Goal: Task Accomplishment & Management: Use online tool/utility

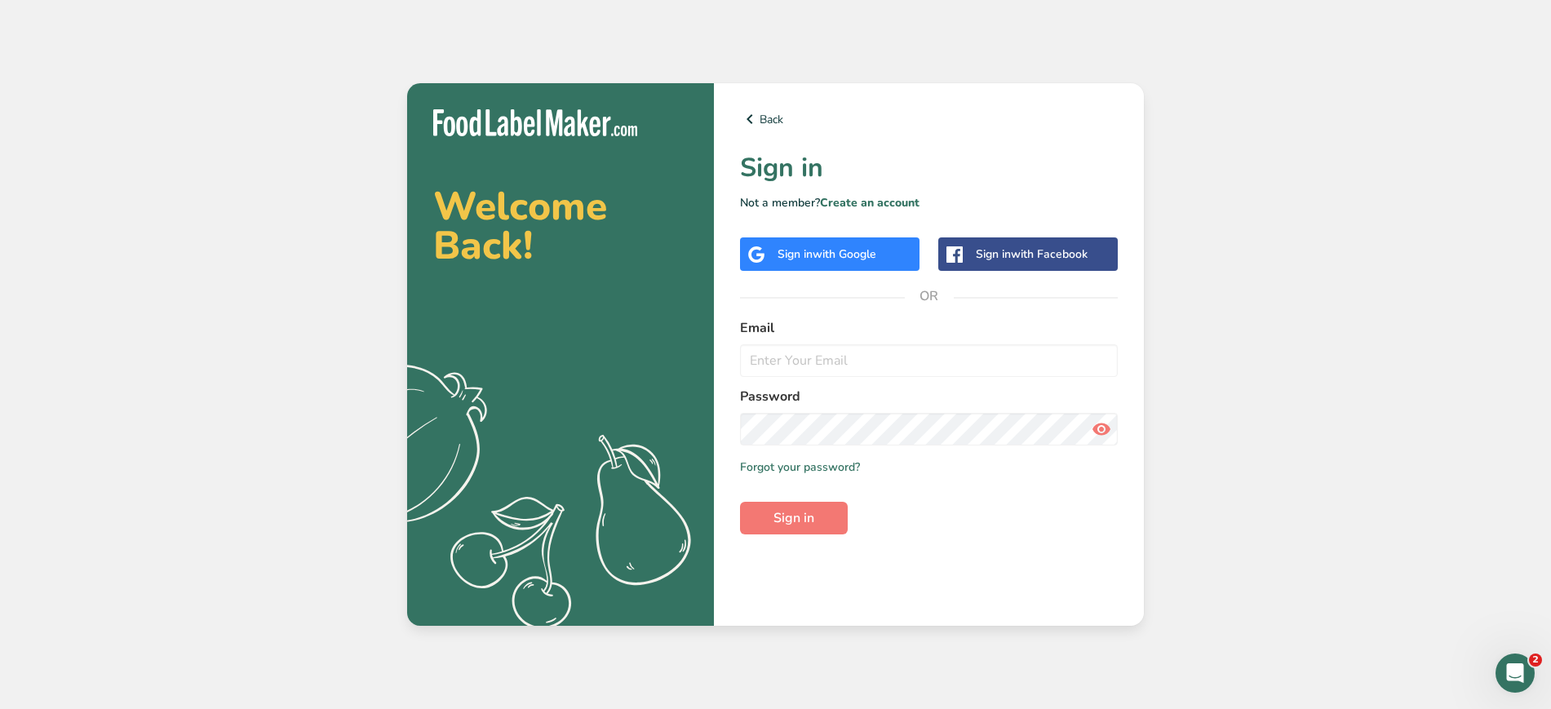
click at [864, 246] on div "Sign in with Google" at bounding box center [827, 254] width 99 height 17
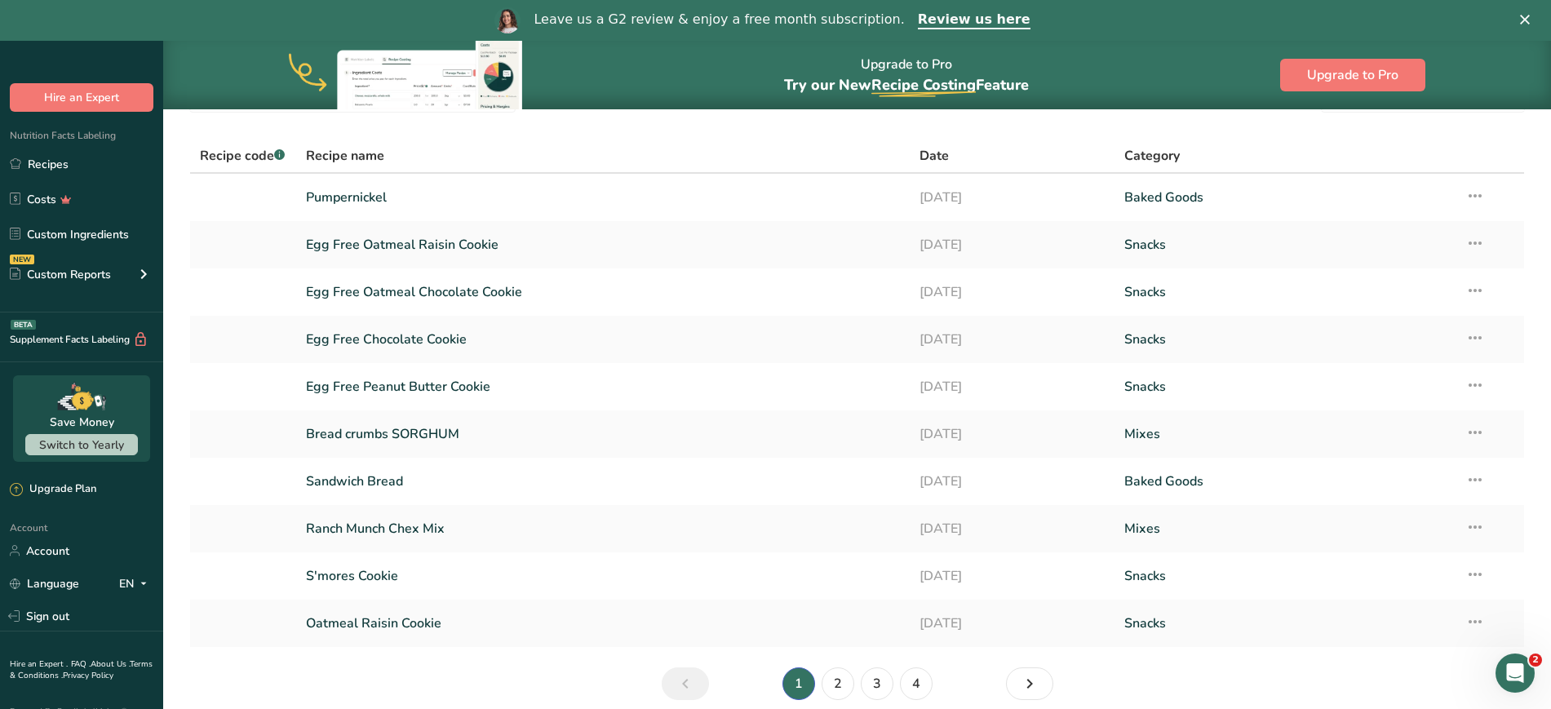
scroll to position [161, 0]
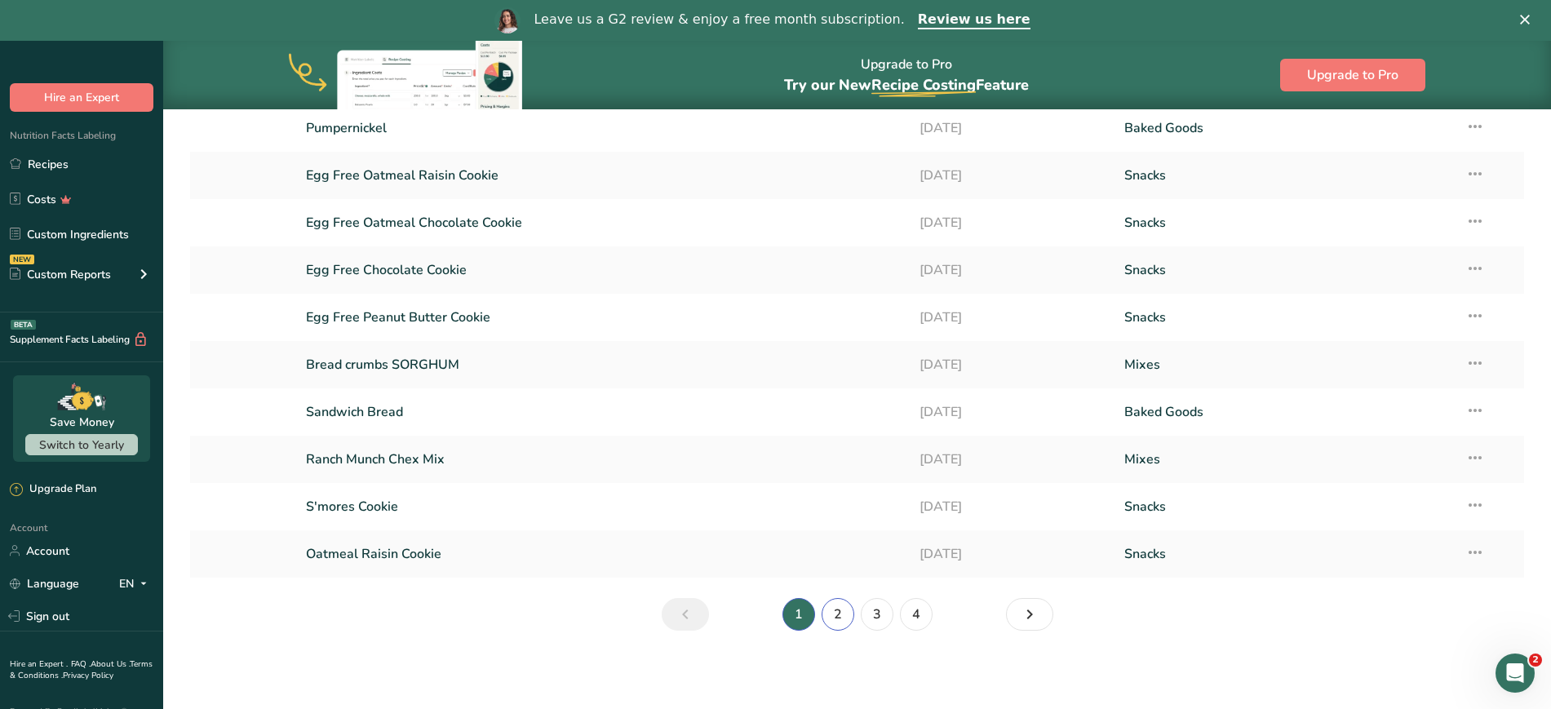
click at [845, 614] on link "2" at bounding box center [838, 614] width 33 height 33
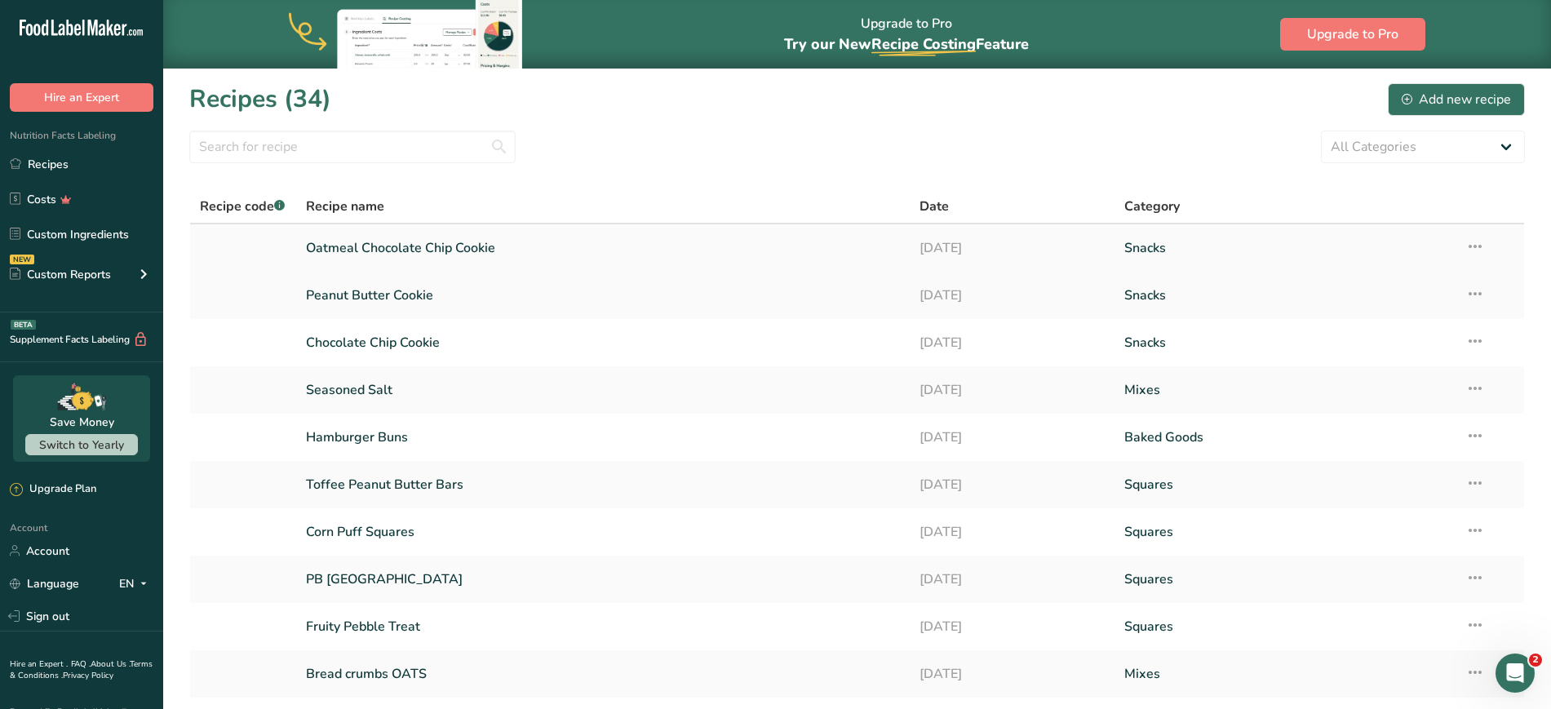
click at [469, 260] on link "Oatmeal Chocolate Chip Cookie" at bounding box center [603, 248] width 595 height 34
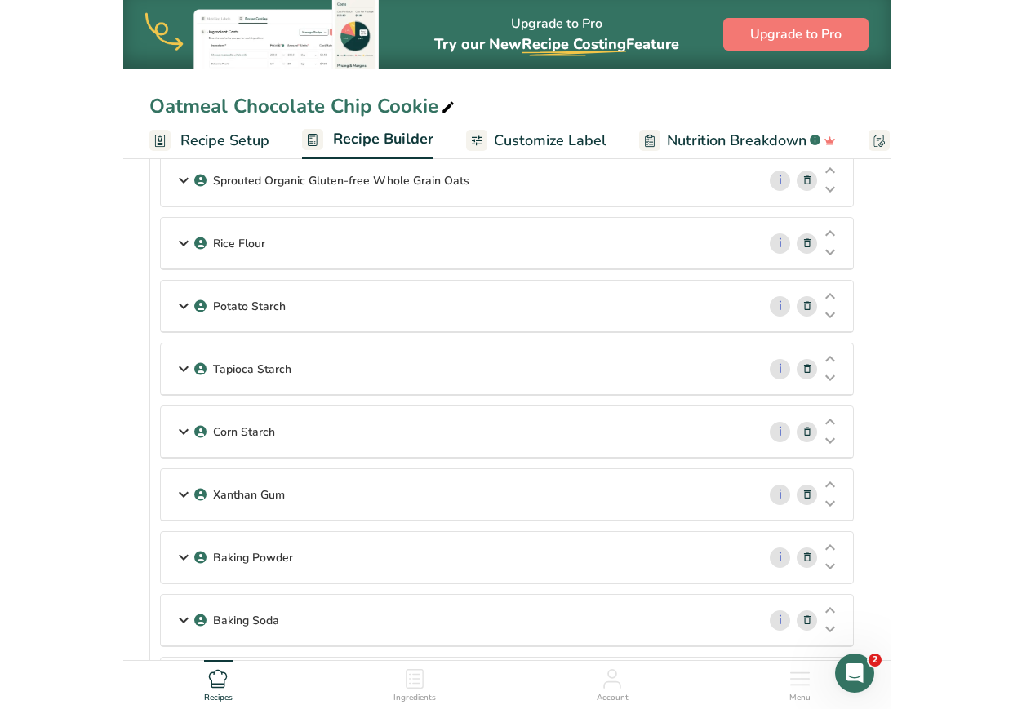
scroll to position [452, 0]
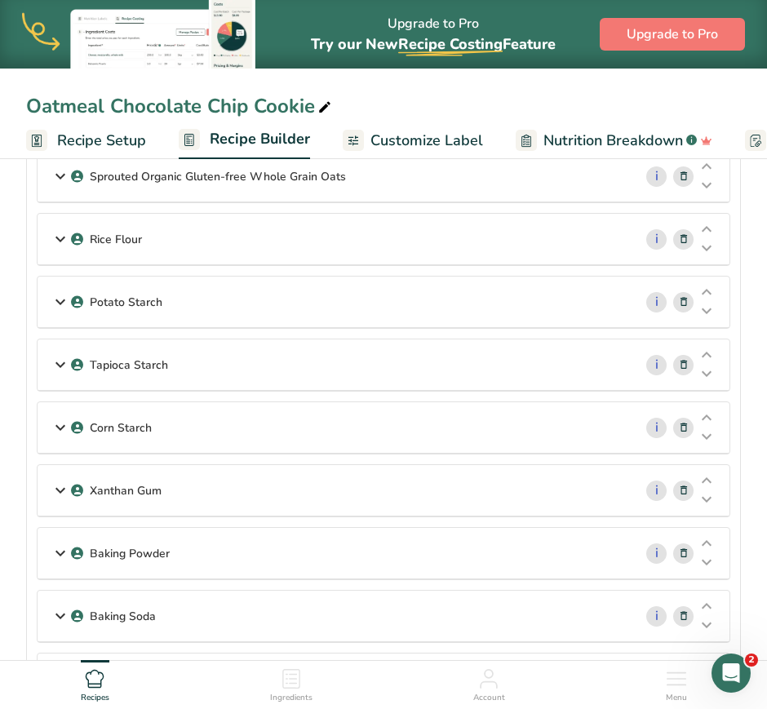
click at [62, 363] on icon at bounding box center [61, 364] width 20 height 29
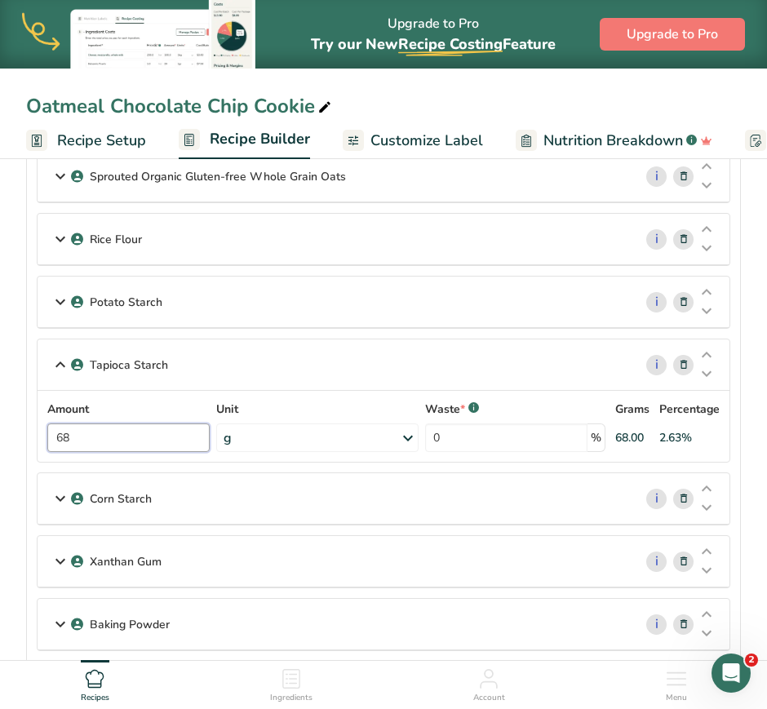
drag, startPoint x: 131, startPoint y: 441, endPoint x: -91, endPoint y: 445, distance: 222.8
type input "89"
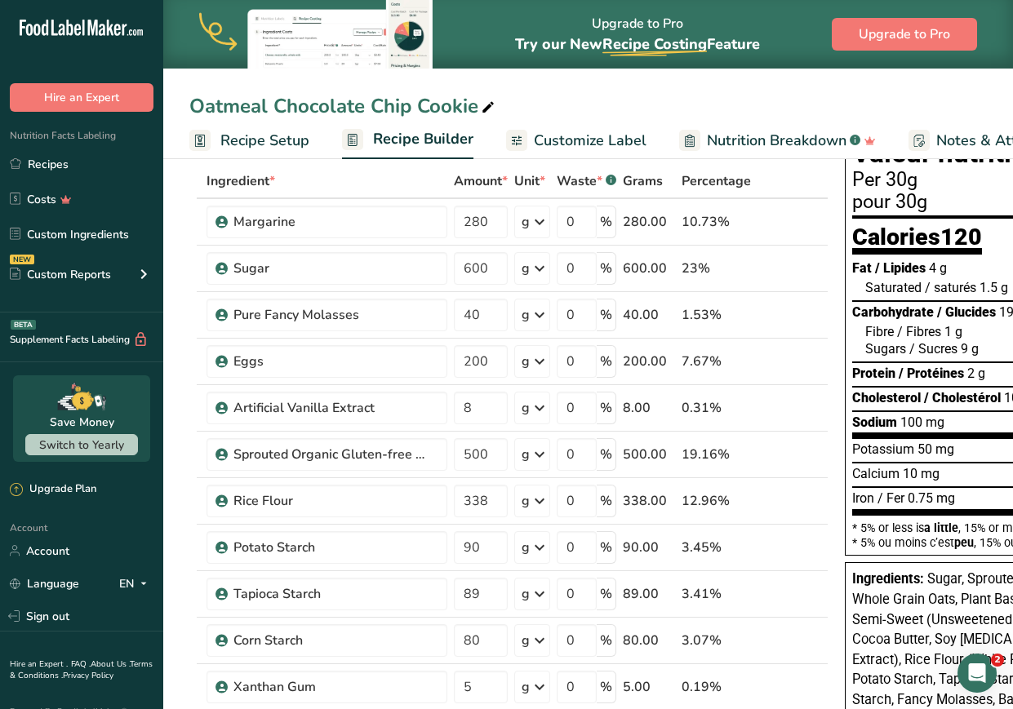
scroll to position [34, 0]
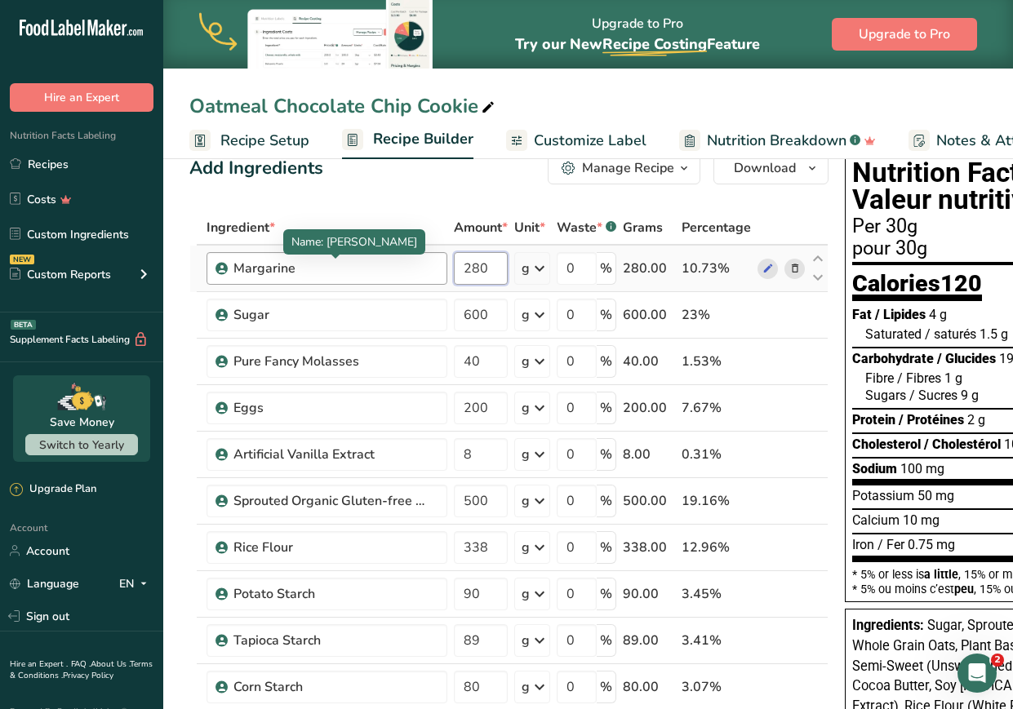
drag, startPoint x: 497, startPoint y: 268, endPoint x: 354, endPoint y: 273, distance: 142.8
click at [354, 273] on tr "Margarine 280 g Weight Units g kg mg See more Volume Units l Volume units requi…" at bounding box center [508, 269] width 637 height 47
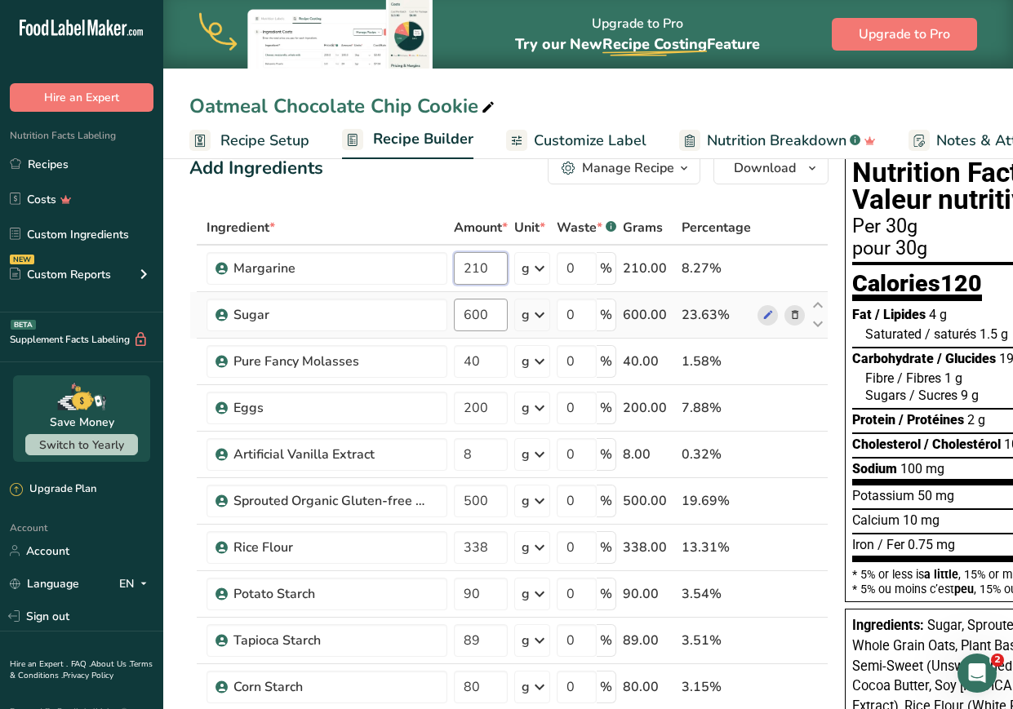
type input "210"
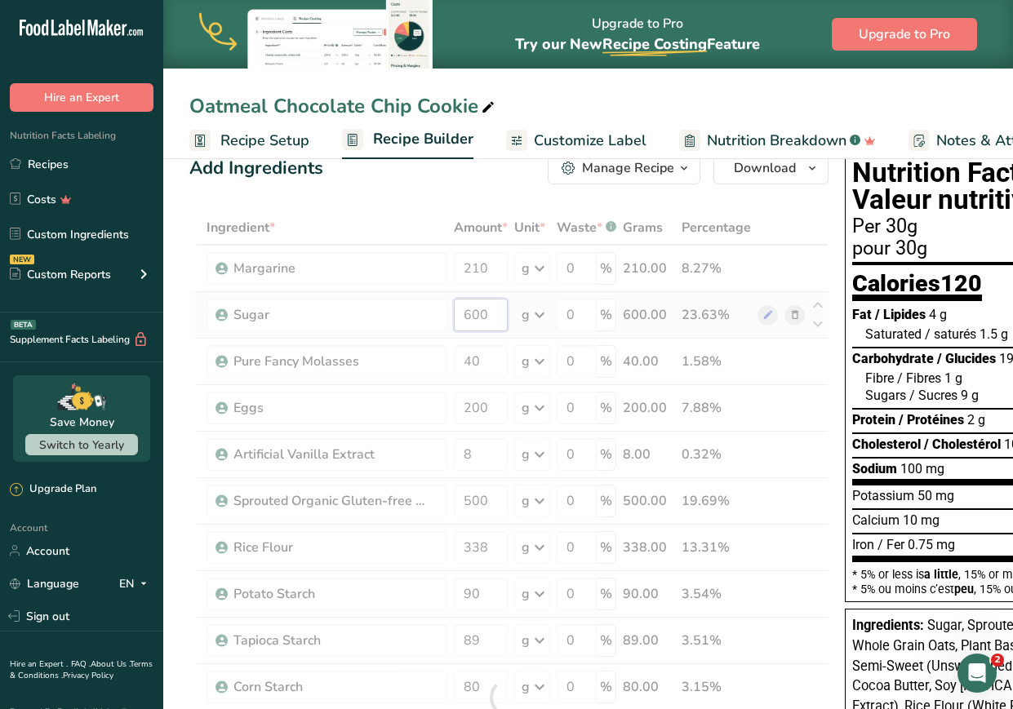
click at [432, 318] on div "Ingredient * Amount * Unit * Waste * .a-a{fill:#347362;}.b-a{fill:#fff;} Grams …" at bounding box center [508, 698] width 639 height 974
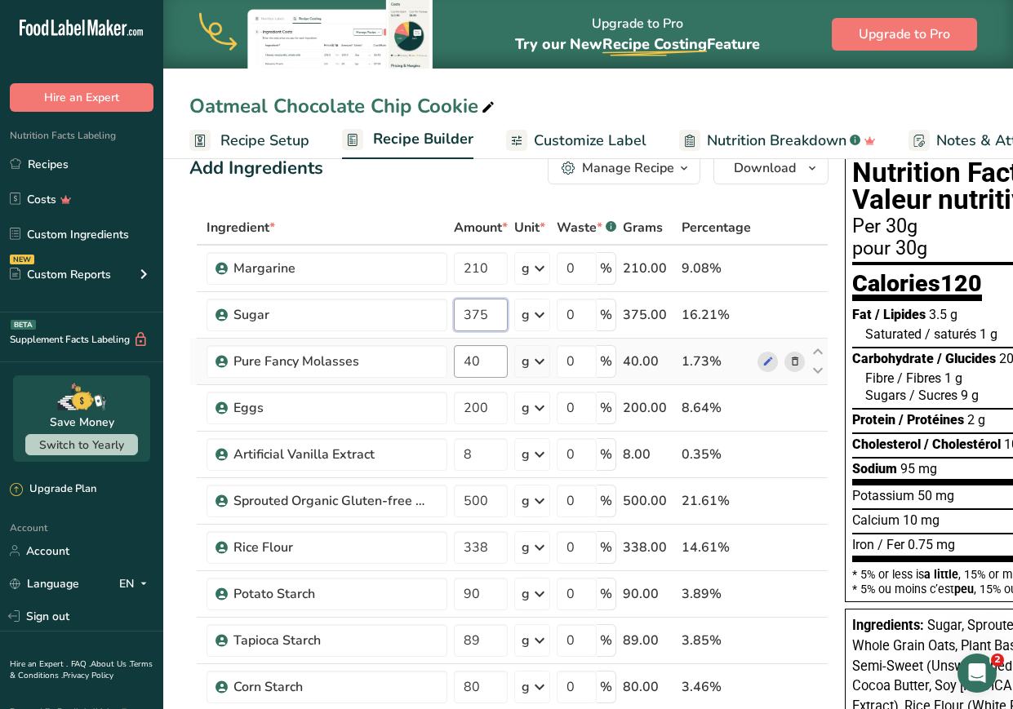
type input "375"
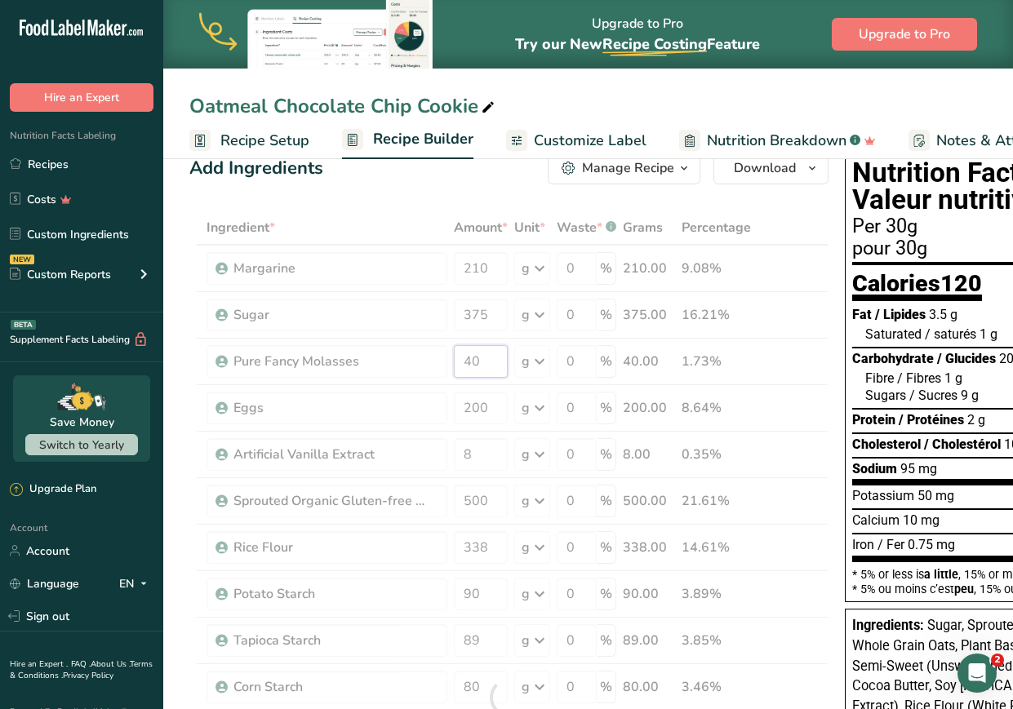
drag, startPoint x: 484, startPoint y: 361, endPoint x: 431, endPoint y: 360, distance: 53.1
click at [431, 360] on div "Ingredient * Amount * Unit * Waste * .a-a{fill:#347362;}.b-a{fill:#fff;} Grams …" at bounding box center [508, 698] width 639 height 974
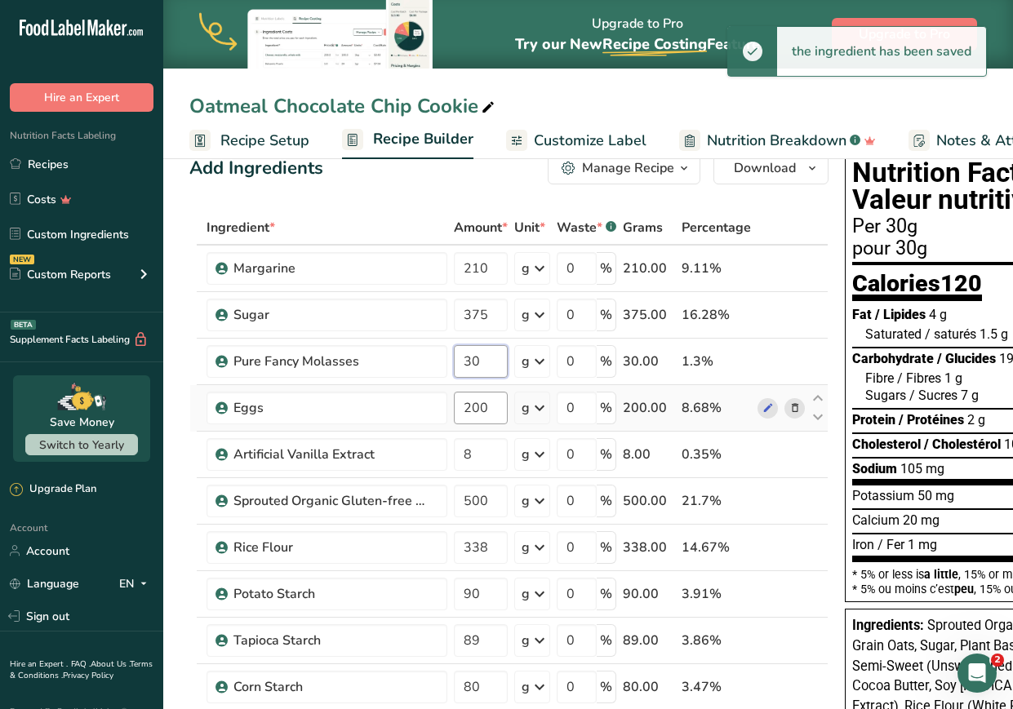
type input "30"
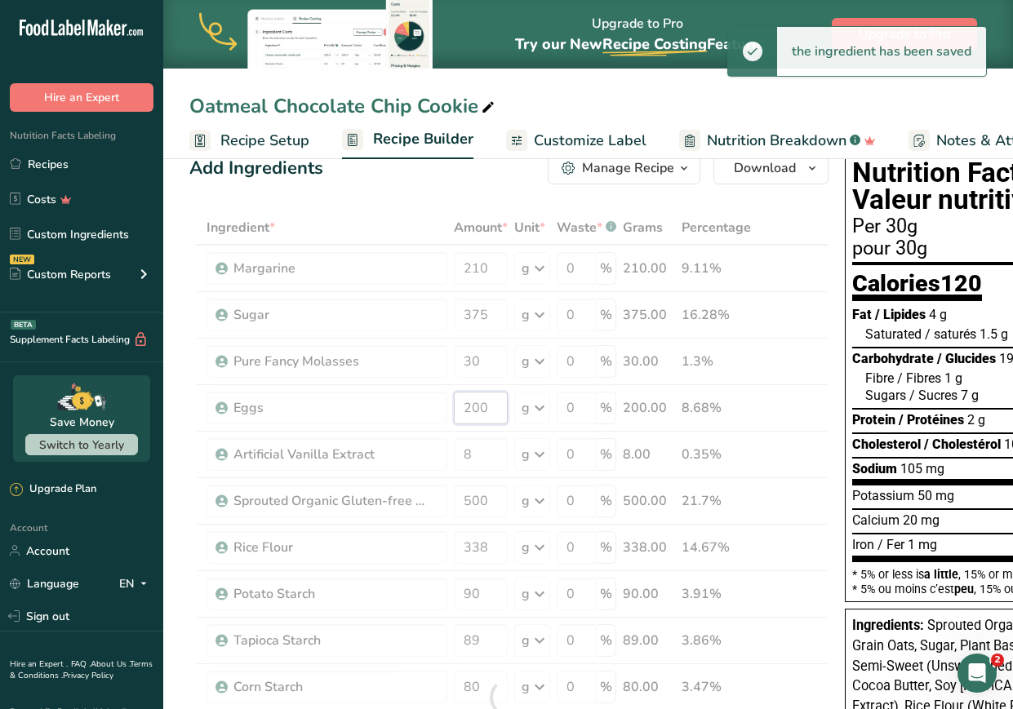
drag, startPoint x: 488, startPoint y: 405, endPoint x: 382, endPoint y: 403, distance: 106.1
click at [382, 403] on div "Ingredient * Amount * Unit * Waste * .a-a{fill:#347362;}.b-a{fill:#fff;} Grams …" at bounding box center [508, 698] width 639 height 974
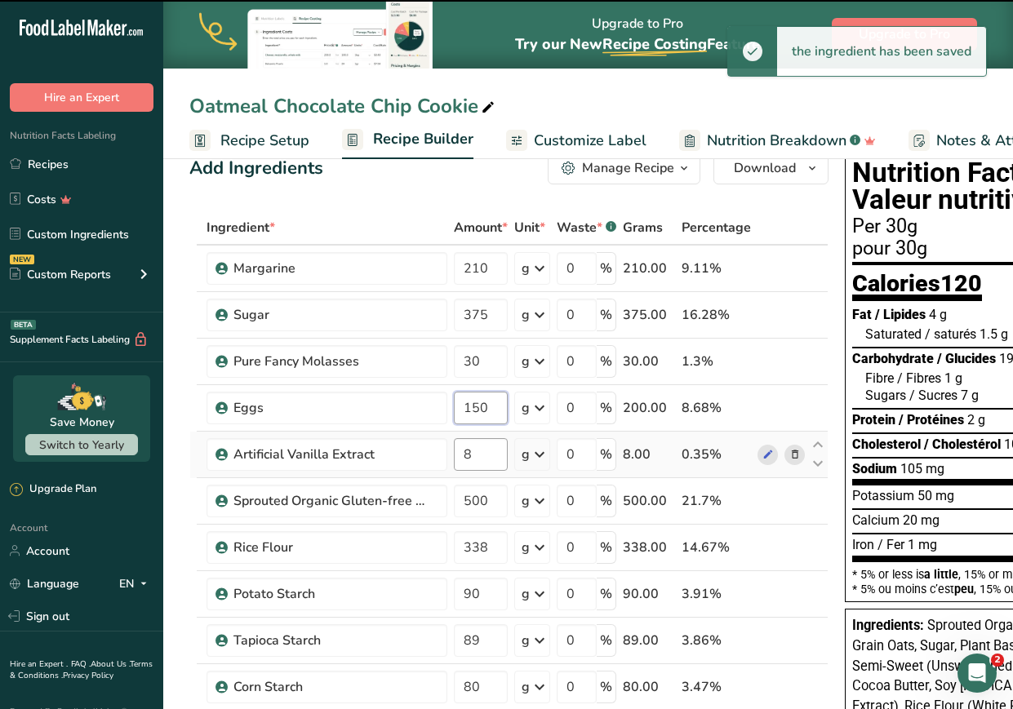
type input "200"
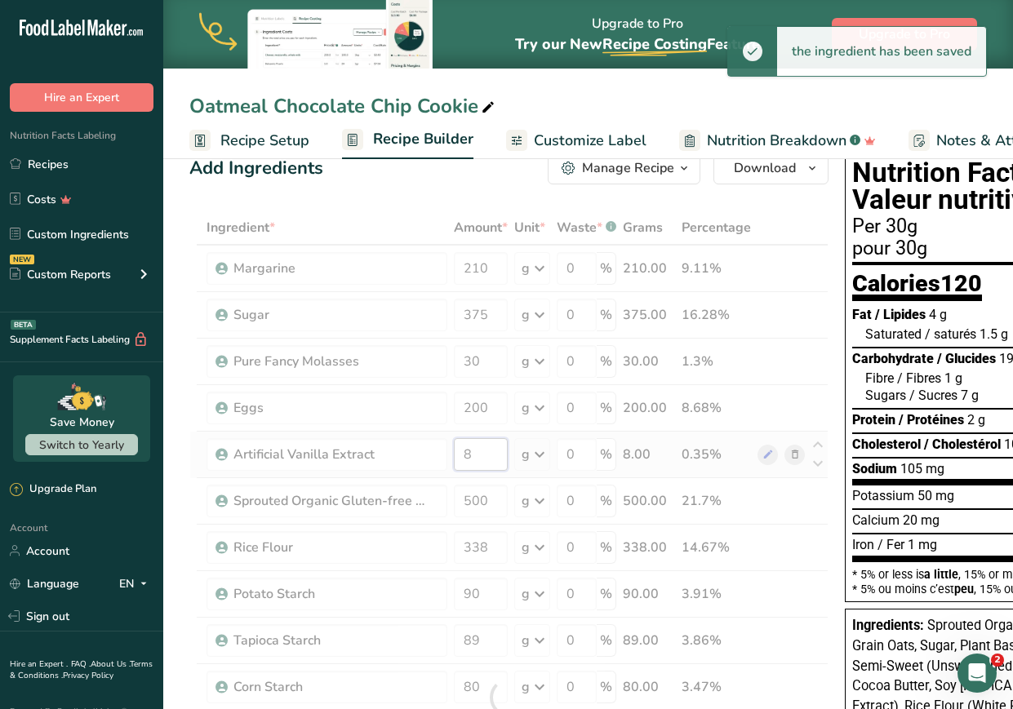
click at [394, 453] on div "Ingredient * Amount * Unit * Waste * .a-a{fill:#347362;}.b-a{fill:#fff;} Grams …" at bounding box center [508, 698] width 639 height 974
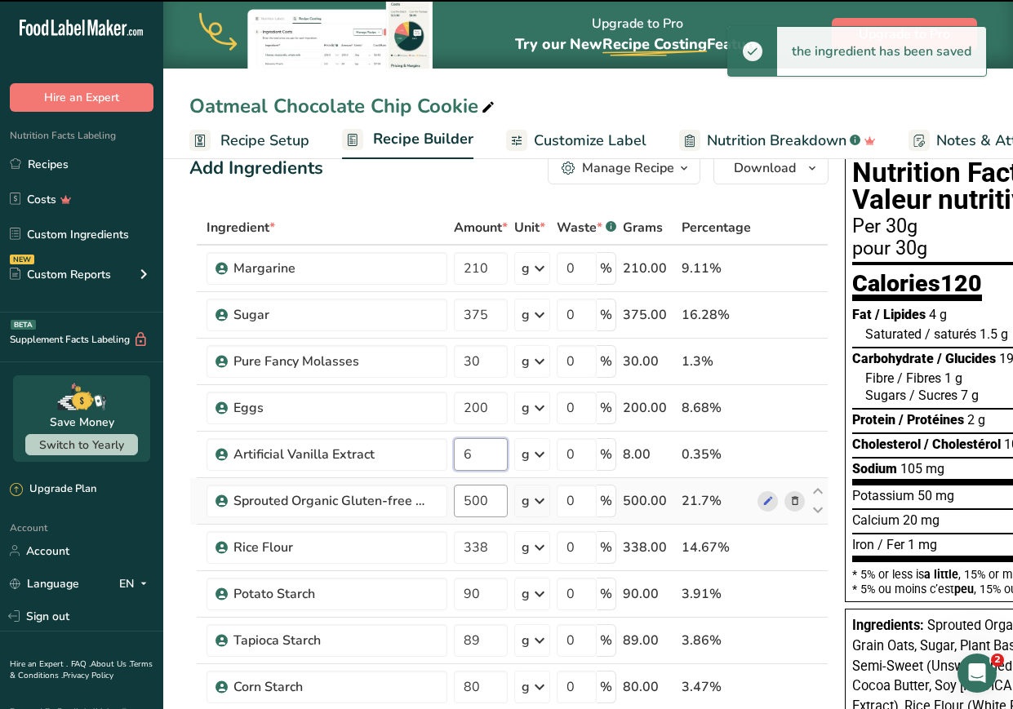
type input "8"
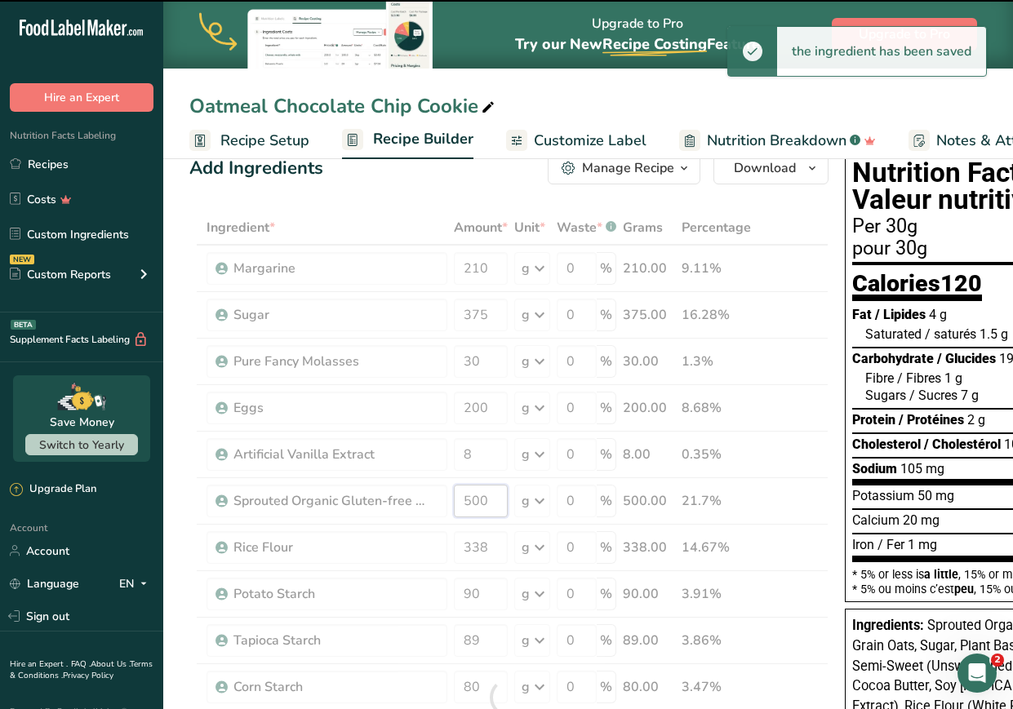
drag, startPoint x: 493, startPoint y: 503, endPoint x: 415, endPoint y: 507, distance: 77.6
click at [415, 507] on div "Ingredient * Amount * Unit * Waste * .a-a{fill:#347362;}.b-a{fill:#fff;} Grams …" at bounding box center [508, 698] width 639 height 974
type input "500"
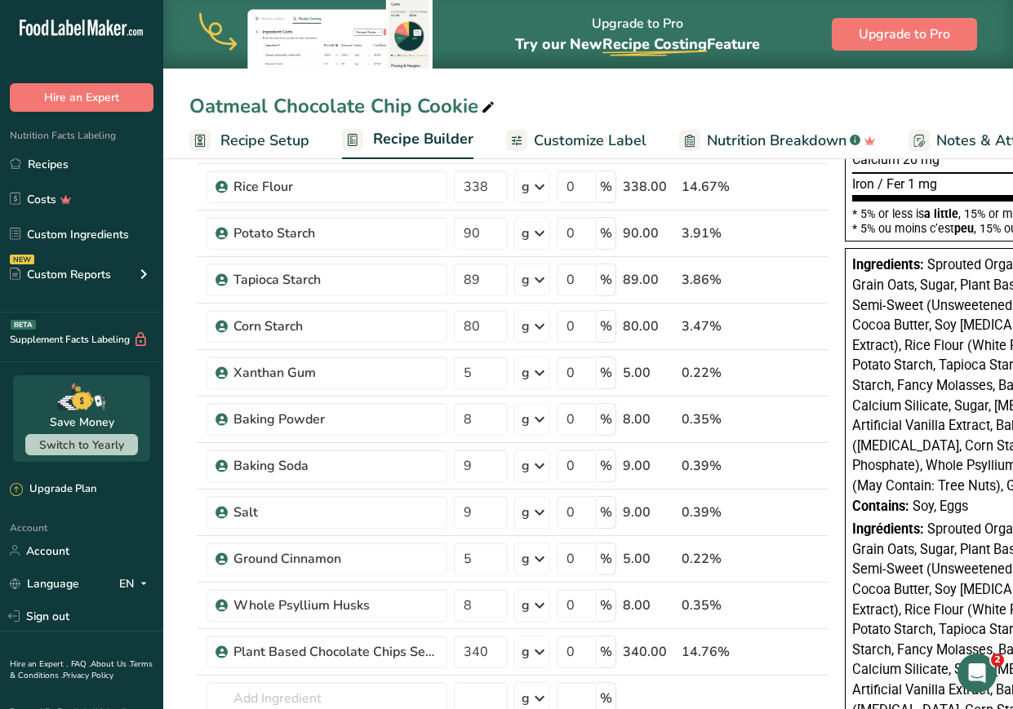
scroll to position [428, 0]
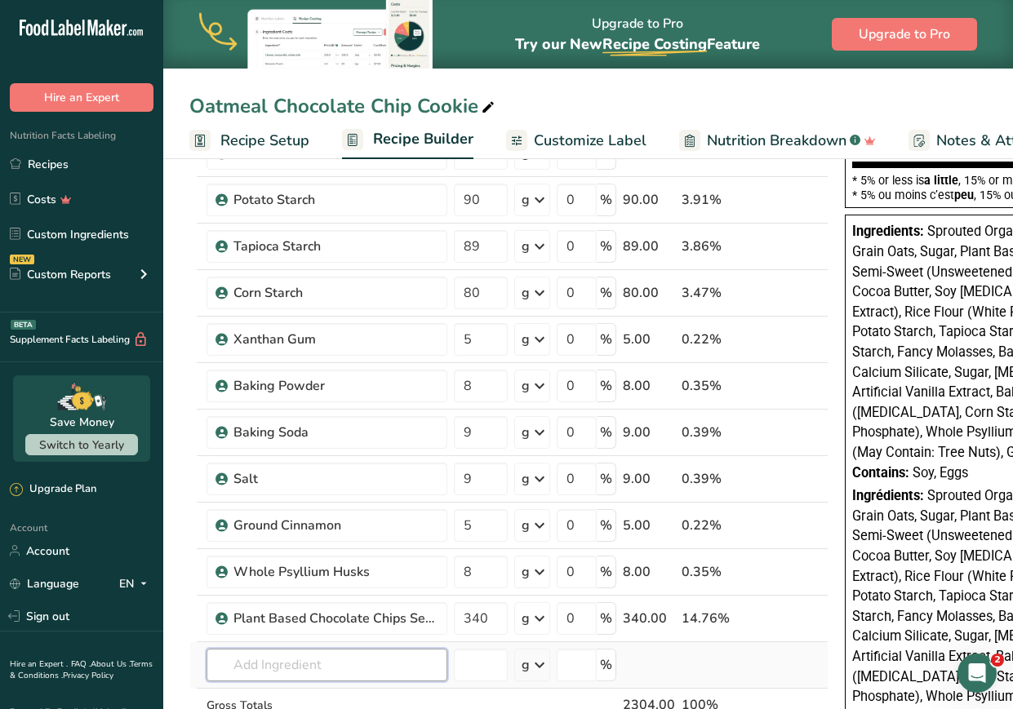
click at [319, 669] on div "Ingredient * Amount * Unit * Waste * .a-a{fill:#347362;}.b-a{fill:#fff;} Grams …" at bounding box center [508, 303] width 639 height 974
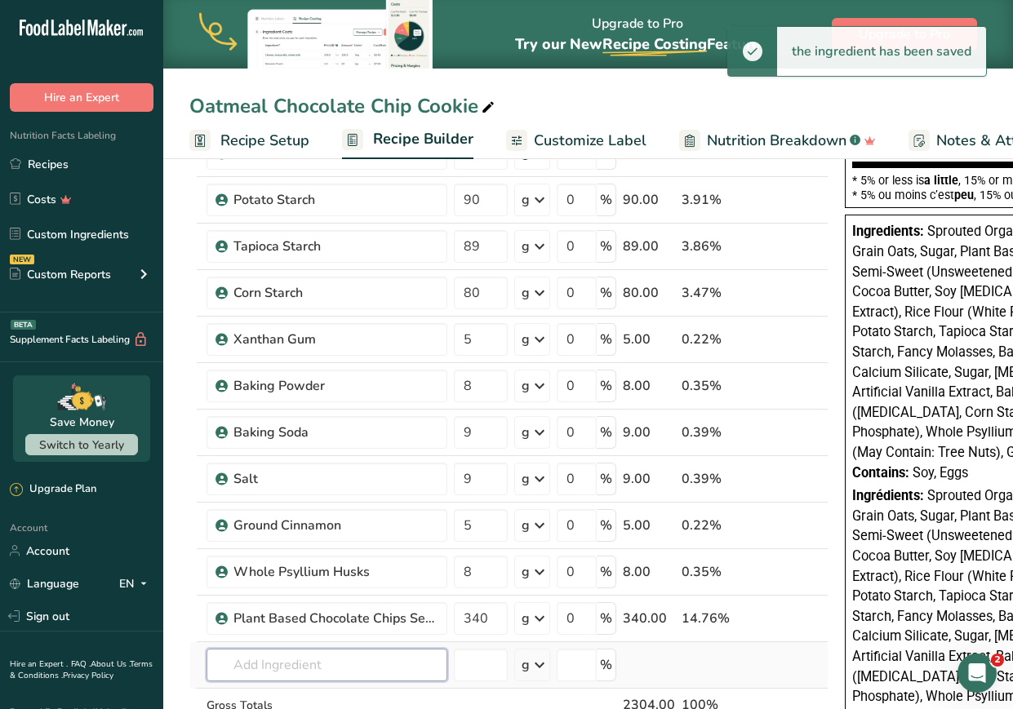
click at [319, 669] on input "text" at bounding box center [326, 665] width 241 height 33
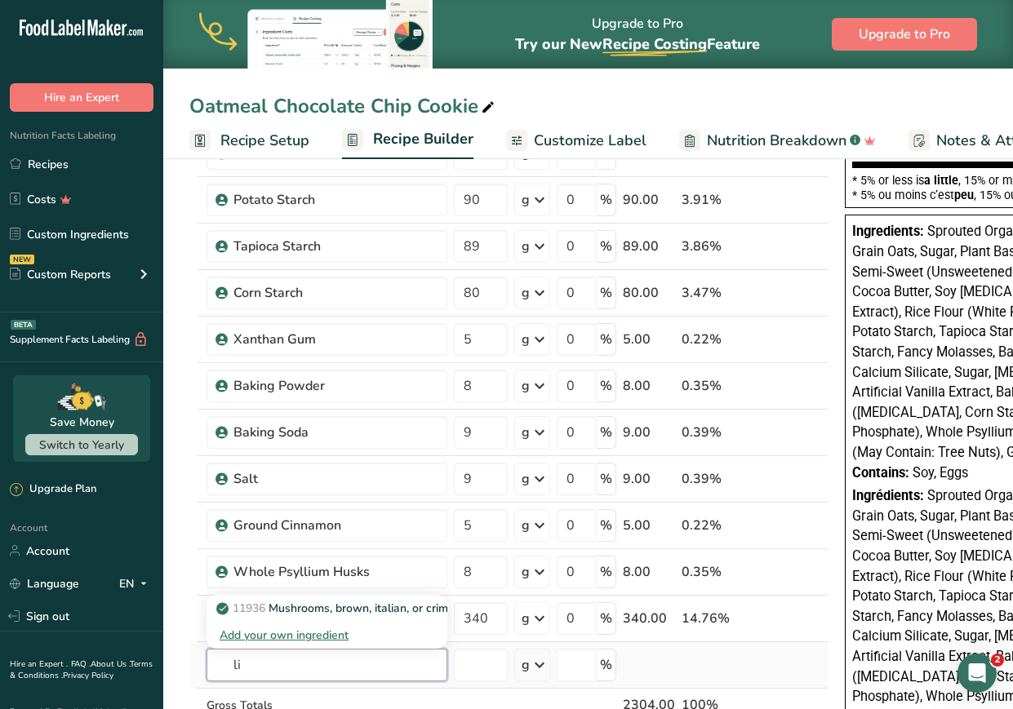
type input "l"
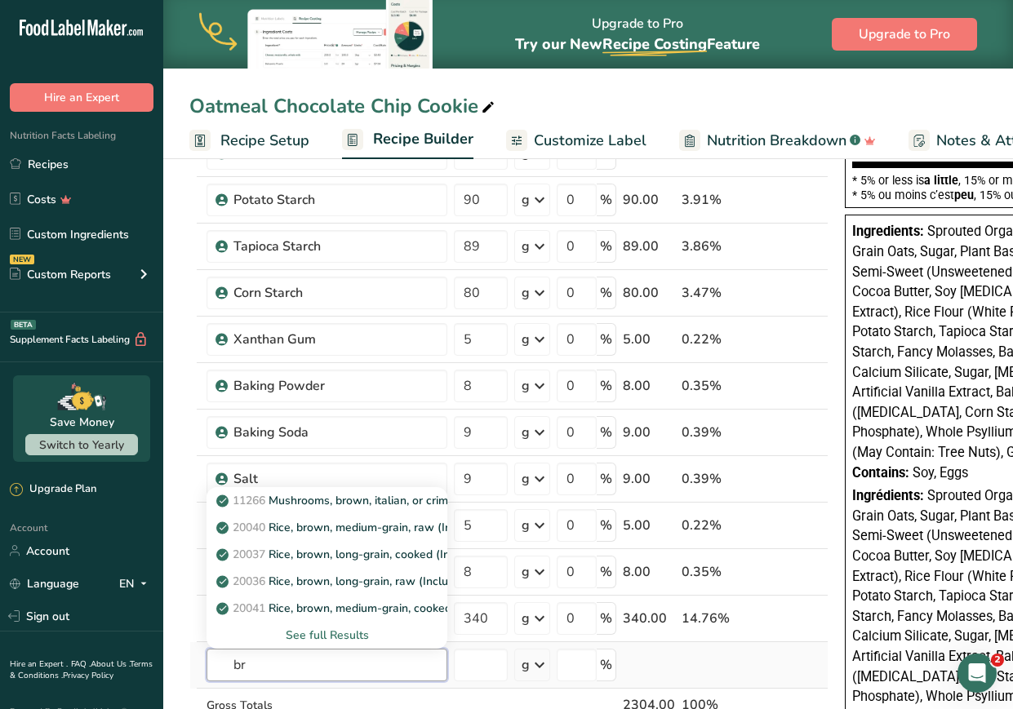
type input "b"
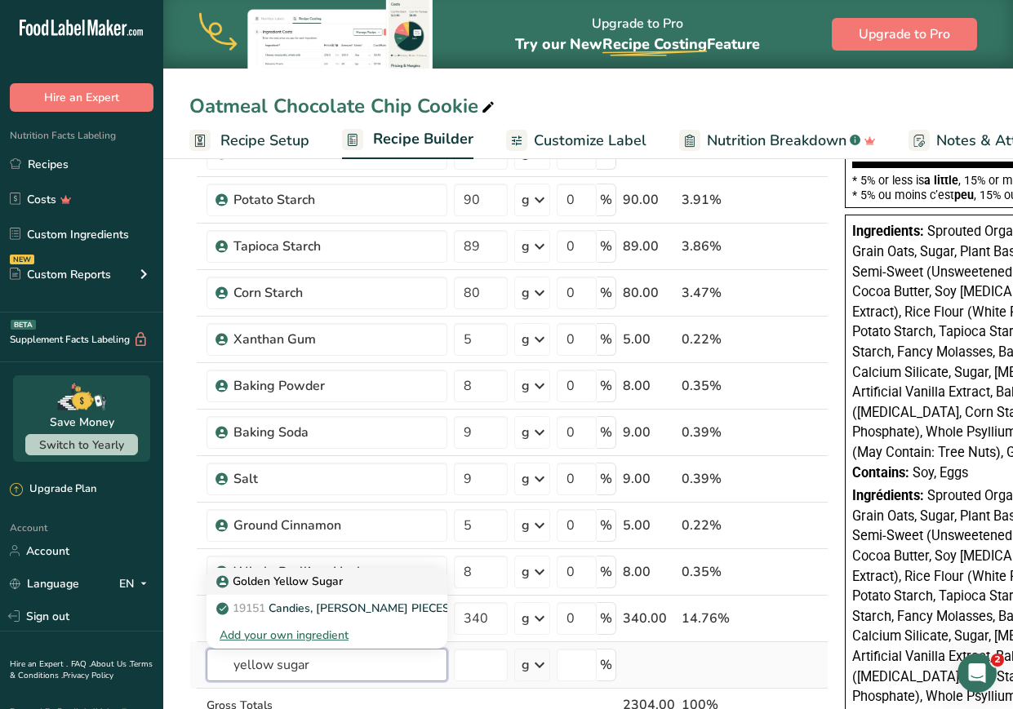
type input "yellow sugar"
click at [315, 583] on p "Golden Yellow Sugar" at bounding box center [280, 581] width 123 height 17
type input "Golden Yellow Sugar"
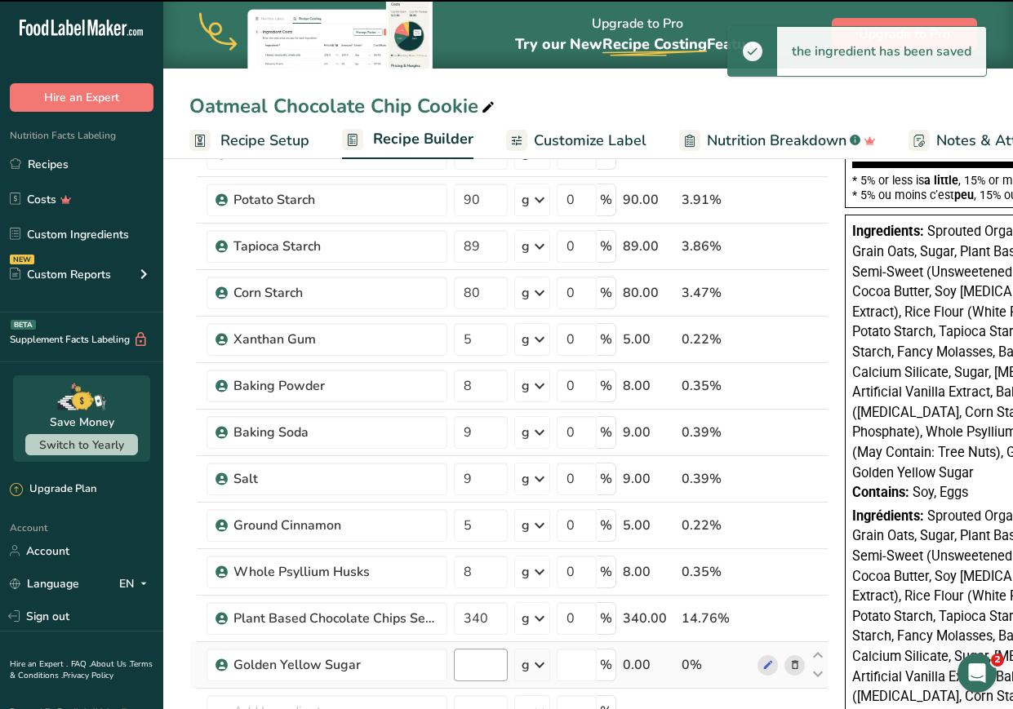
type input "0"
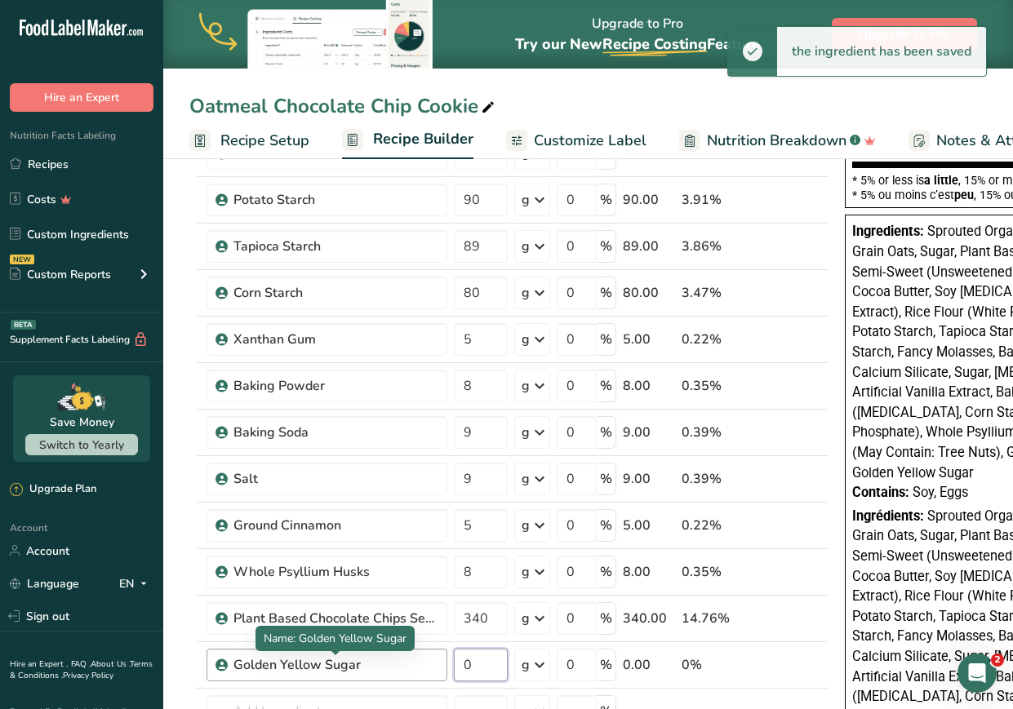
drag, startPoint x: 489, startPoint y: 667, endPoint x: 415, endPoint y: 667, distance: 73.4
click at [415, 667] on tr "Golden Yellow Sugar 0 g Weight Units g kg mg See more Volume Units l Volume uni…" at bounding box center [508, 665] width 637 height 47
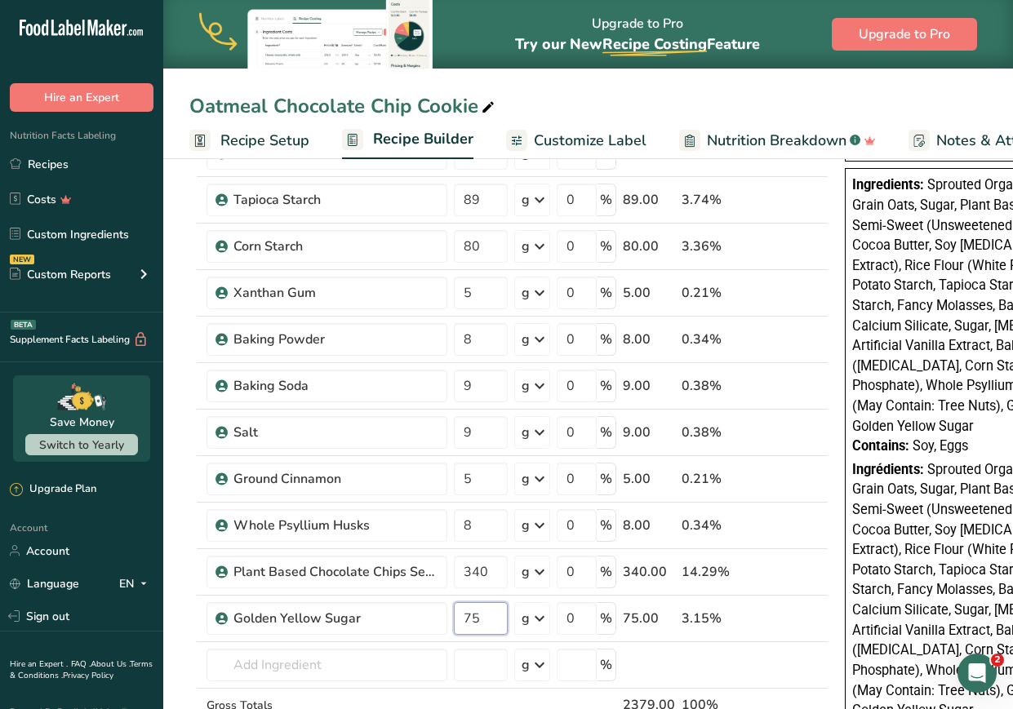
scroll to position [507, 0]
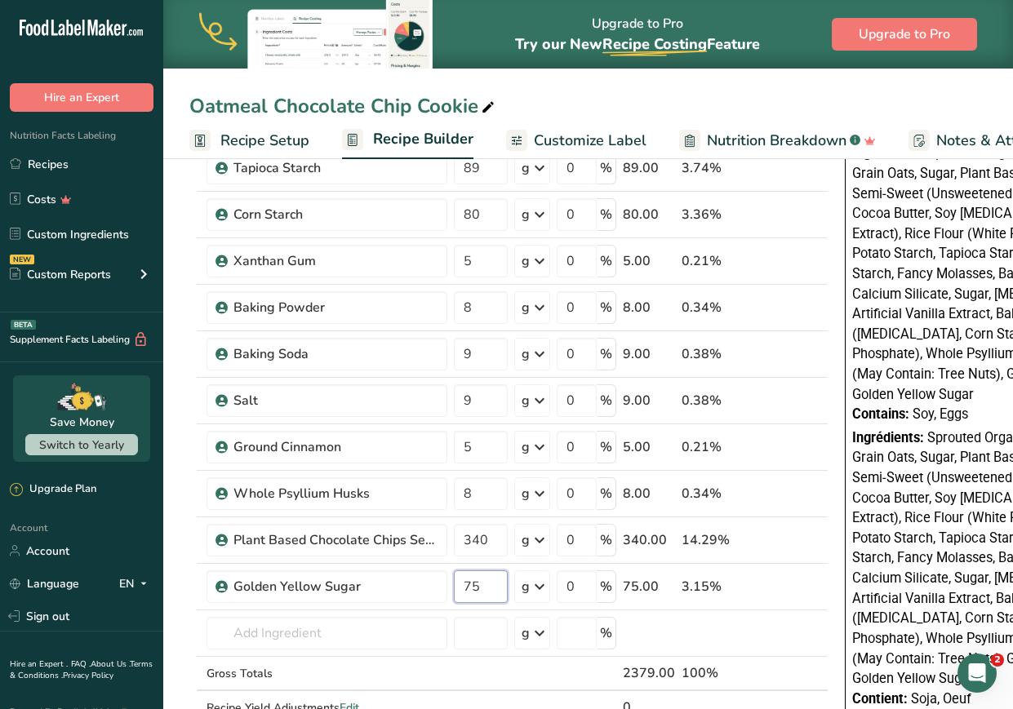
type input "75"
click at [178, 635] on section "Add Ingredients Manage Recipe Delete Recipe Duplicate Recipe Scale Recipe Save …" at bounding box center [587, 501] width 849 height 1709
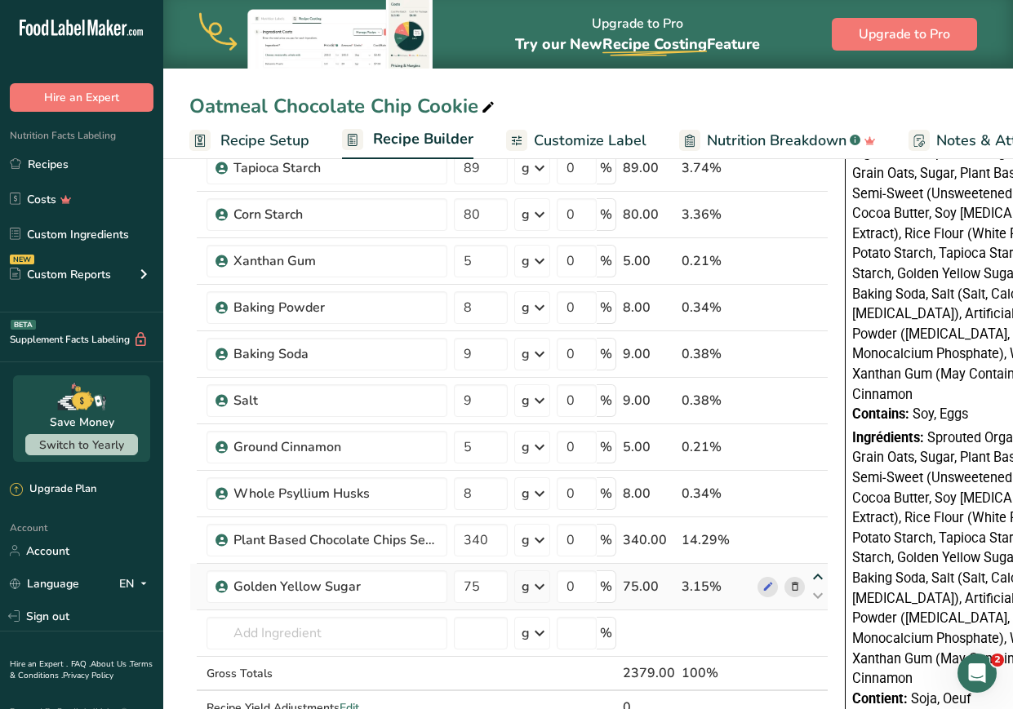
click at [821, 577] on icon at bounding box center [818, 577] width 20 height 12
type input "75"
type input "340"
click at [814, 525] on icon at bounding box center [818, 531] width 20 height 12
type input "75"
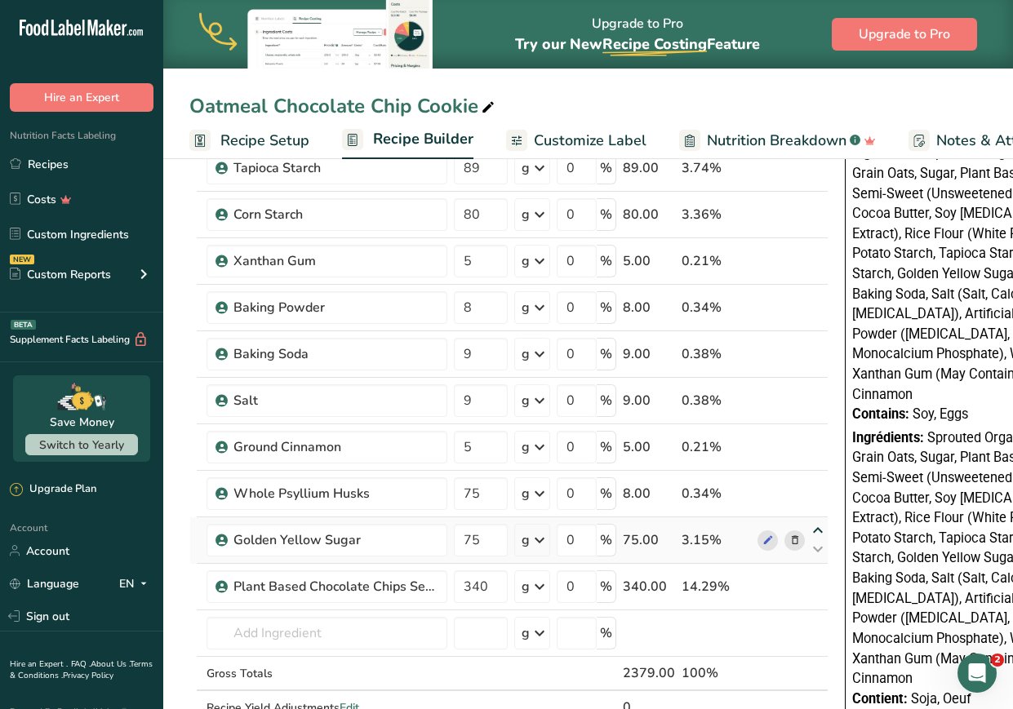
type input "8"
click at [816, 488] on icon at bounding box center [818, 484] width 20 height 12
type input "75"
type input "5"
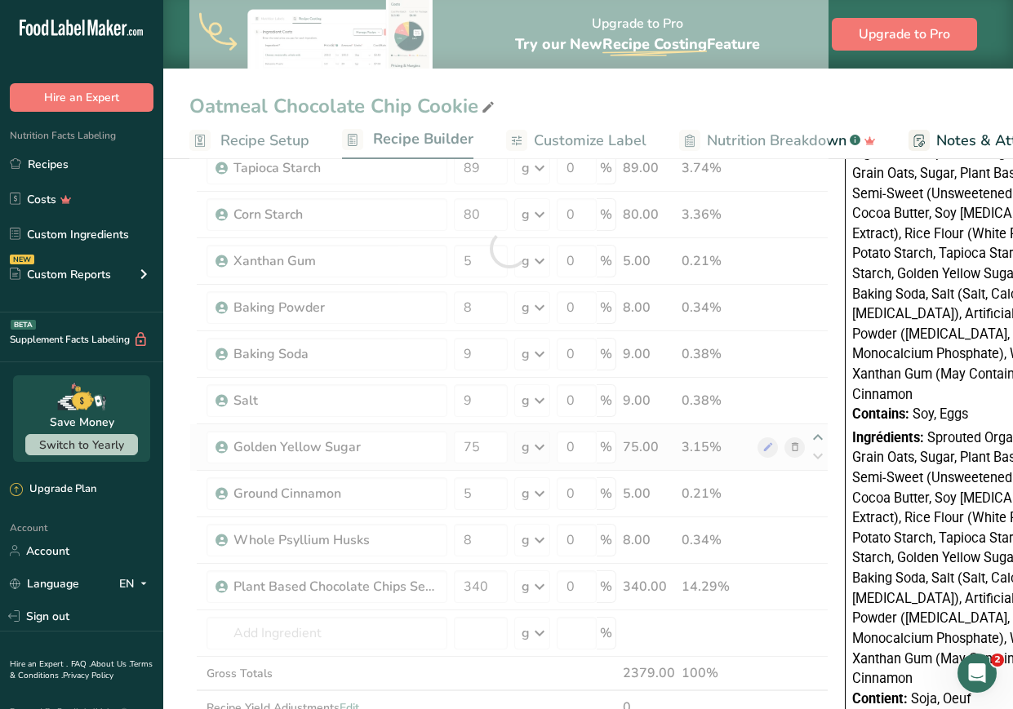
click at [818, 428] on div "Ingredient * Amount * Unit * Waste * .a-a{fill:#347362;}.b-a{fill:#fff;} Grams …" at bounding box center [508, 248] width 639 height 1021
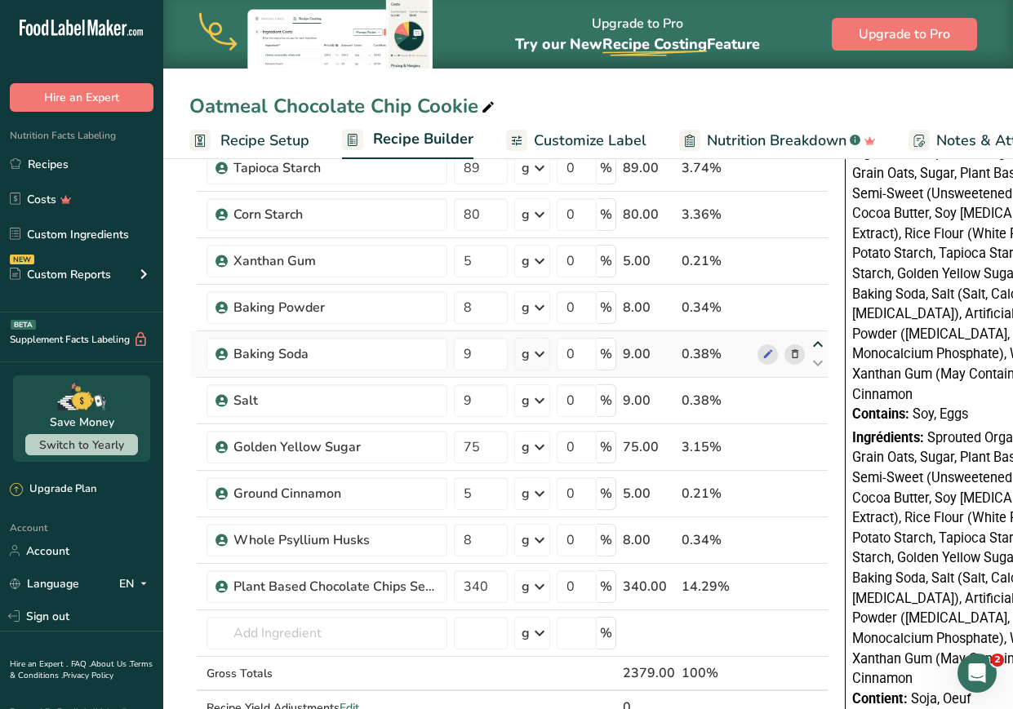
click at [815, 339] on icon at bounding box center [818, 345] width 20 height 12
type input "9"
type input "8"
click at [815, 432] on icon at bounding box center [818, 438] width 20 height 12
type input "75"
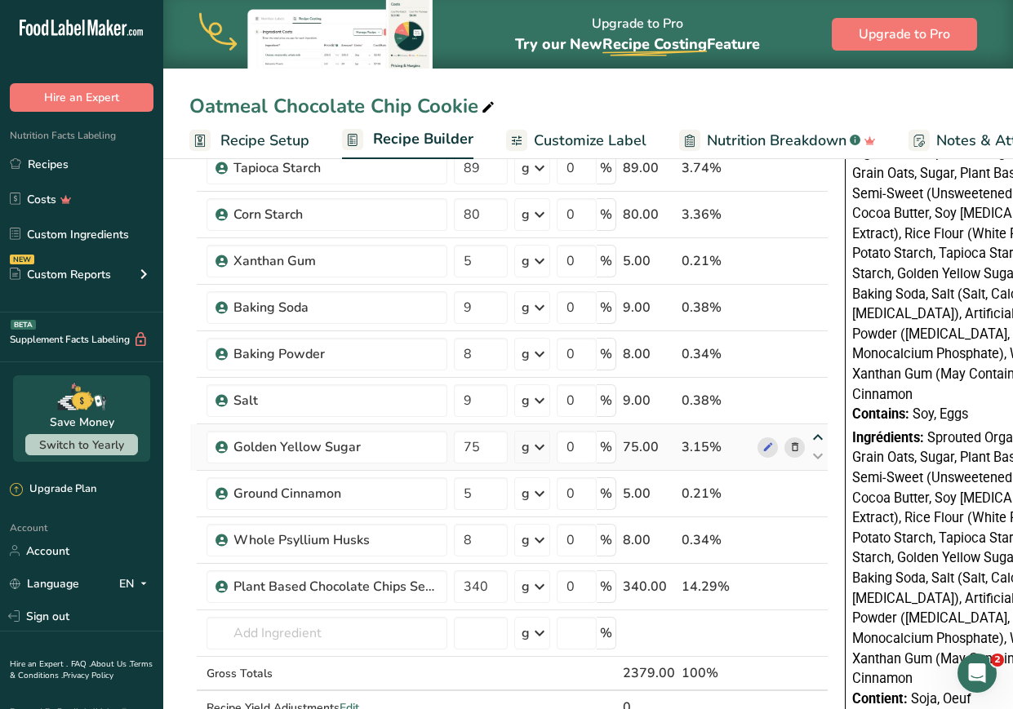
type input "9"
click at [813, 385] on icon at bounding box center [818, 391] width 20 height 12
type input "75"
type input "8"
click at [816, 339] on icon at bounding box center [818, 345] width 20 height 12
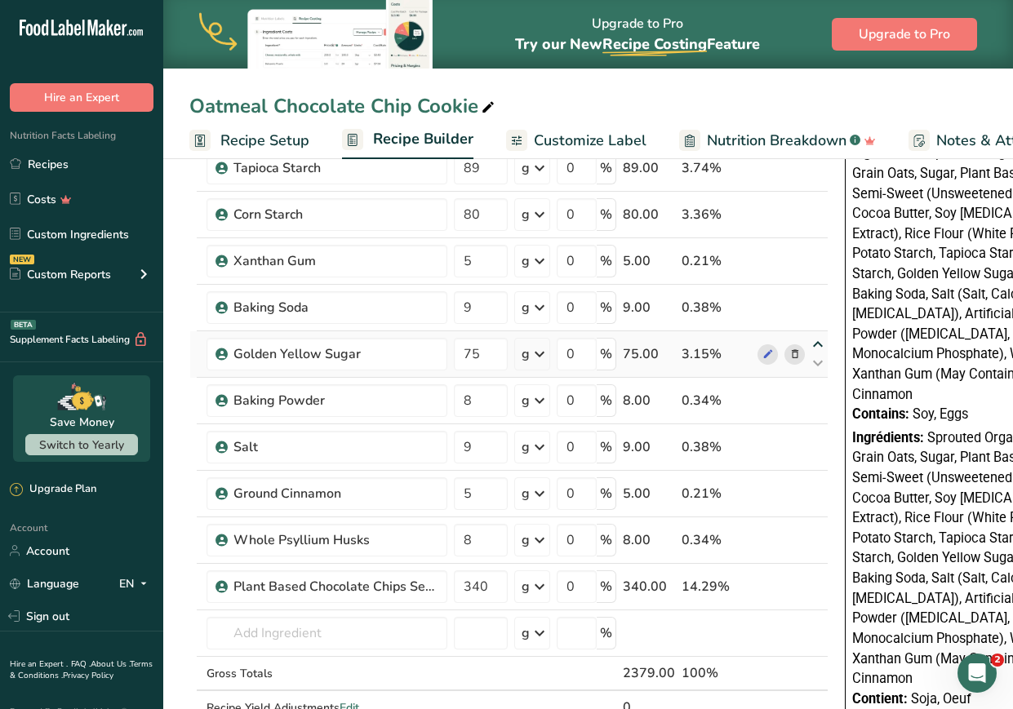
type input "75"
type input "9"
click at [815, 303] on icon at bounding box center [818, 298] width 20 height 12
type input "75"
type input "5"
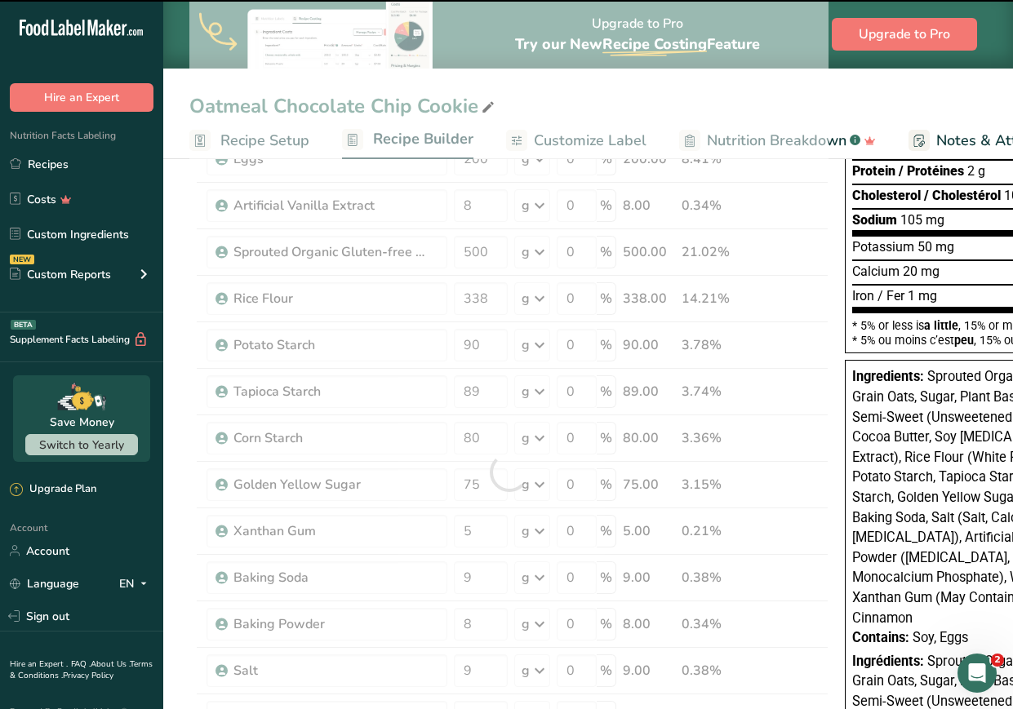
scroll to position [279, 0]
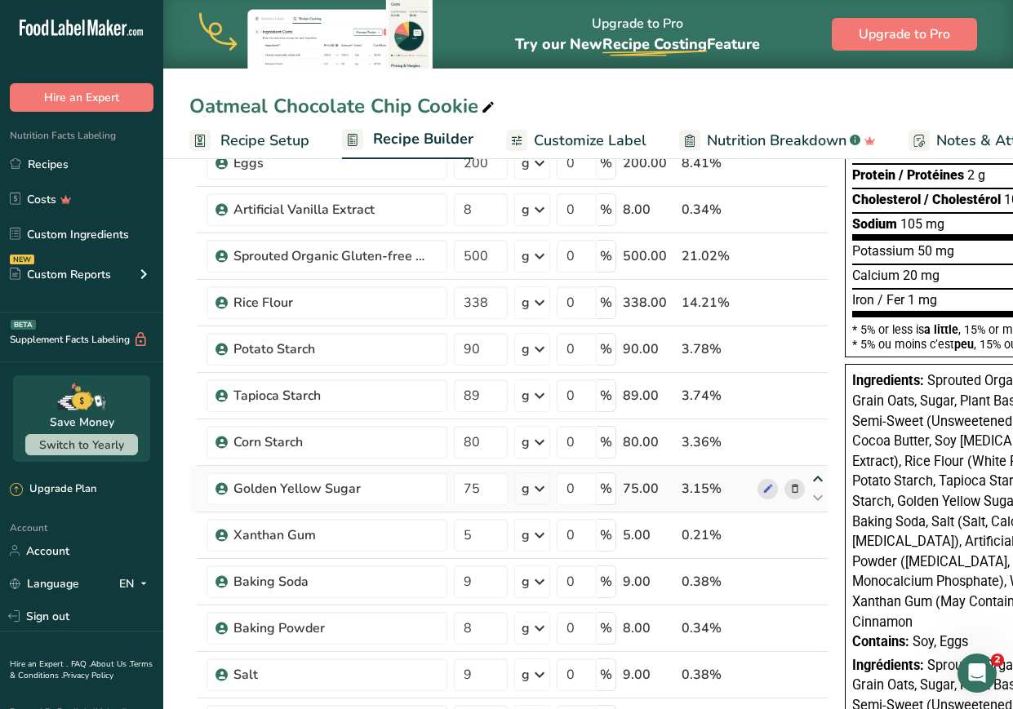
click at [814, 473] on icon at bounding box center [818, 479] width 20 height 12
type input "75"
type input "80"
click at [818, 432] on icon at bounding box center [818, 433] width 20 height 12
type input "75"
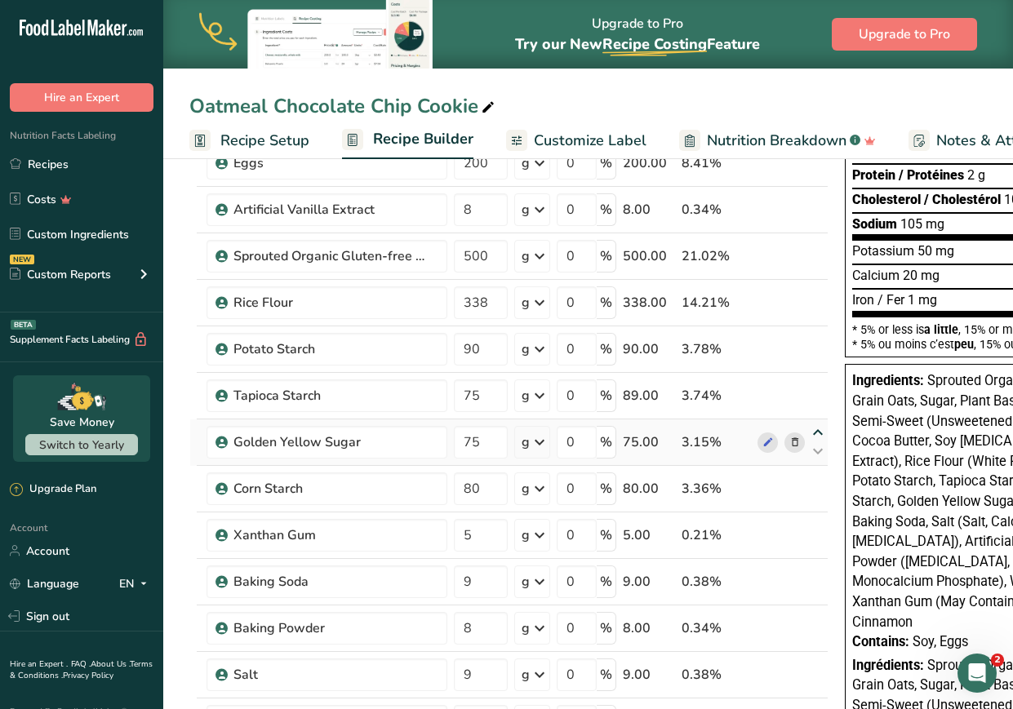
type input "89"
click at [809, 384] on icon at bounding box center [818, 386] width 20 height 12
type input "75"
type input "90"
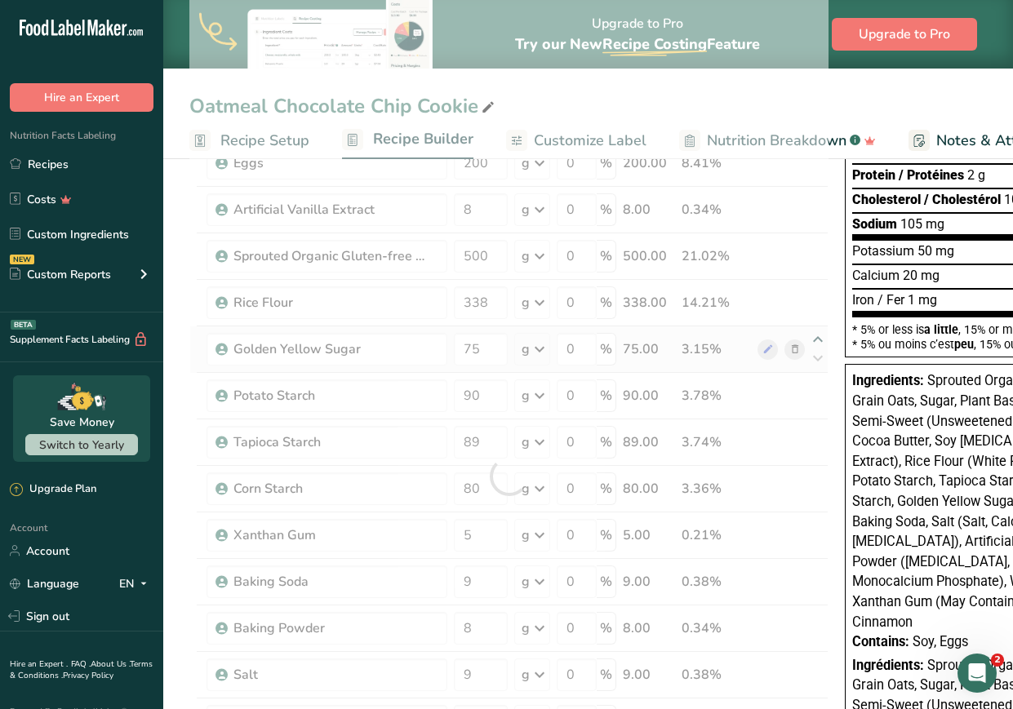
click at [813, 330] on div at bounding box center [508, 476] width 639 height 1021
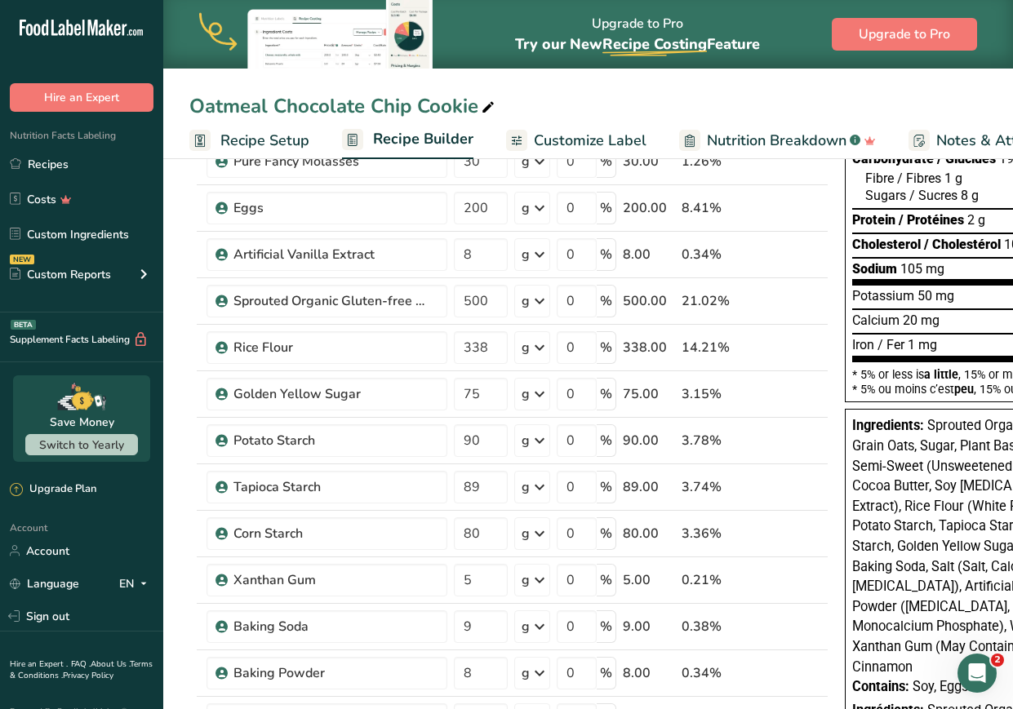
scroll to position [202, 0]
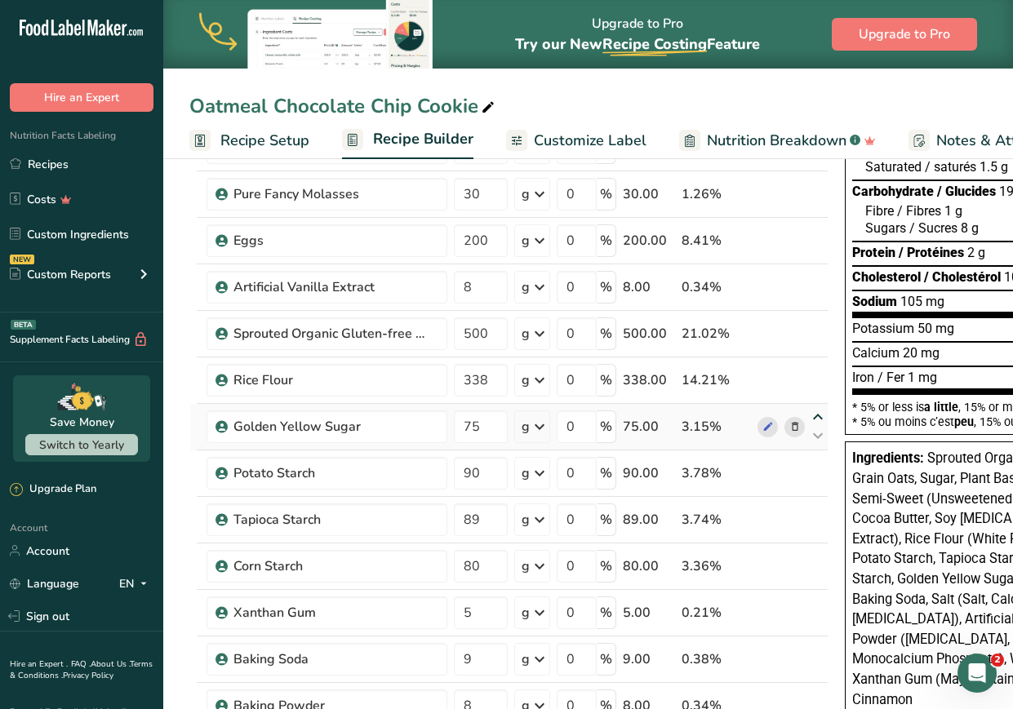
click at [816, 411] on icon at bounding box center [818, 417] width 20 height 12
type input "75"
type input "338"
click at [811, 370] on icon at bounding box center [818, 371] width 20 height 12
type input "75"
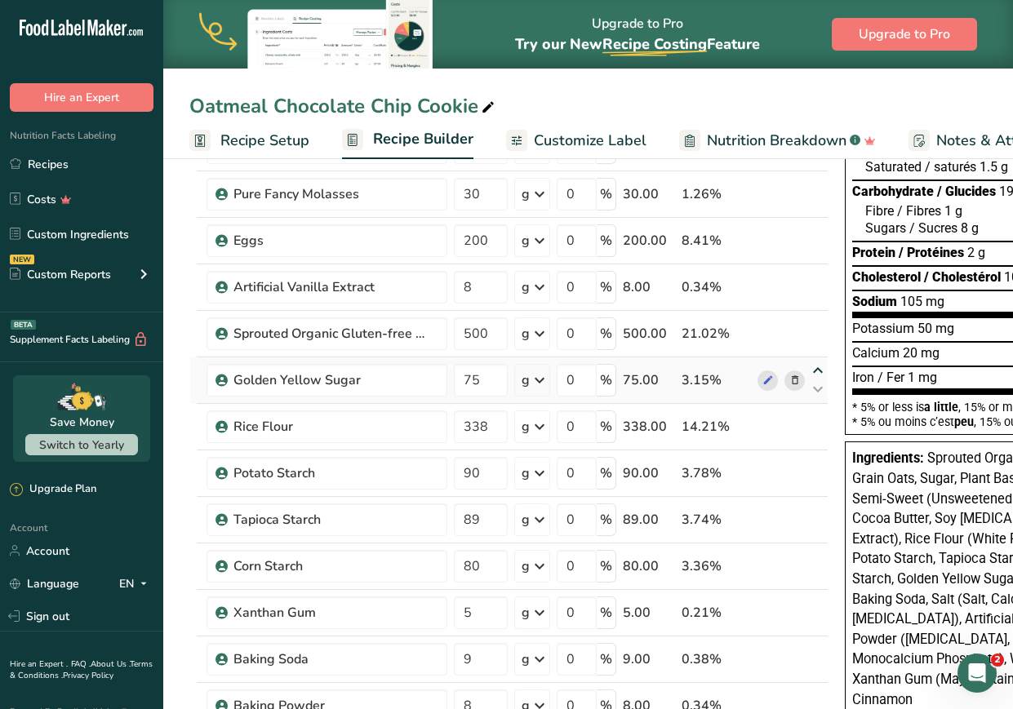
type input "500"
click at [817, 321] on icon at bounding box center [818, 324] width 20 height 12
type input "75"
type input "8"
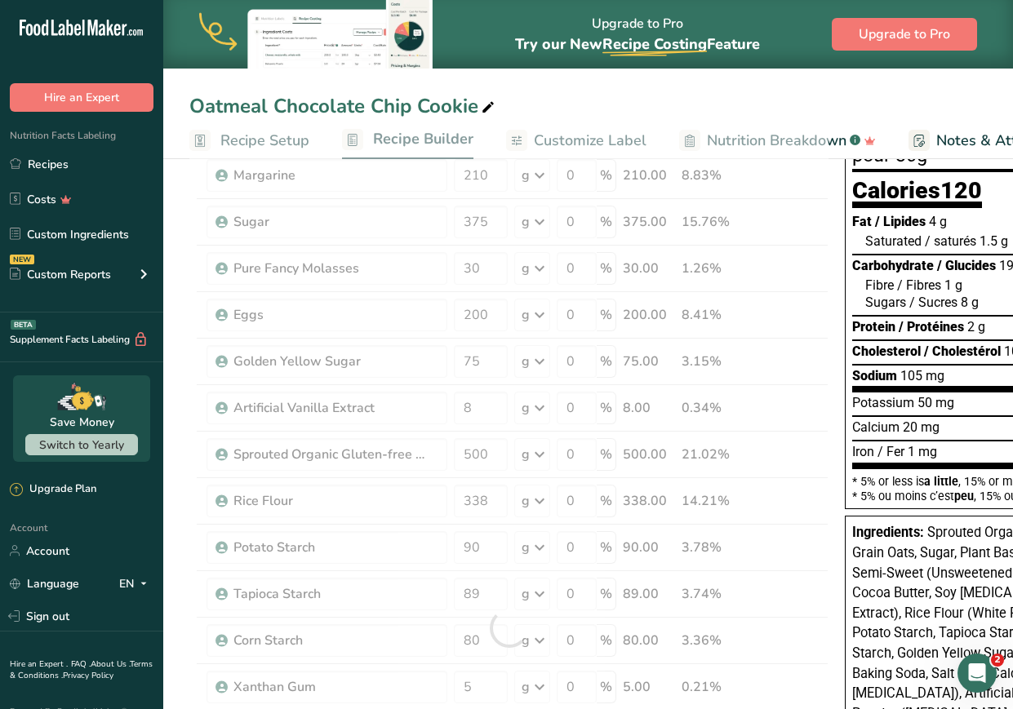
scroll to position [113, 0]
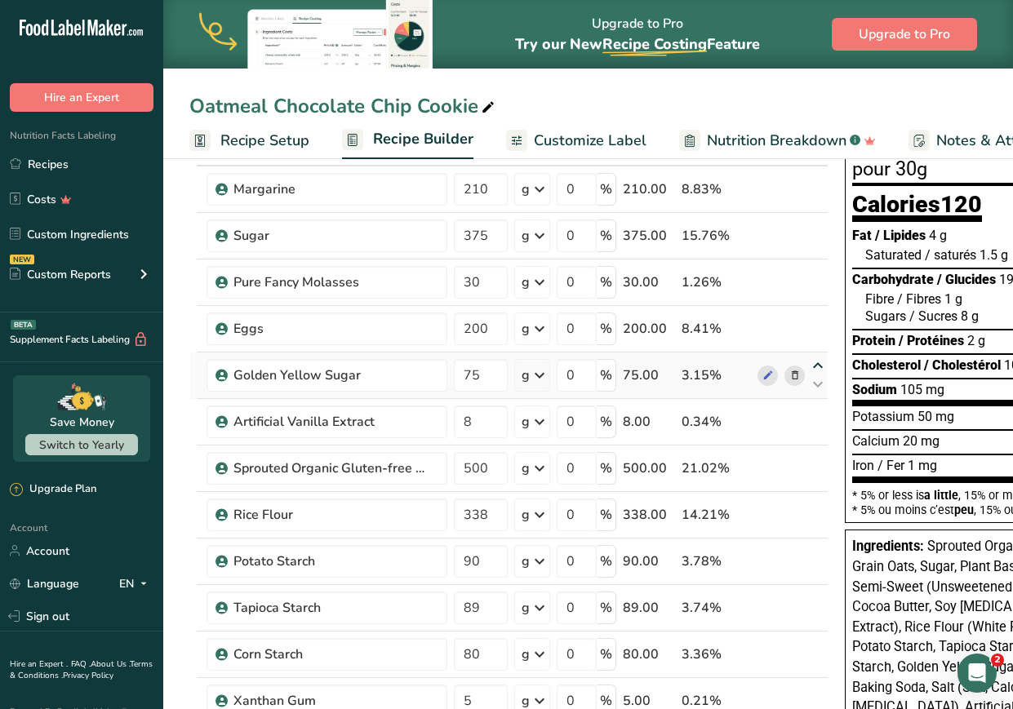
click at [815, 361] on icon at bounding box center [818, 366] width 20 height 12
type input "75"
type input "200"
click at [817, 313] on icon at bounding box center [818, 319] width 20 height 12
type input "75"
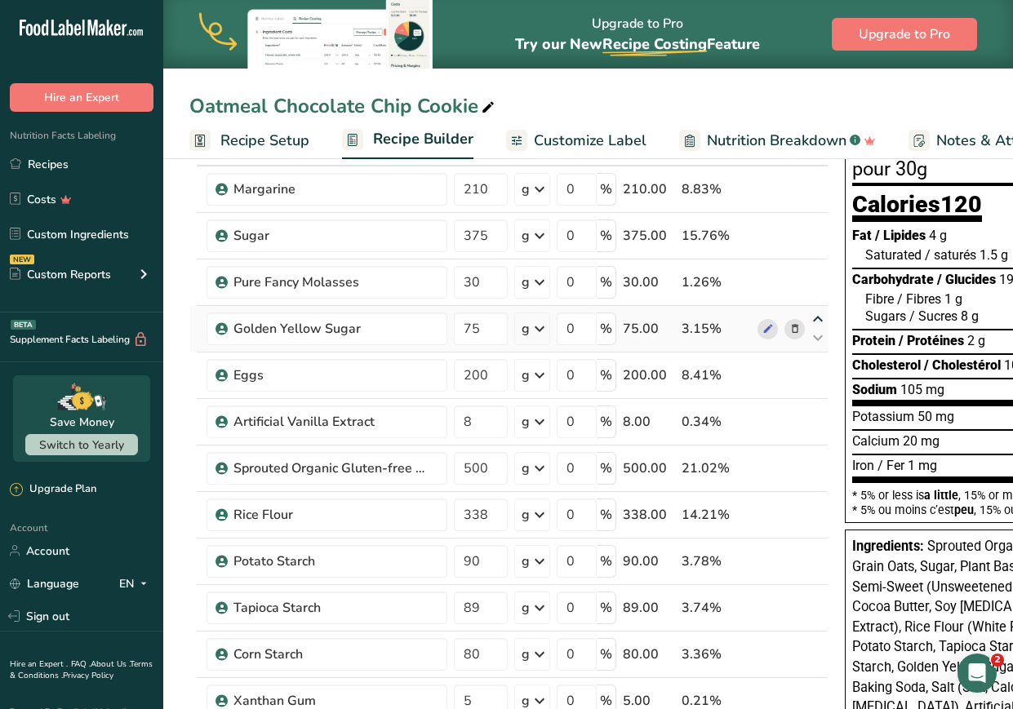
type input "30"
drag, startPoint x: 494, startPoint y: 375, endPoint x: 349, endPoint y: 340, distance: 148.4
click at [349, 340] on tbody "Margarine 210 g Weight Units g kg mg See more Volume Units l Volume units requi…" at bounding box center [508, 641] width 637 height 951
type input "150"
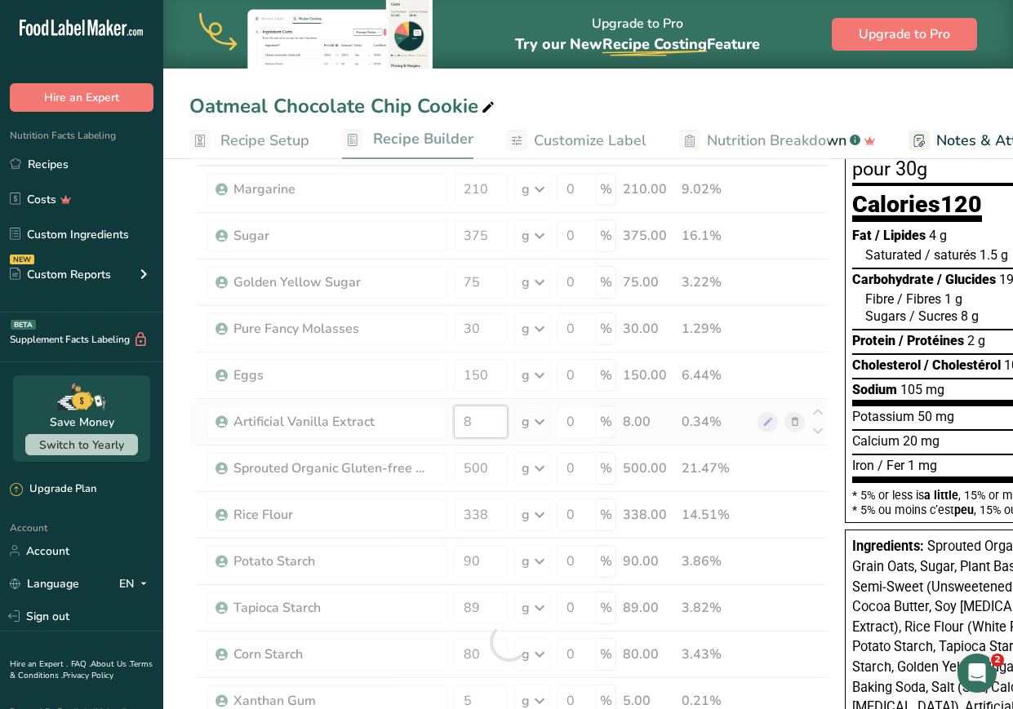
click at [403, 410] on div "Ingredient * Amount * Unit * Waste * .a-a{fill:#347362;}.b-a{fill:#fff;} Grams …" at bounding box center [508, 641] width 639 height 1021
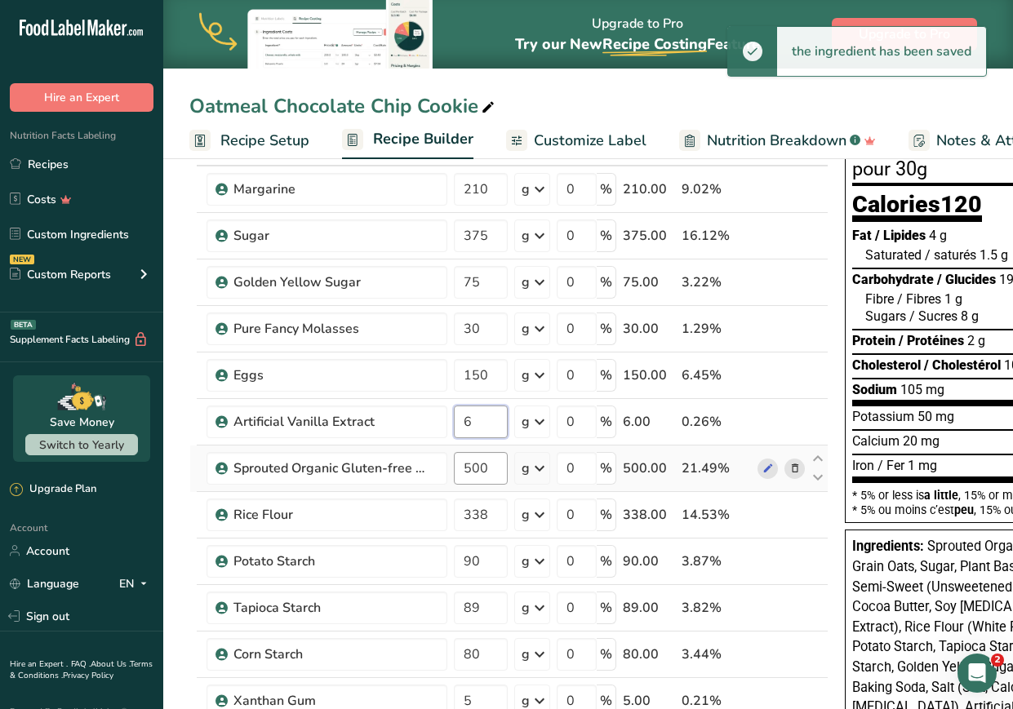
type input "6"
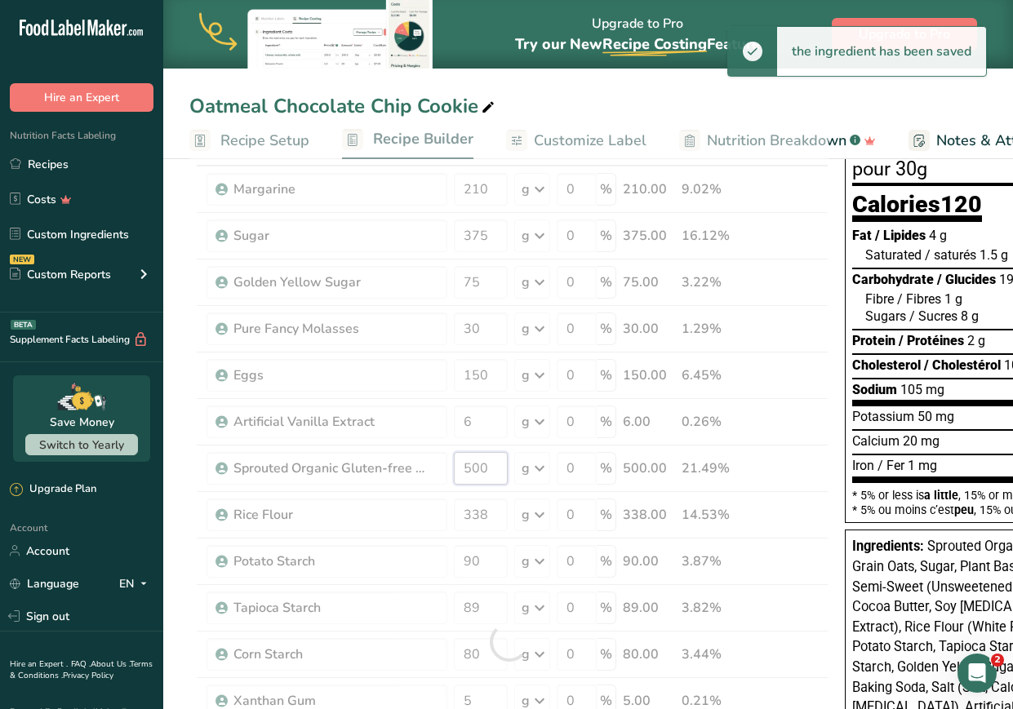
drag, startPoint x: 498, startPoint y: 469, endPoint x: 376, endPoint y: 431, distance: 127.5
click at [376, 431] on div "Ingredient * Amount * Unit * Waste * .a-a{fill:#347362;}.b-a{fill:#fff;} Grams …" at bounding box center [508, 641] width 639 height 1021
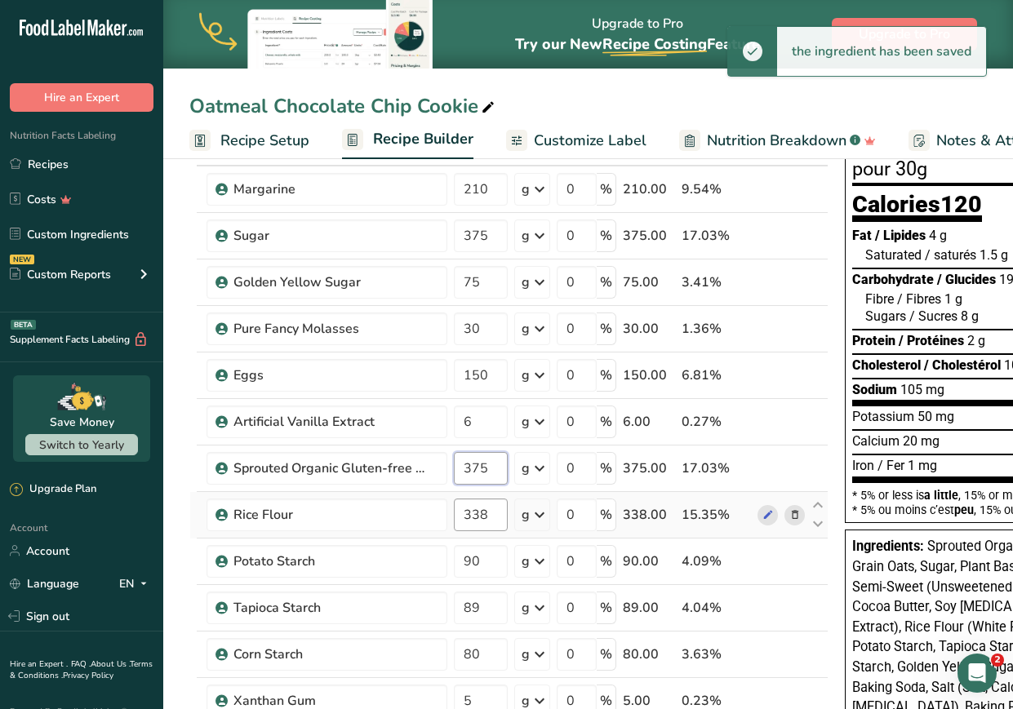
type input "375"
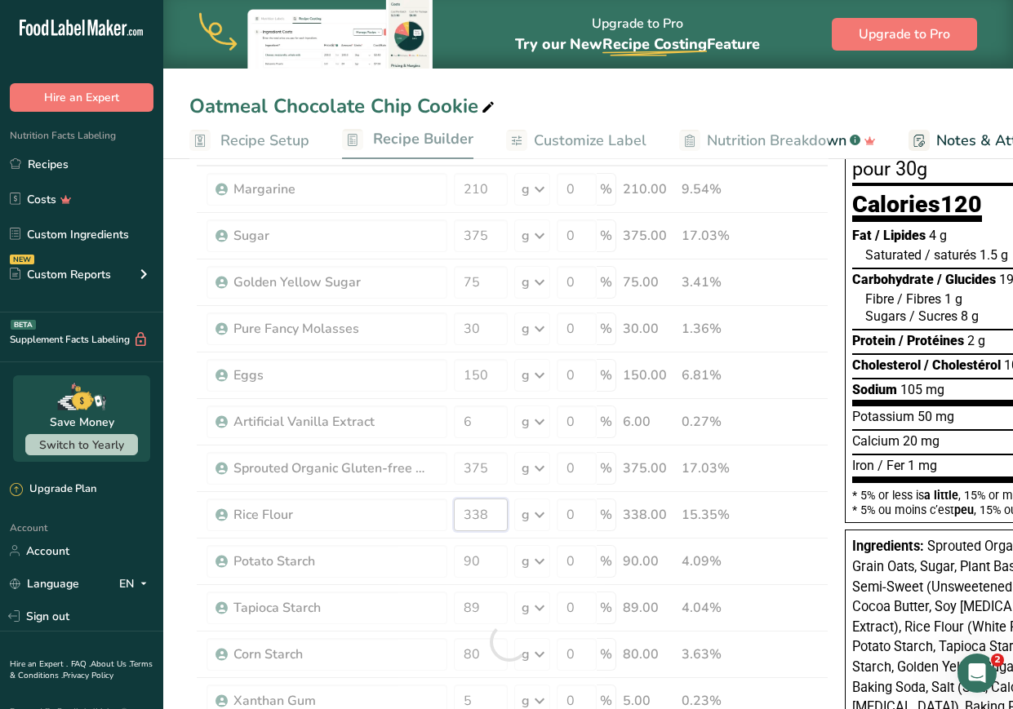
drag, startPoint x: 498, startPoint y: 511, endPoint x: 317, endPoint y: 494, distance: 181.9
click at [317, 494] on div "Ingredient * Amount * Unit * Waste * .a-a{fill:#347362;}.b-a{fill:#fff;} Grams …" at bounding box center [508, 641] width 639 height 1021
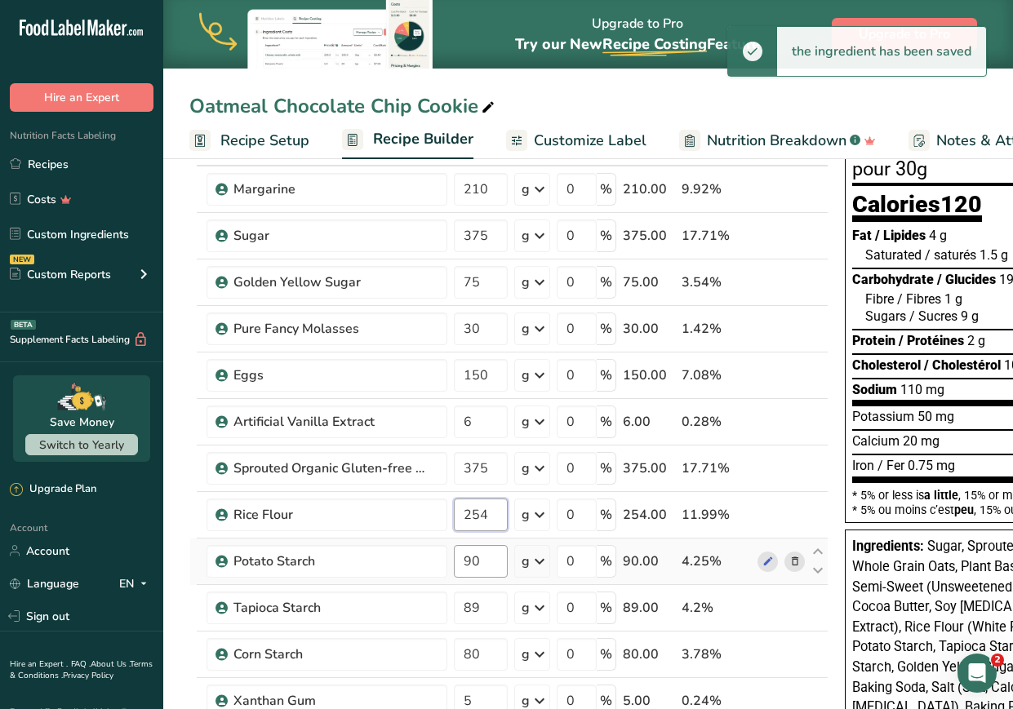
type input "254"
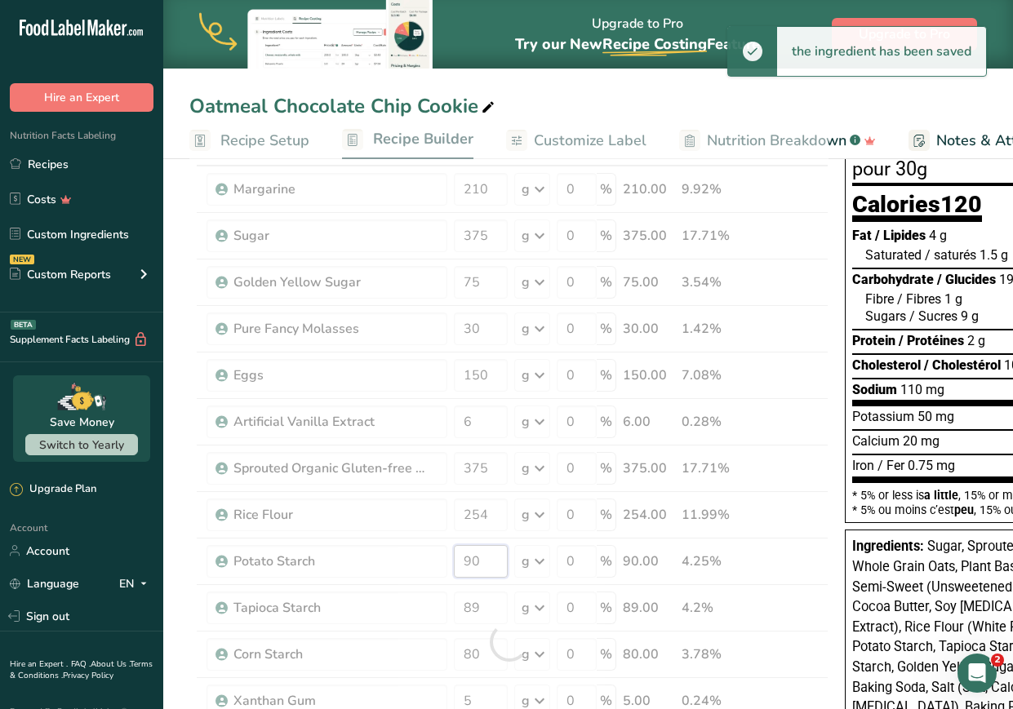
drag, startPoint x: 494, startPoint y: 566, endPoint x: 410, endPoint y: 556, distance: 84.7
click at [410, 556] on div "Ingredient * Amount * Unit * Waste * .a-a{fill:#347362;}.b-a{fill:#fff;} Grams …" at bounding box center [508, 641] width 639 height 1021
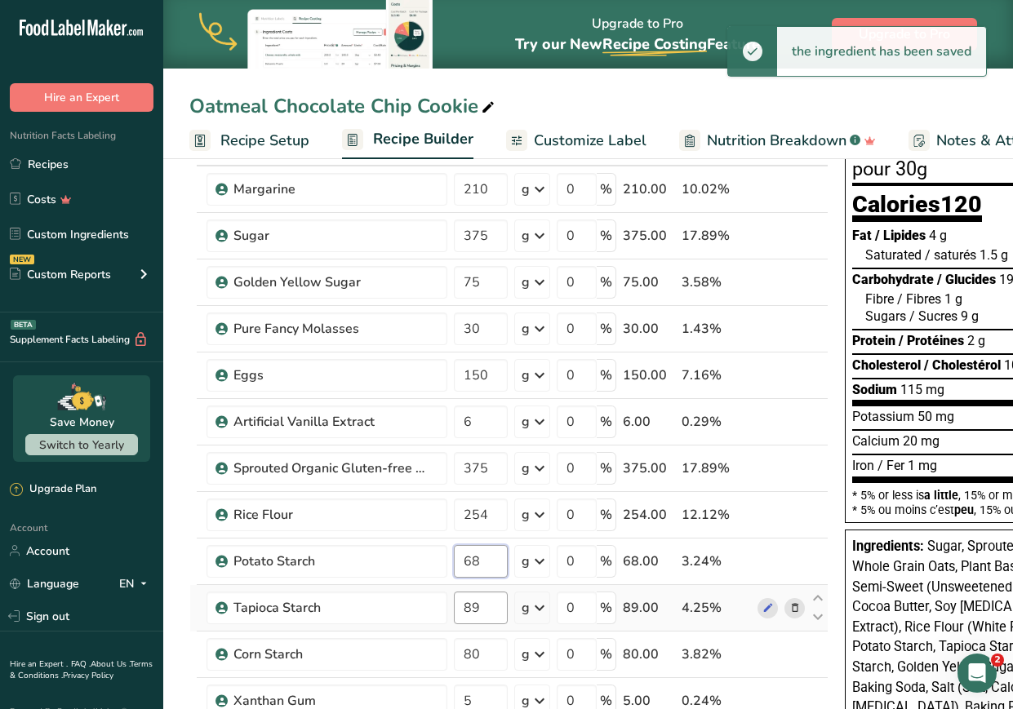
type input "68"
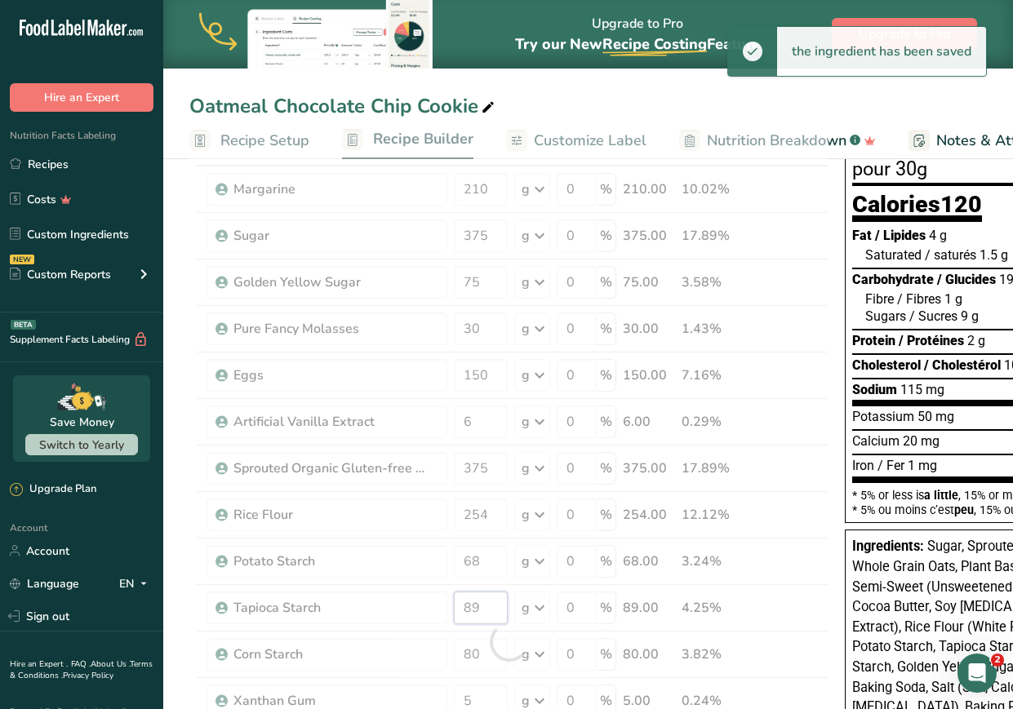
drag, startPoint x: 488, startPoint y: 601, endPoint x: 342, endPoint y: 607, distance: 146.2
click at [342, 607] on div "Ingredient * Amount * Unit * Waste * .a-a{fill:#347362;}.b-a{fill:#fff;} Grams …" at bounding box center [508, 641] width 639 height 1021
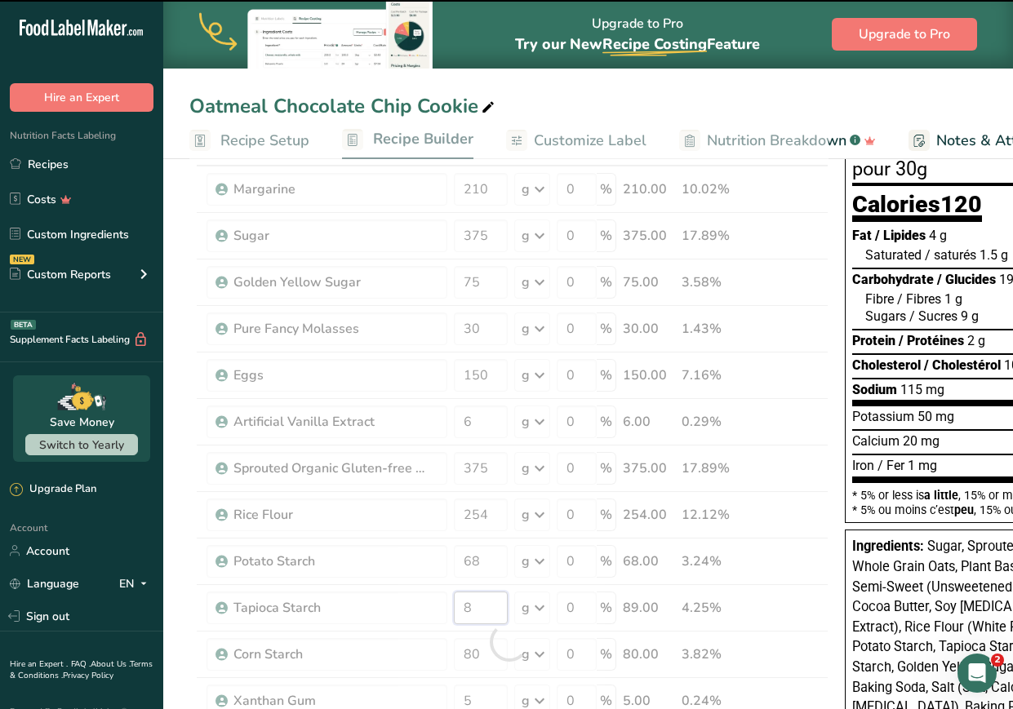
type input "89"
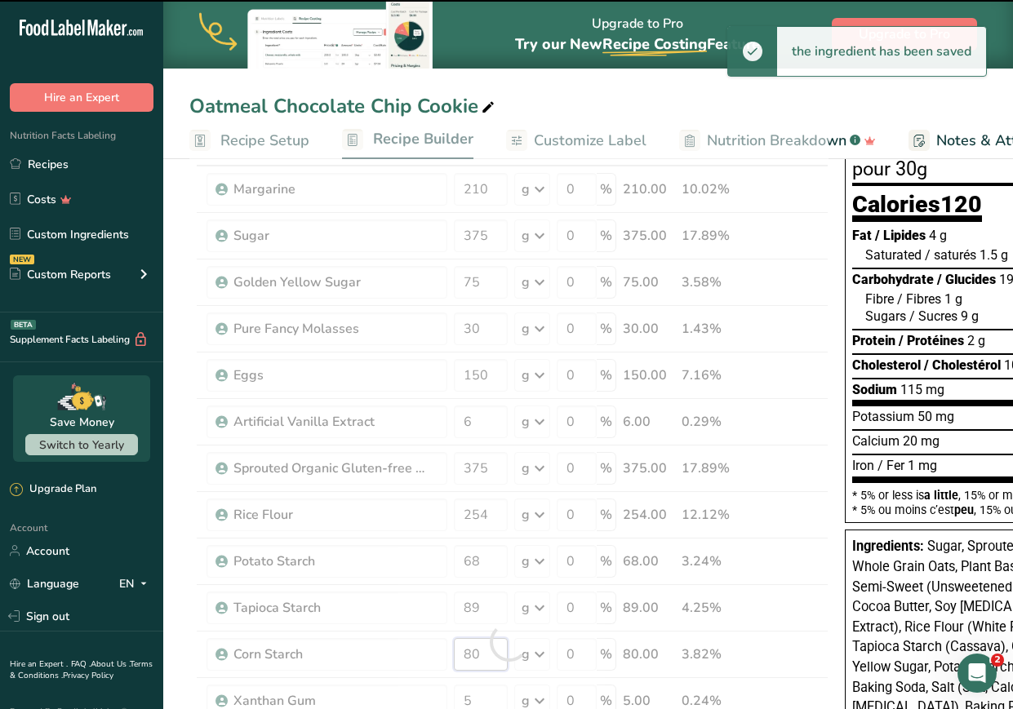
drag, startPoint x: 469, startPoint y: 653, endPoint x: 394, endPoint y: 647, distance: 75.3
click at [394, 647] on div "Ingredient * Amount * Unit * Waste * .a-a{fill:#347362;}.b-a{fill:#fff;} Grams …" at bounding box center [508, 641] width 639 height 1021
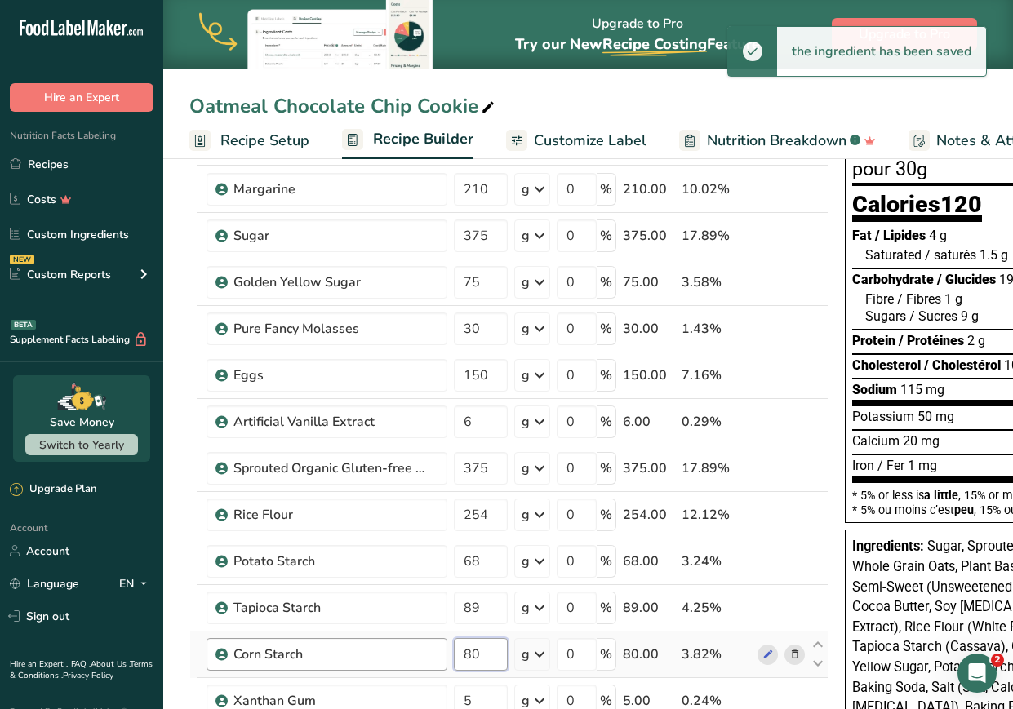
drag, startPoint x: 496, startPoint y: 654, endPoint x: 393, endPoint y: 642, distance: 103.5
click at [393, 642] on tr "Corn Starch 80 g Weight Units g kg mg See more Volume Units l Volume units requ…" at bounding box center [508, 655] width 637 height 47
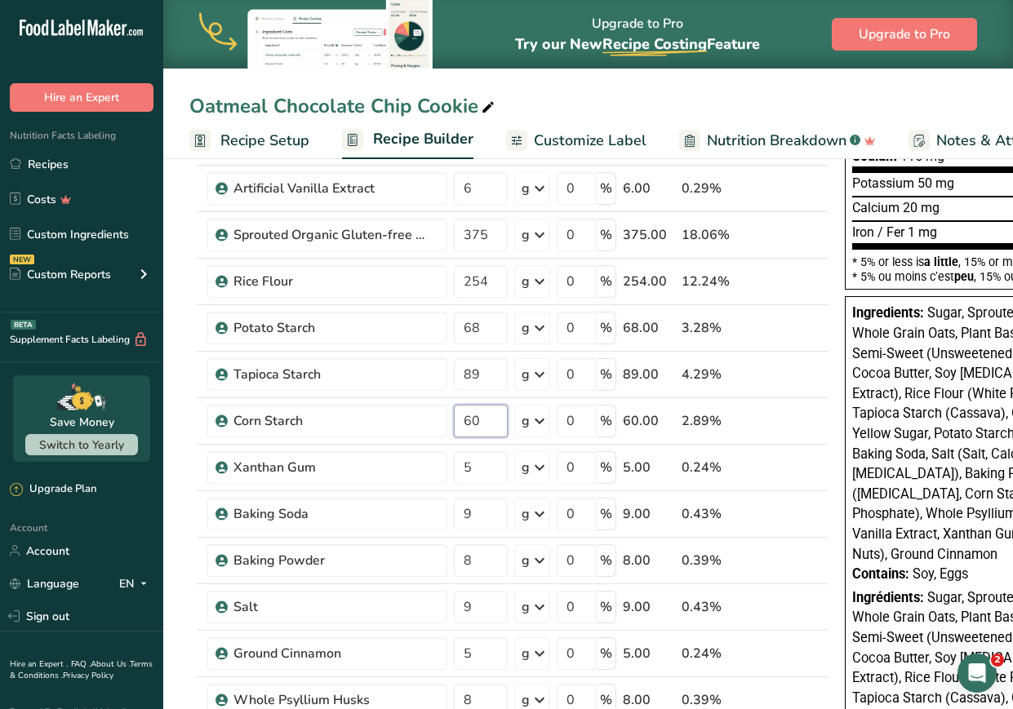
scroll to position [390, 0]
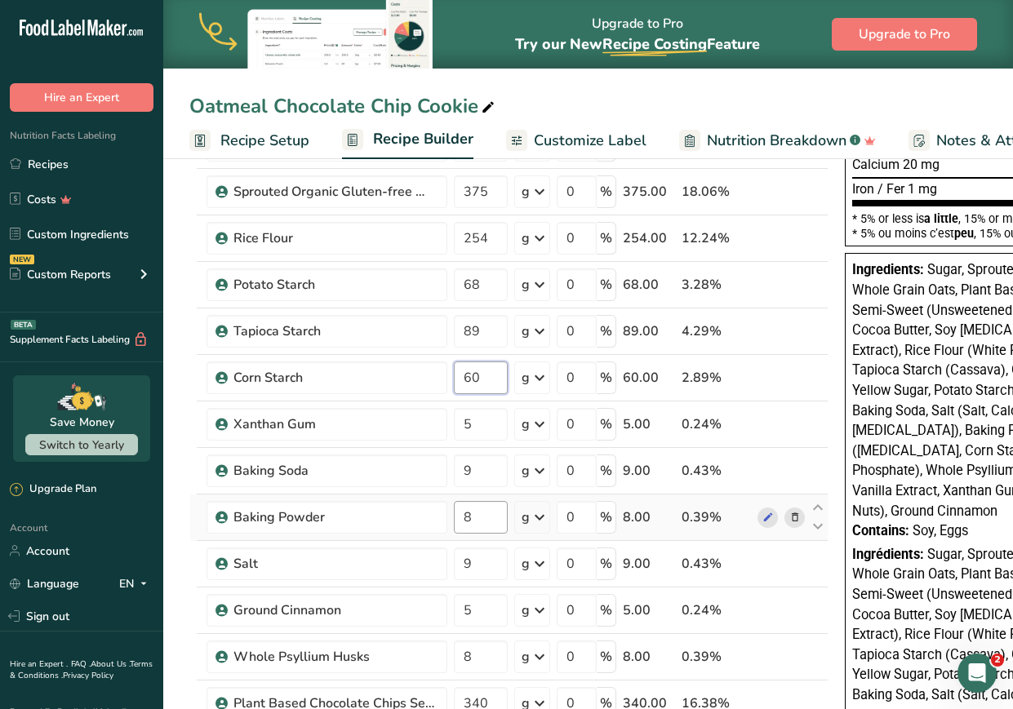
type input "60"
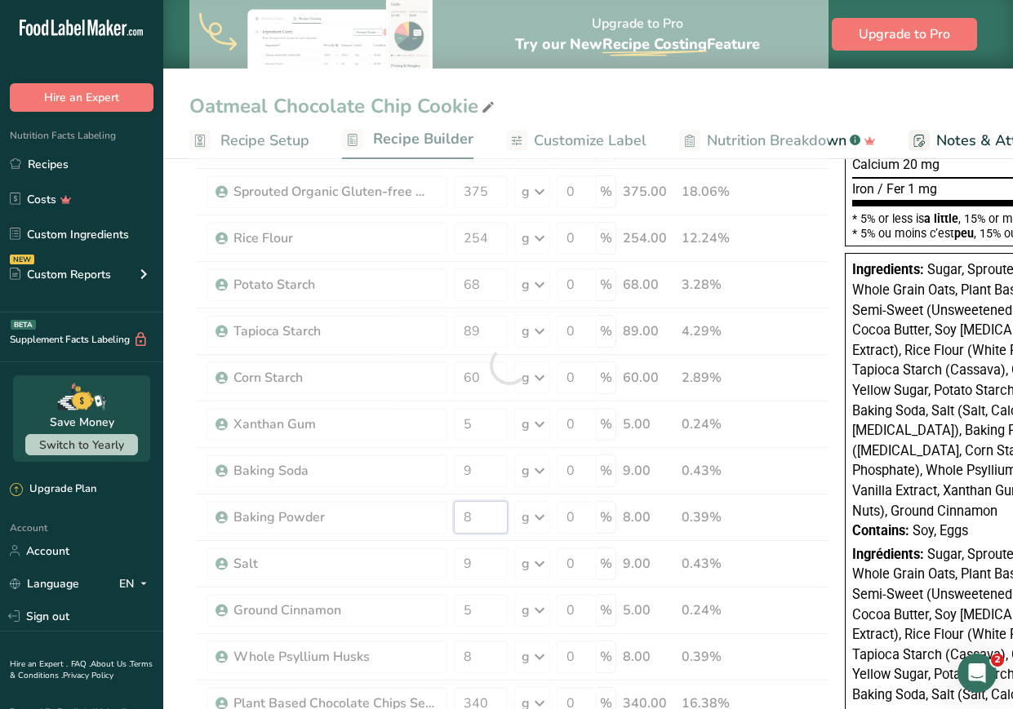
drag, startPoint x: 485, startPoint y: 523, endPoint x: 402, endPoint y: 510, distance: 84.2
click at [402, 510] on div "Ingredient * Amount * Unit * Waste * .a-a{fill:#347362;}.b-a{fill:#fff;} Grams …" at bounding box center [508, 365] width 639 height 1021
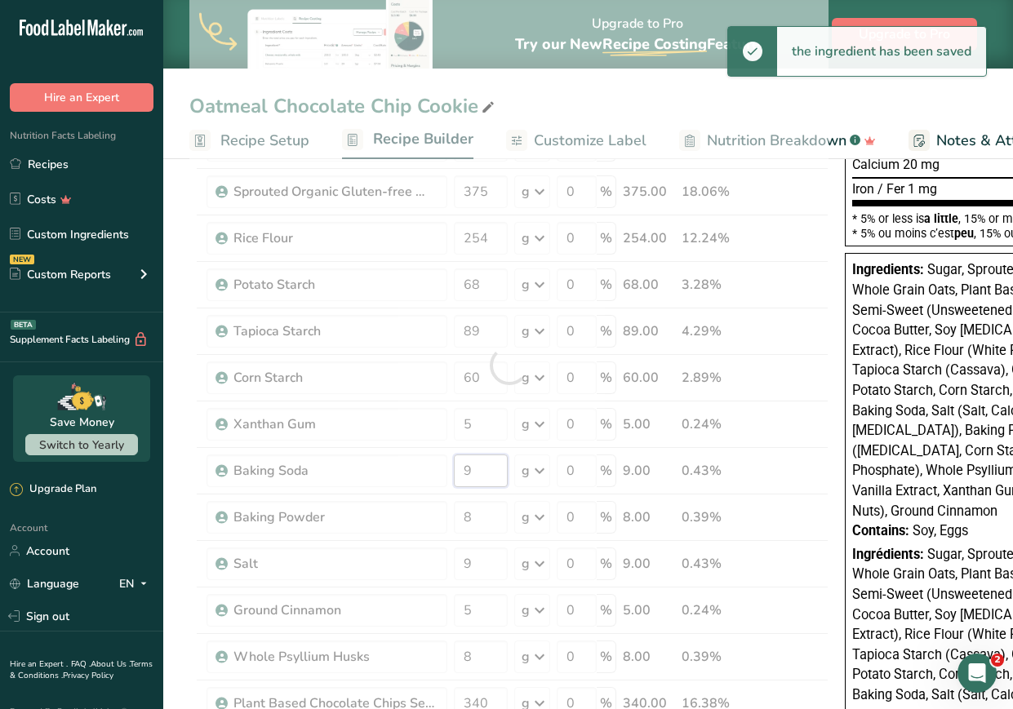
drag, startPoint x: 491, startPoint y: 472, endPoint x: 390, endPoint y: 446, distance: 104.5
click at [390, 446] on div "Ingredient * Amount * Unit * Waste * .a-a{fill:#347362;}.b-a{fill:#fff;} Grams …" at bounding box center [508, 365] width 639 height 1021
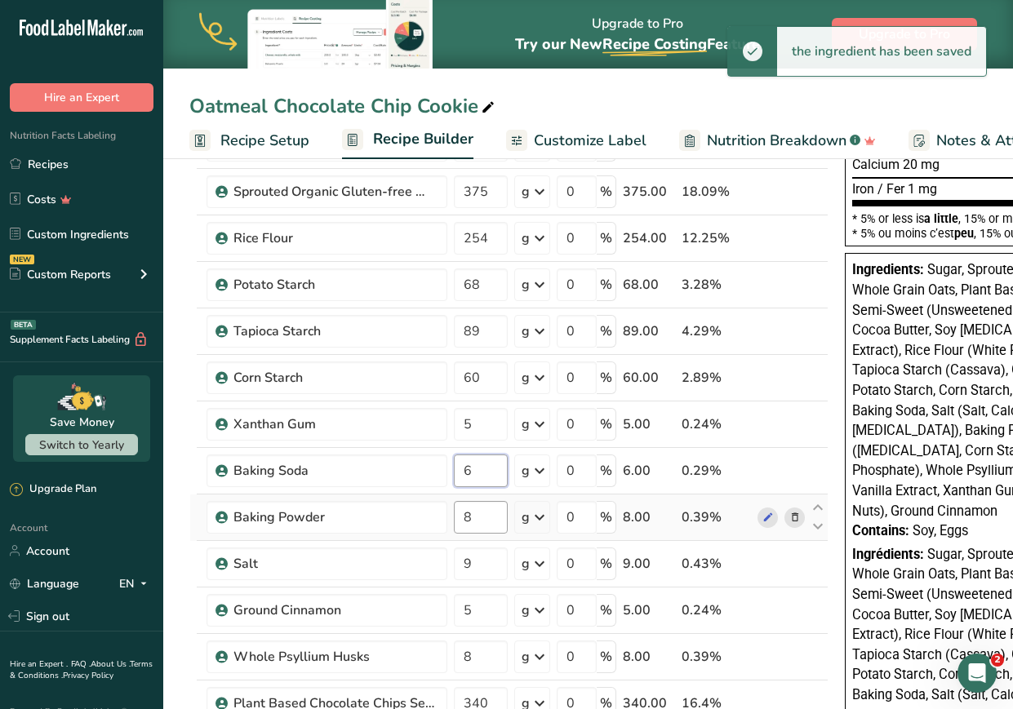
type input "6"
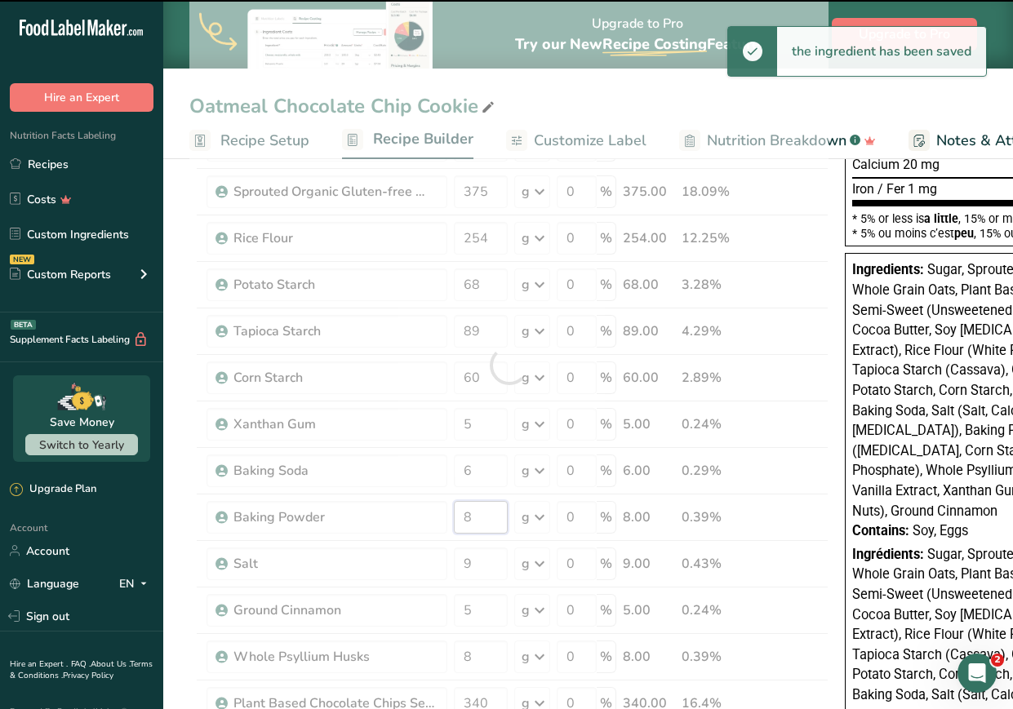
drag, startPoint x: 473, startPoint y: 516, endPoint x: 437, endPoint y: 511, distance: 37.2
click at [437, 511] on div "Ingredient * Amount * Unit * Waste * .a-a{fill:#347362;}.b-a{fill:#fff;} Grams …" at bounding box center [508, 365] width 639 height 1021
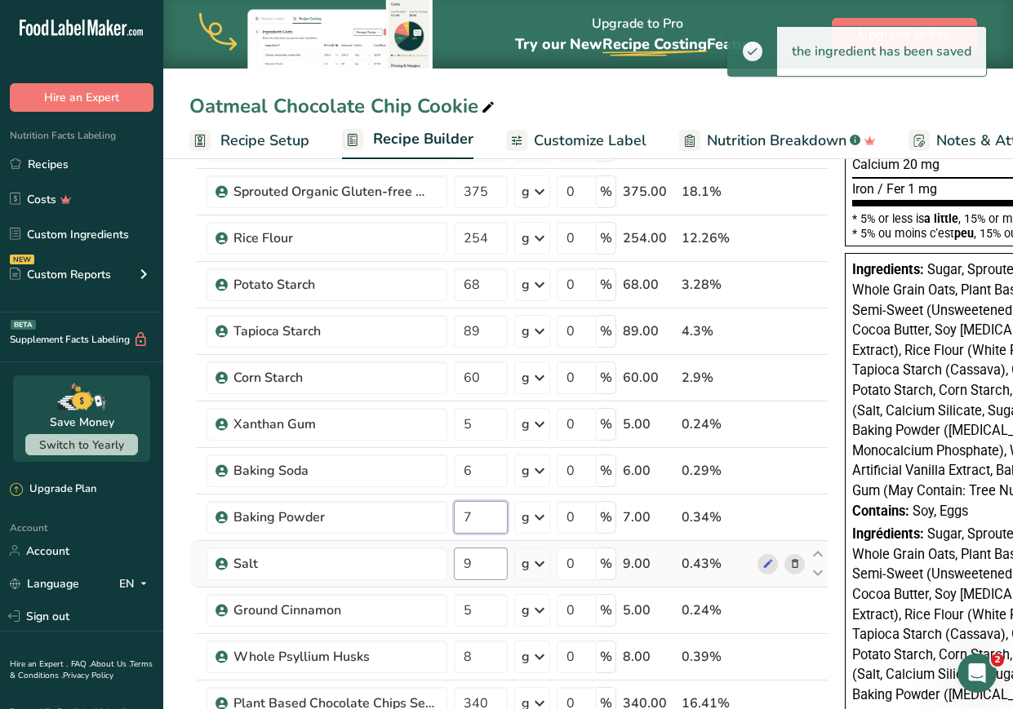
type input "7"
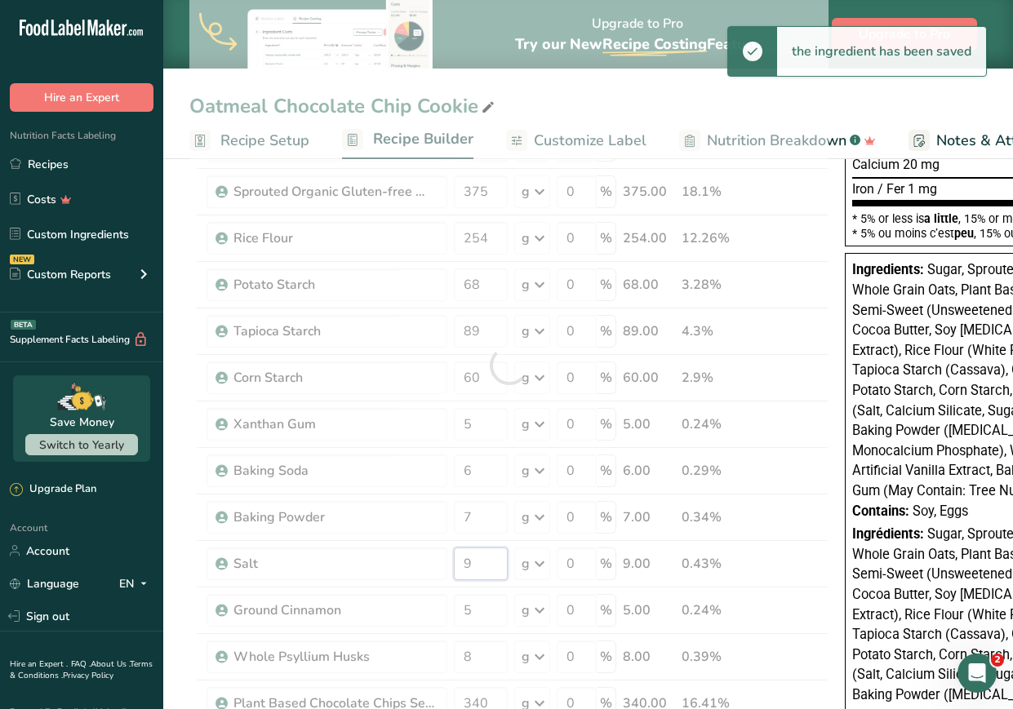
drag, startPoint x: 483, startPoint y: 565, endPoint x: 419, endPoint y: 574, distance: 64.2
click at [419, 574] on div "Ingredient * Amount * Unit * Waste * .a-a{fill:#347362;}.b-a{fill:#fff;} Grams …" at bounding box center [508, 365] width 639 height 1021
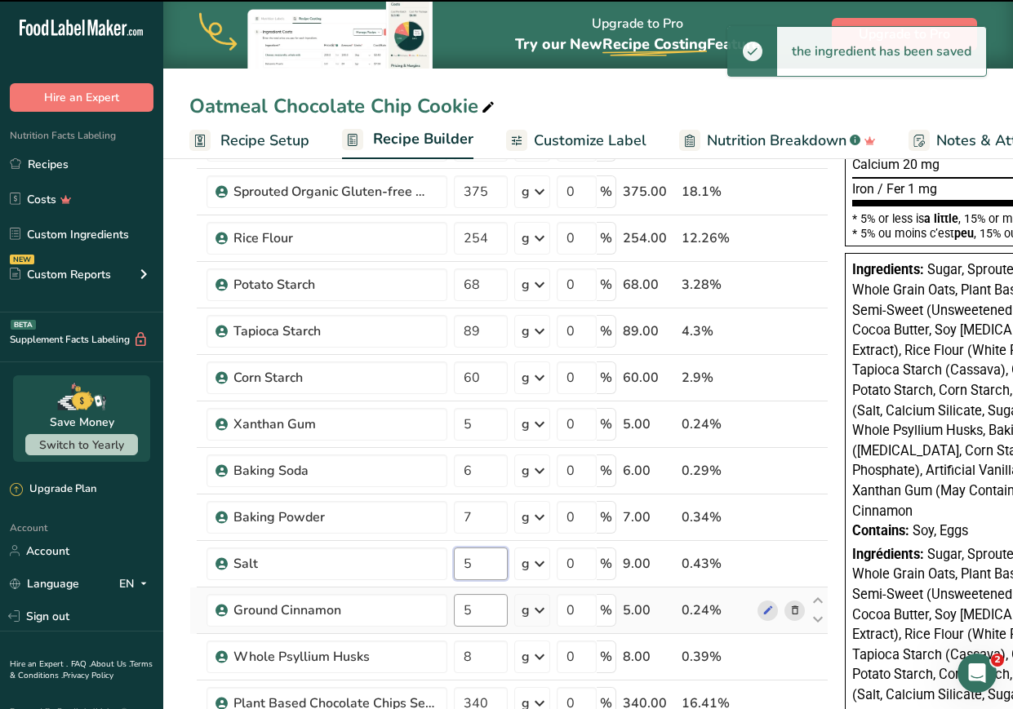
type input "9"
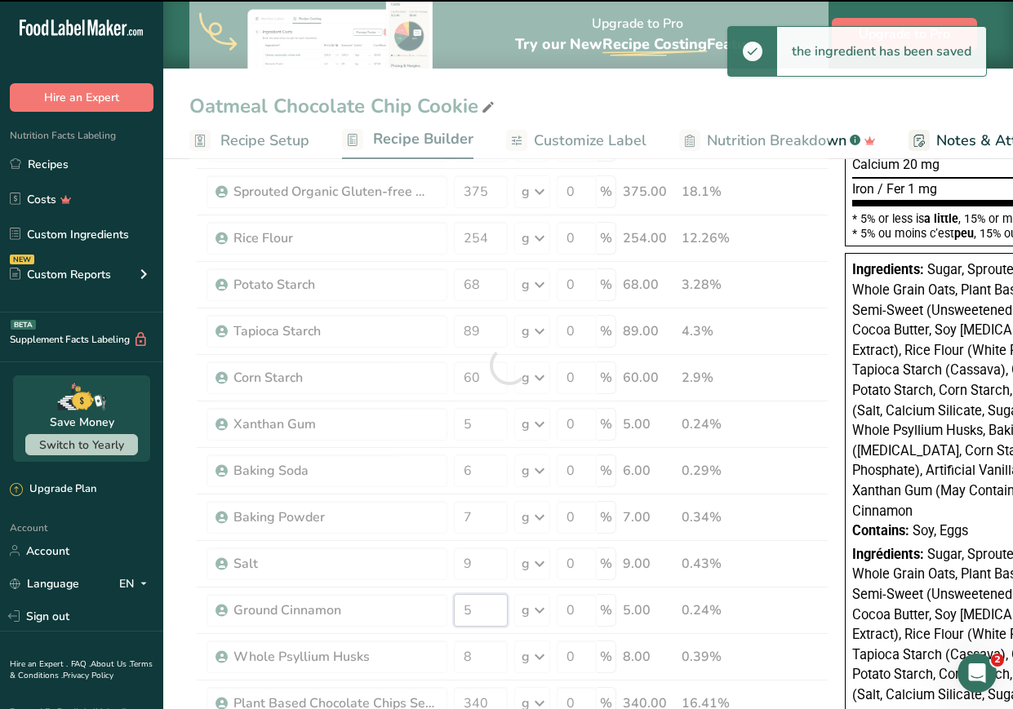
drag, startPoint x: 485, startPoint y: 614, endPoint x: 420, endPoint y: 605, distance: 65.8
click at [420, 605] on div "Ingredient * Amount * Unit * Waste * .a-a{fill:#347362;}.b-a{fill:#fff;} Grams …" at bounding box center [508, 365] width 639 height 1021
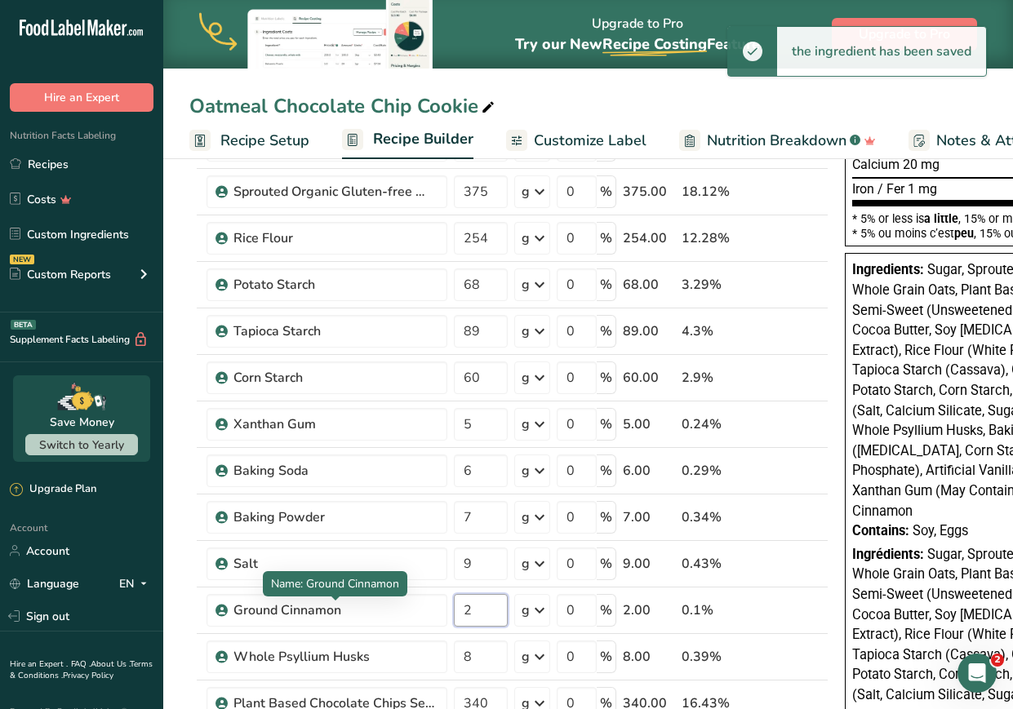
type input "2"
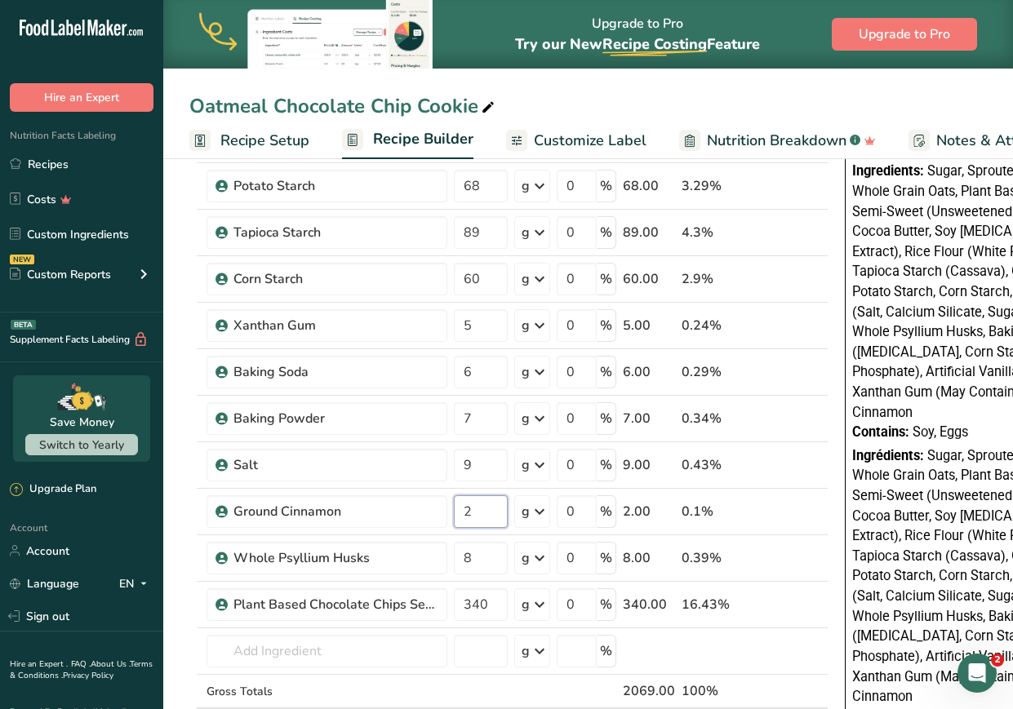
scroll to position [491, 0]
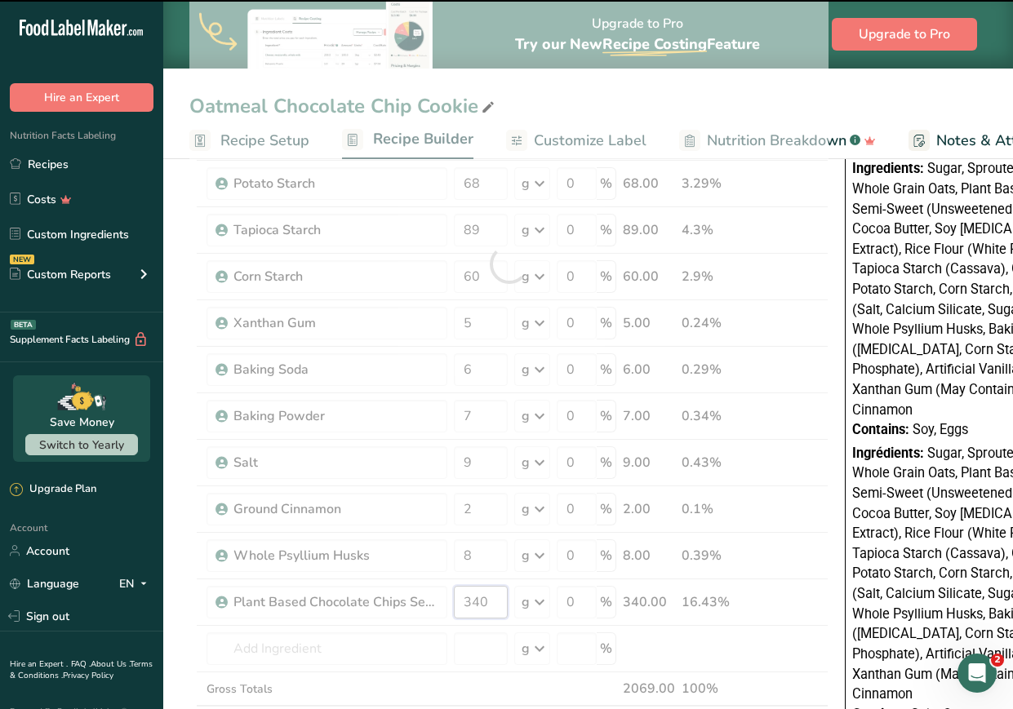
drag, startPoint x: 491, startPoint y: 601, endPoint x: 413, endPoint y: 584, distance: 80.2
click at [413, 584] on div "Ingredient * Amount * Unit * Waste * .a-a{fill:#347362;}.b-a{fill:#fff;} Grams …" at bounding box center [508, 264] width 639 height 1021
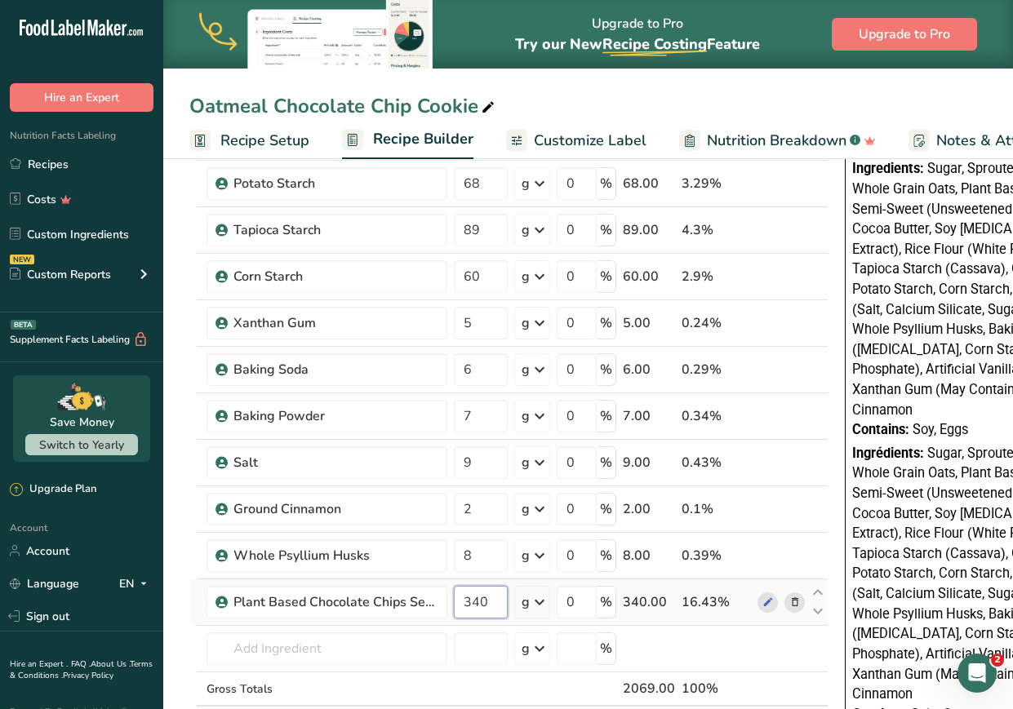
click at [475, 597] on input "340" at bounding box center [481, 602] width 54 height 33
type input "120"
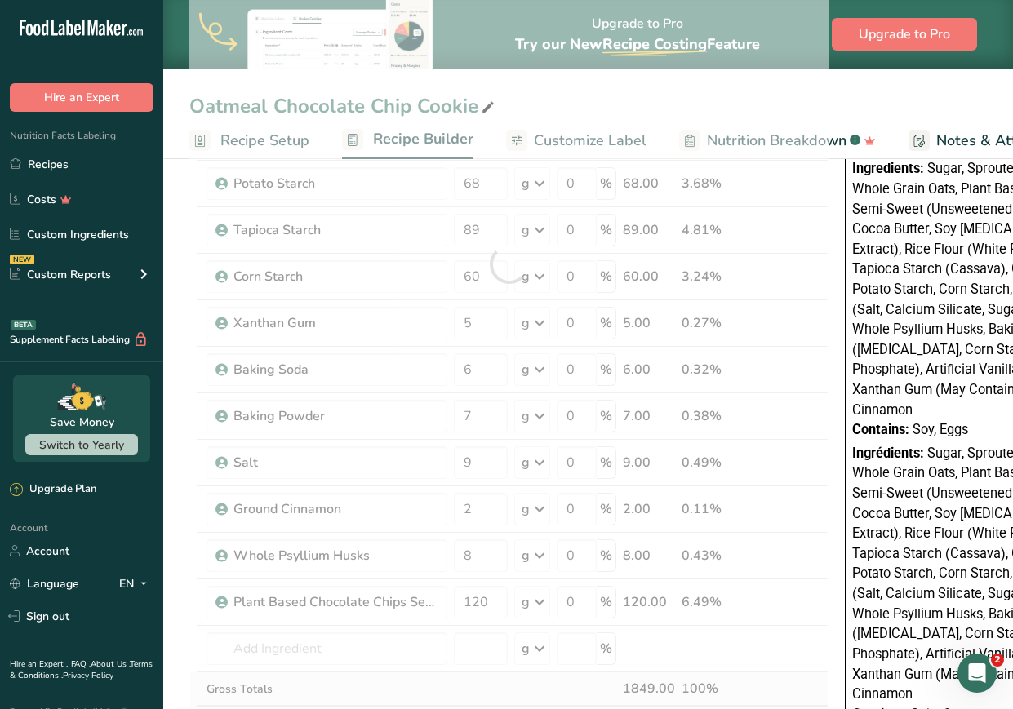
click at [447, 687] on div "Ingredient * Amount * Unit * Waste * .a-a{fill:#347362;}.b-a{fill:#fff;} Grams …" at bounding box center [508, 264] width 639 height 1021
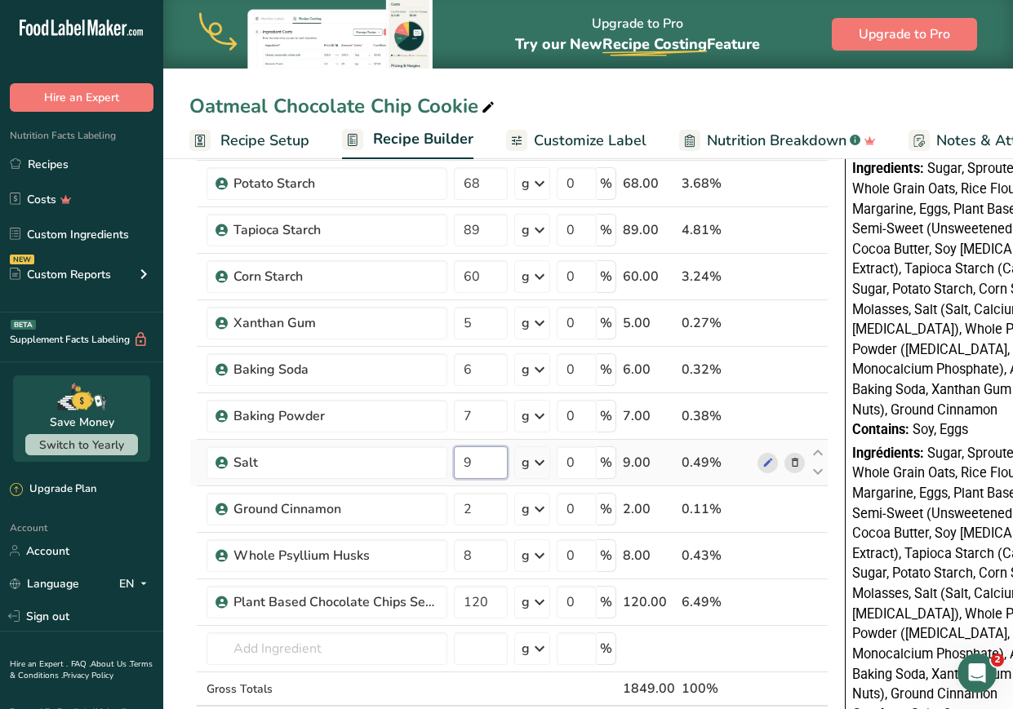
drag, startPoint x: 482, startPoint y: 461, endPoint x: 454, endPoint y: 459, distance: 28.7
click at [454, 459] on input "9" at bounding box center [481, 462] width 54 height 33
type input "5"
click at [180, 565] on section "Add Ingredients Manage Recipe Delete Recipe Duplicate Recipe Scale Recipe Save …" at bounding box center [587, 516] width 849 height 1709
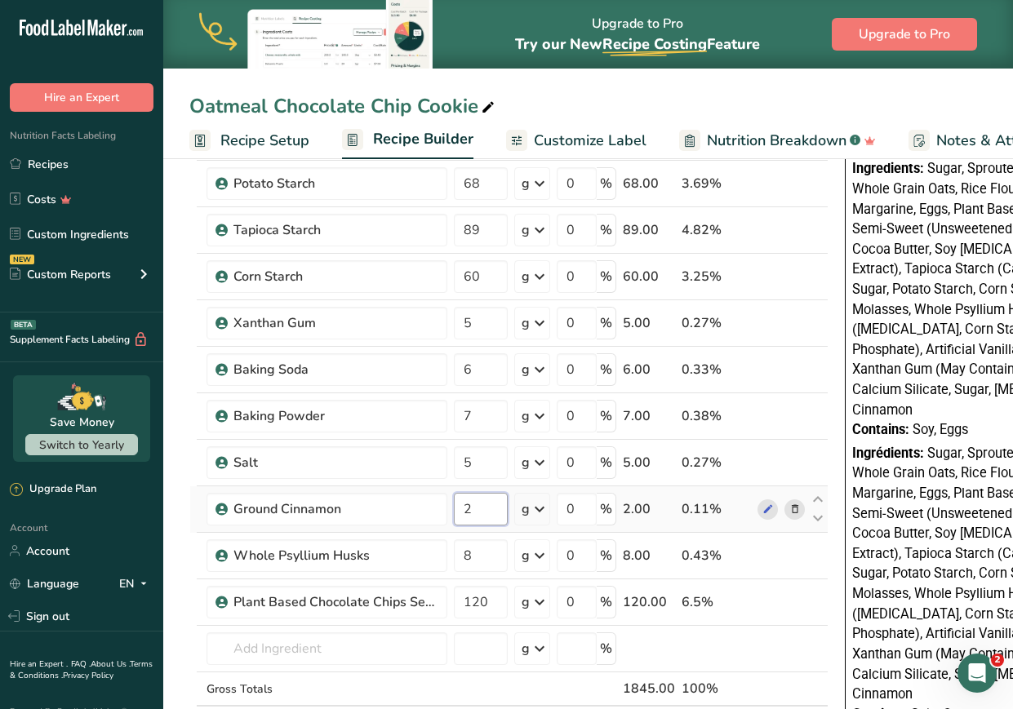
click at [487, 495] on input "2" at bounding box center [481, 509] width 54 height 33
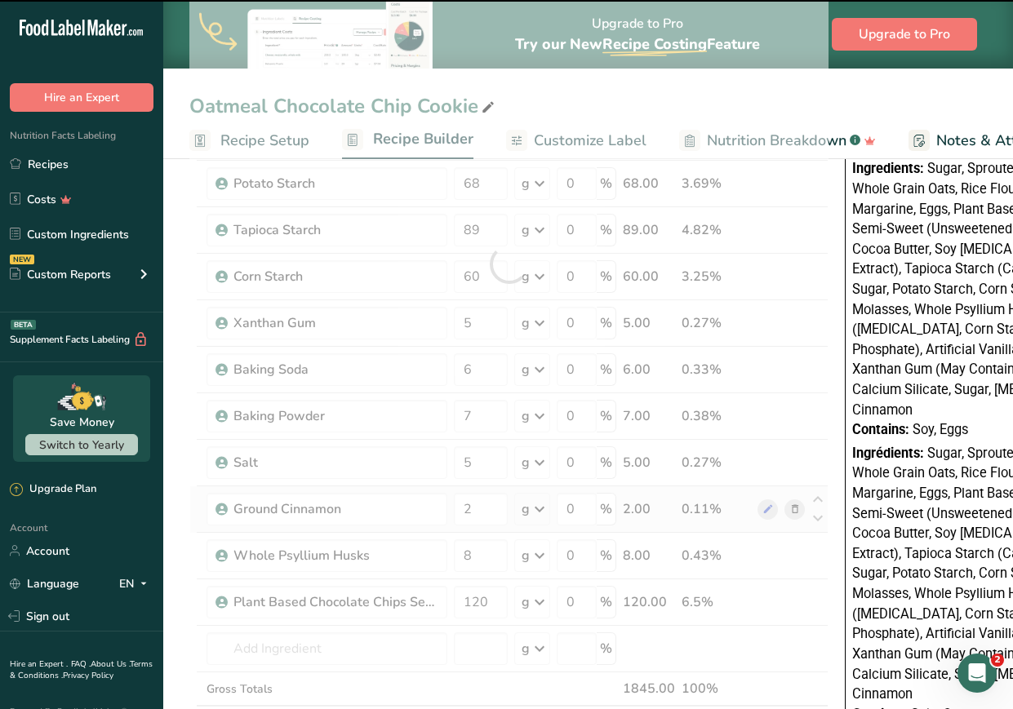
click at [492, 583] on div "Ingredient * Amount * Unit * Waste * .a-a{fill:#347362;}.b-a{fill:#fff;} Grams …" at bounding box center [508, 264] width 639 height 1021
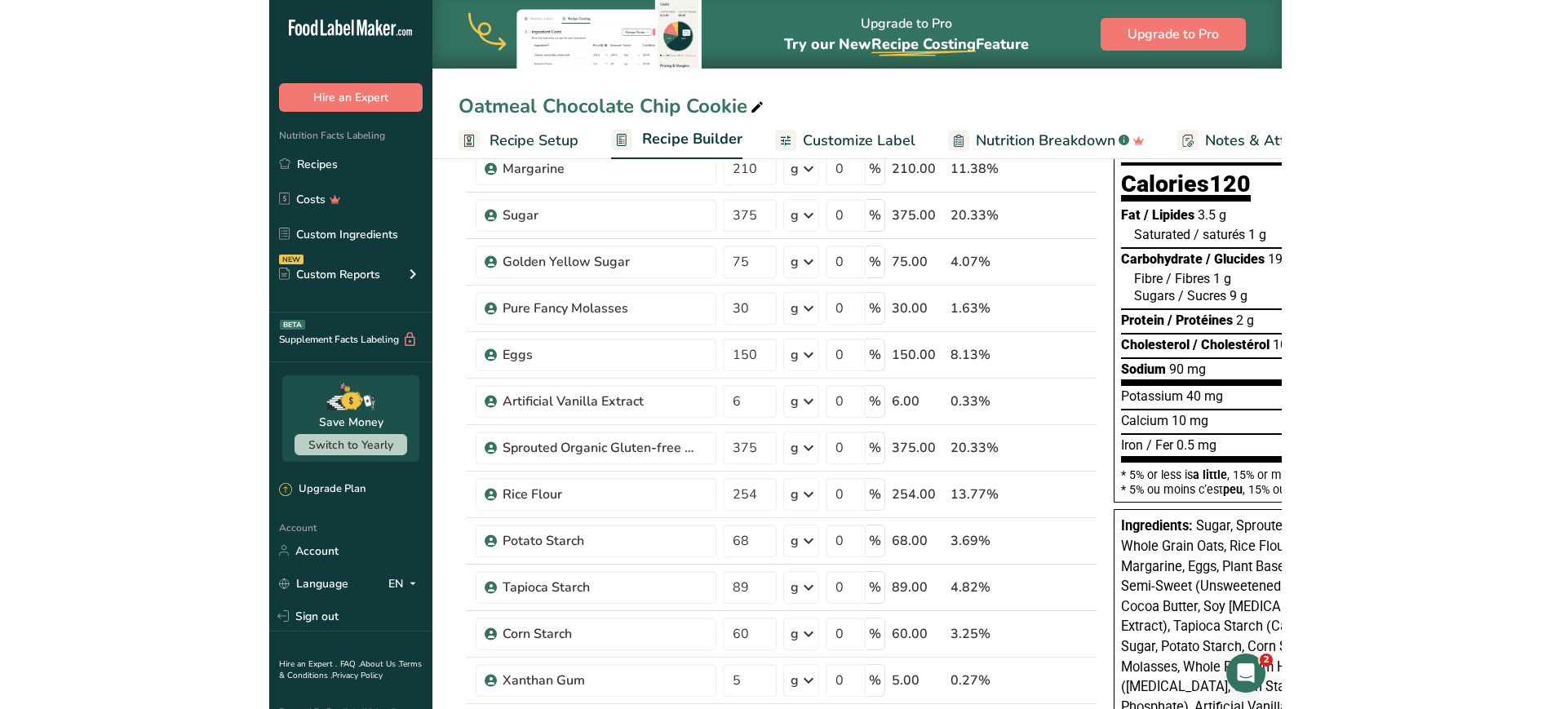
scroll to position [0, 0]
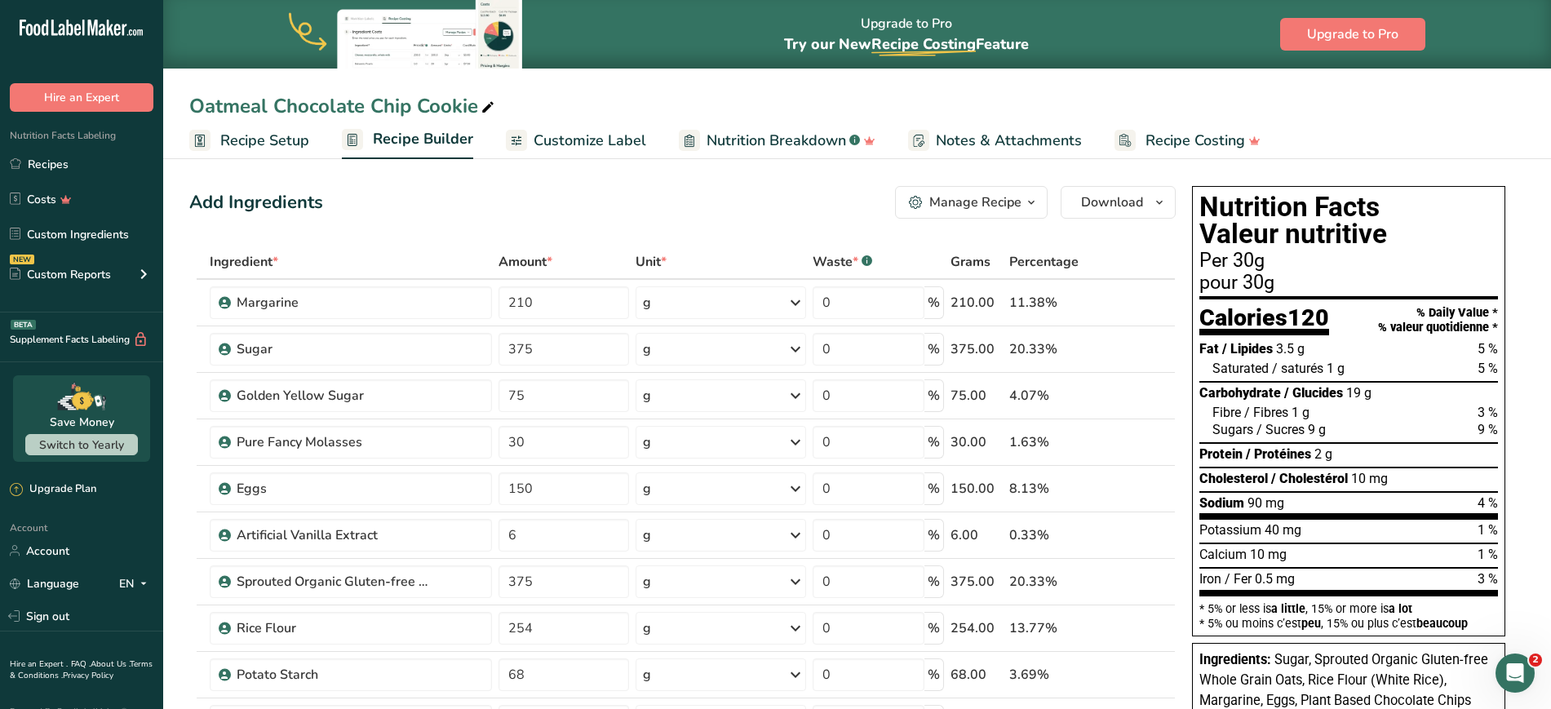
click at [523, 144] on div at bounding box center [516, 140] width 21 height 21
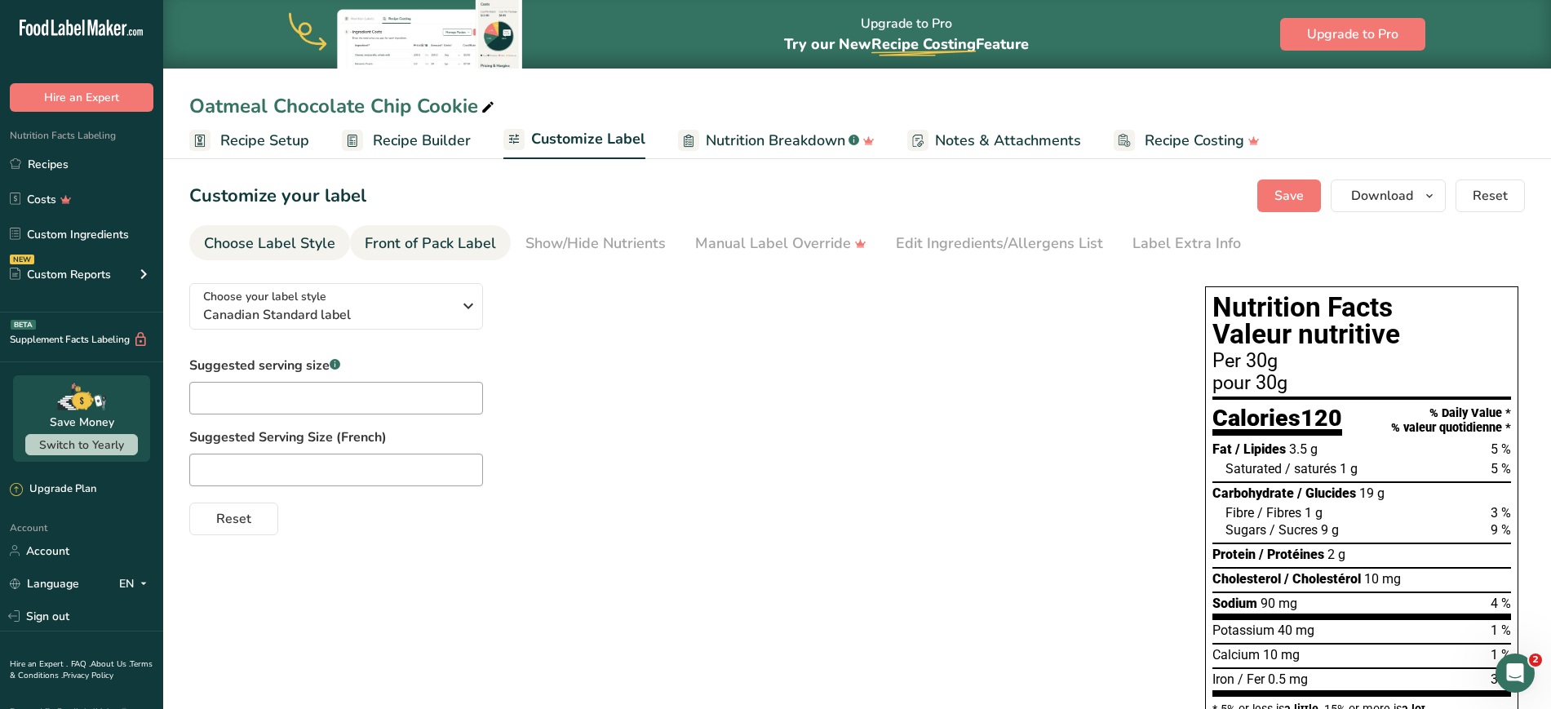
click at [437, 244] on div "Front of Pack Label" at bounding box center [430, 244] width 131 height 22
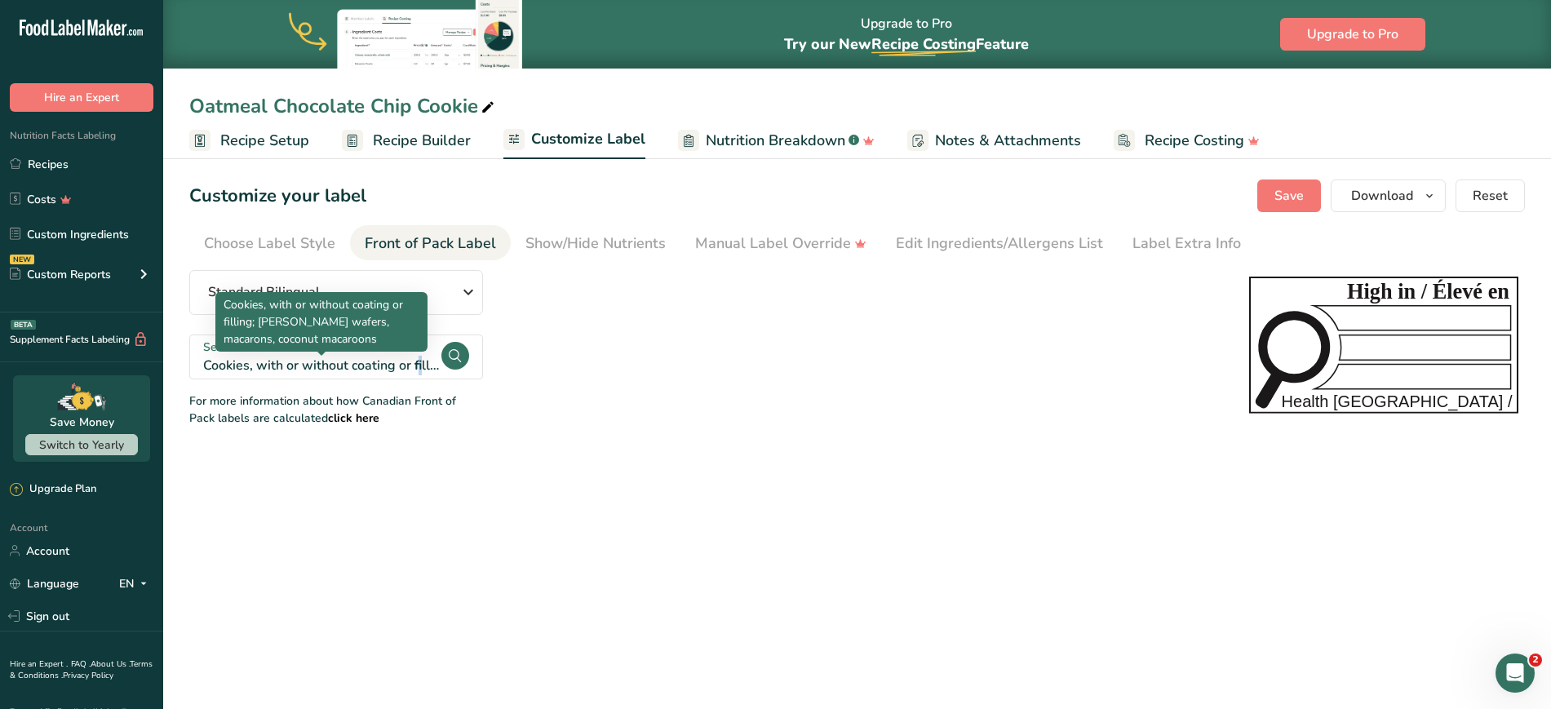
click at [361, 365] on div "Cookies, with or without coating or filling; [PERSON_NAME] wafers, macarons, co…" at bounding box center [321, 366] width 237 height 20
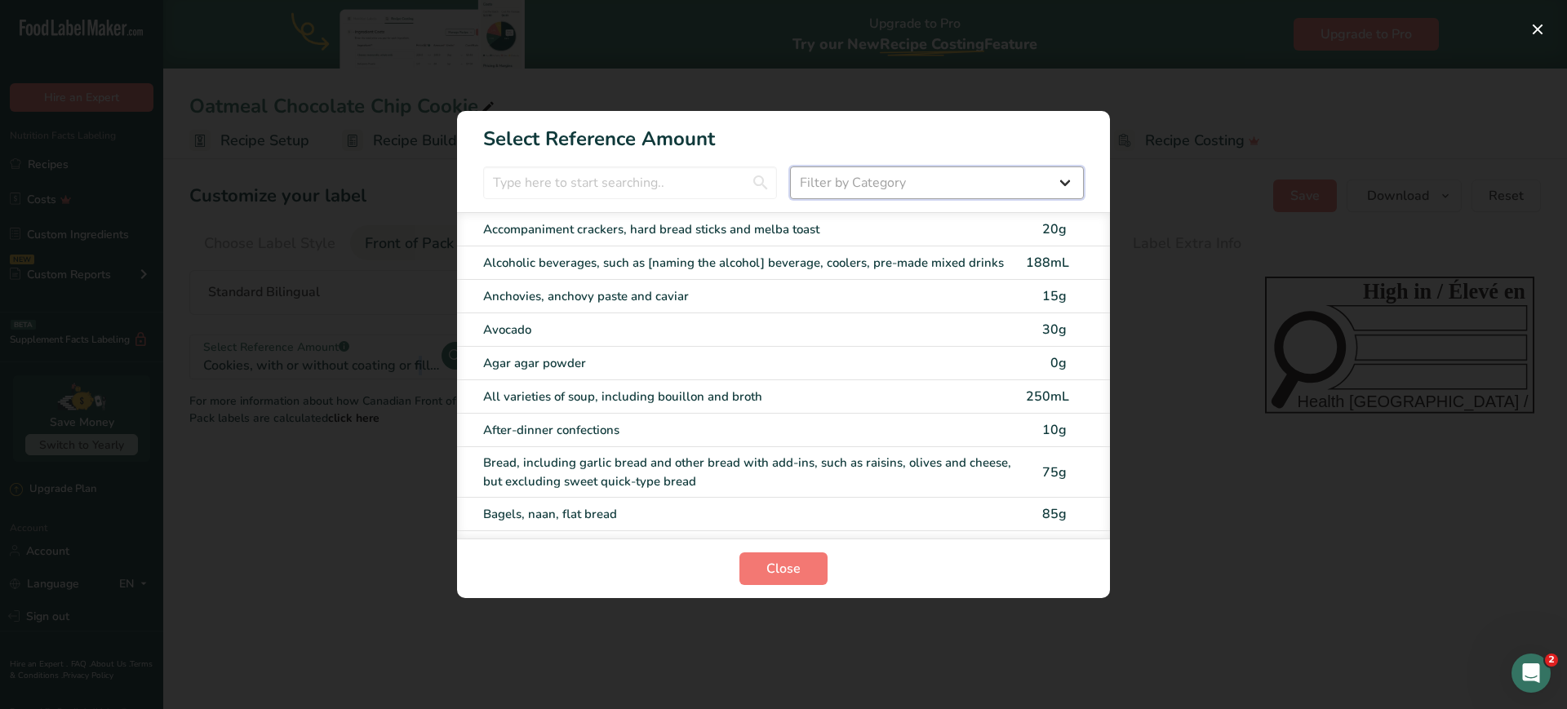
click at [980, 190] on select "Filter by Category All Bakery products and substitutes [GEOGRAPHIC_DATA] Cereal…" at bounding box center [937, 182] width 294 height 33
click at [682, 182] on input "FOP Category Selection Modal" at bounding box center [630, 182] width 294 height 33
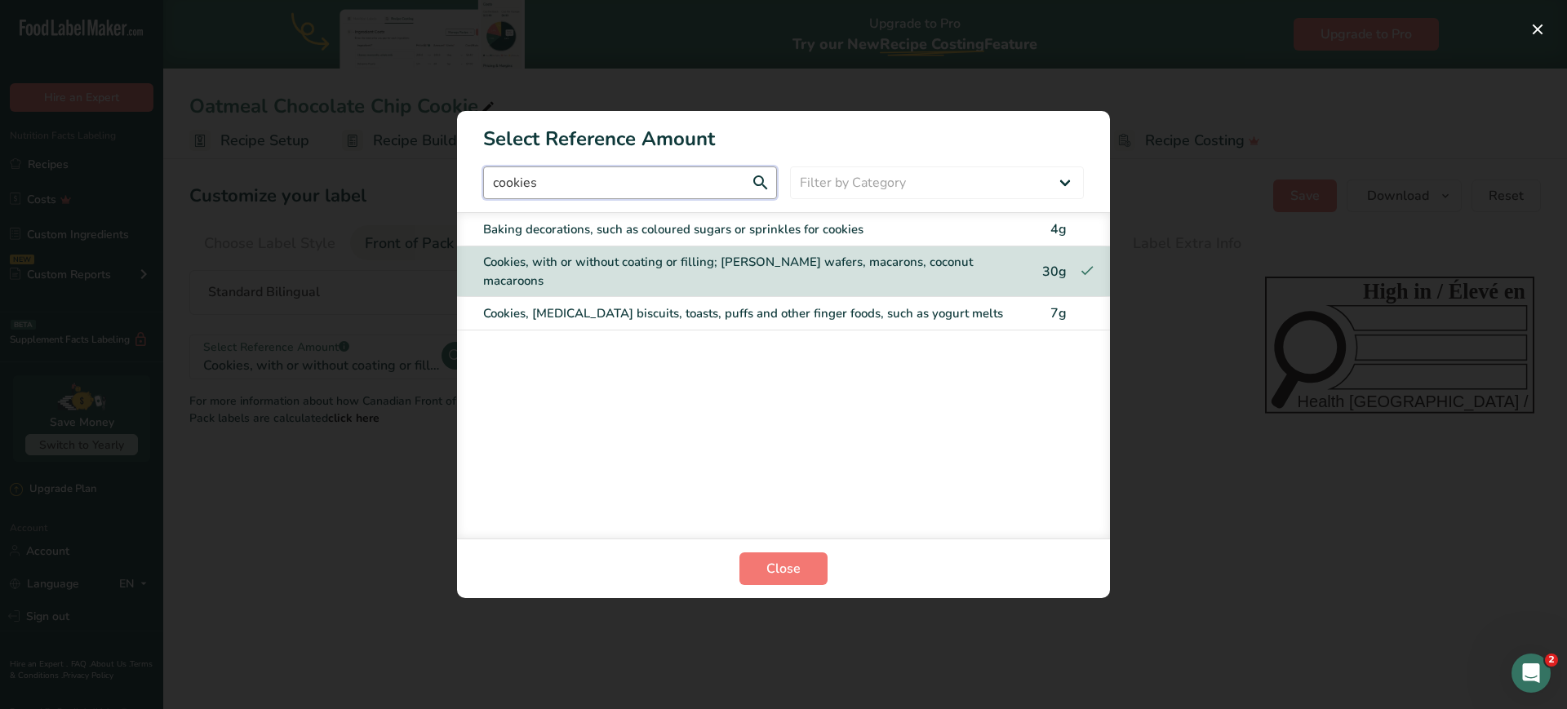
type input "cookies"
click at [777, 578] on span "Close" at bounding box center [783, 569] width 34 height 20
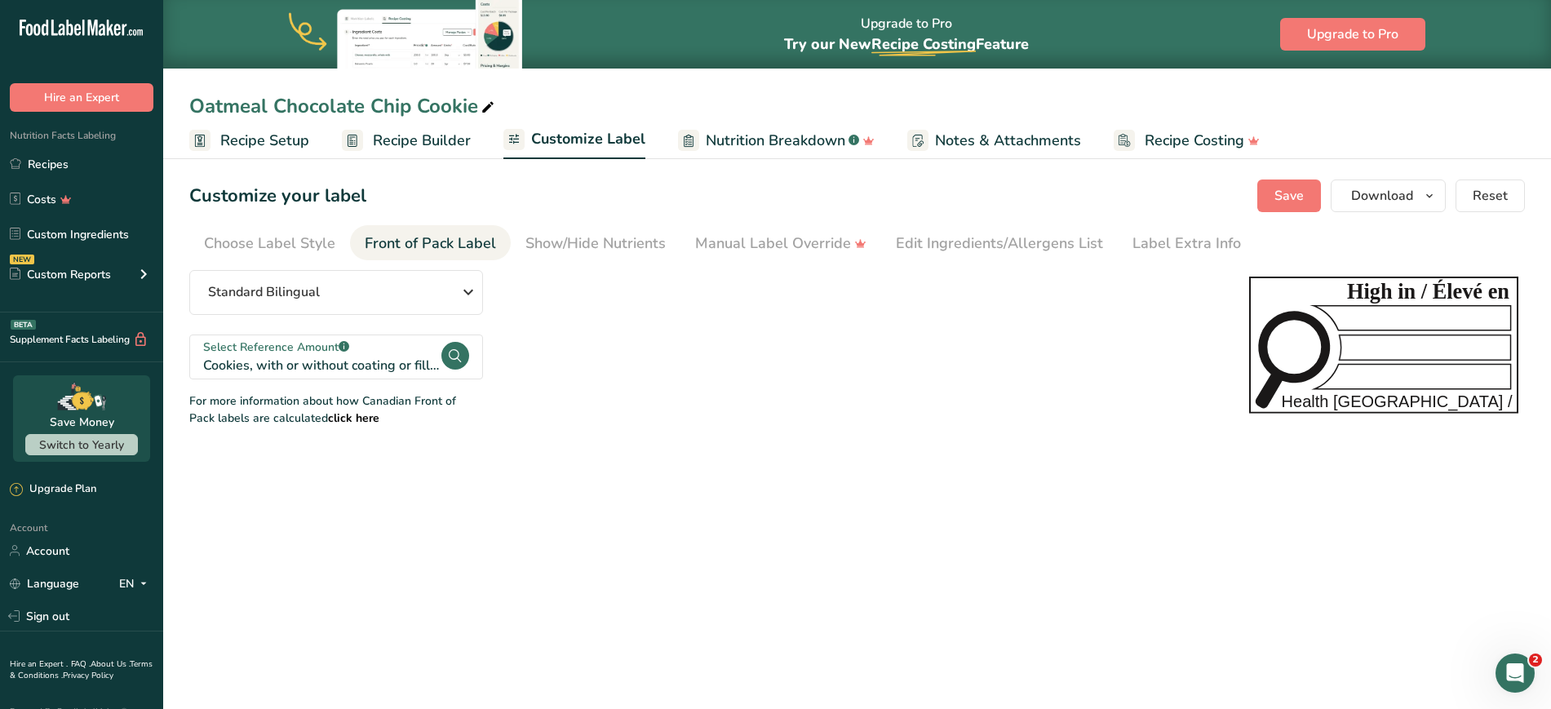
click at [729, 446] on section "Customize your label Save Download Choose what to show on your downloaded label…" at bounding box center [857, 302] width 1388 height 299
click at [36, 167] on link "Recipes" at bounding box center [81, 164] width 163 height 31
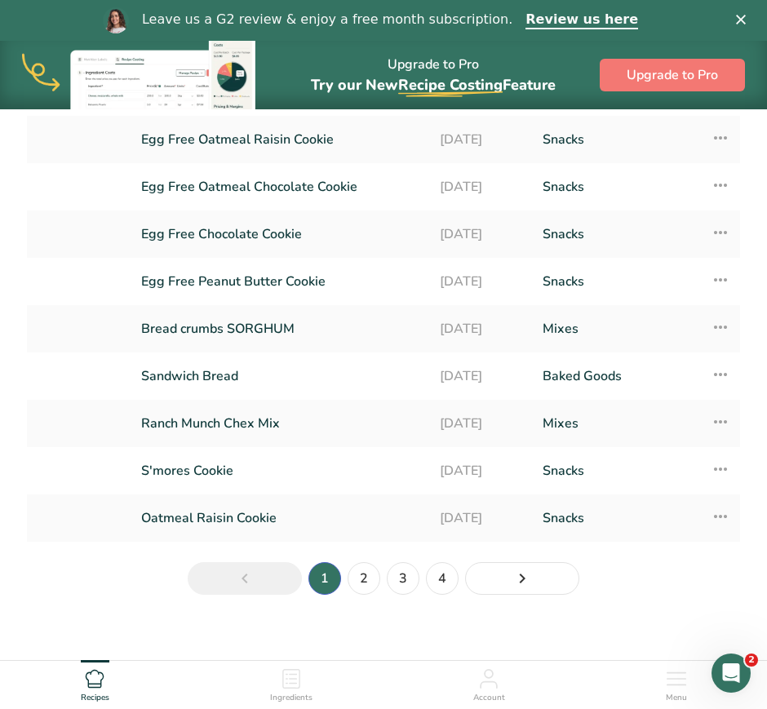
scroll to position [211, 0]
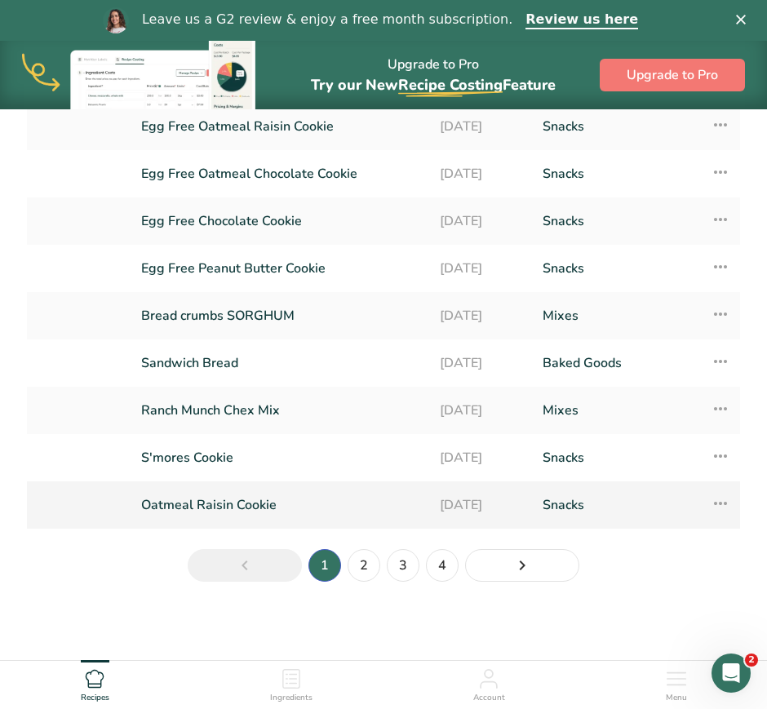
click at [237, 497] on link "Oatmeal Raisin Cookie" at bounding box center [280, 505] width 279 height 34
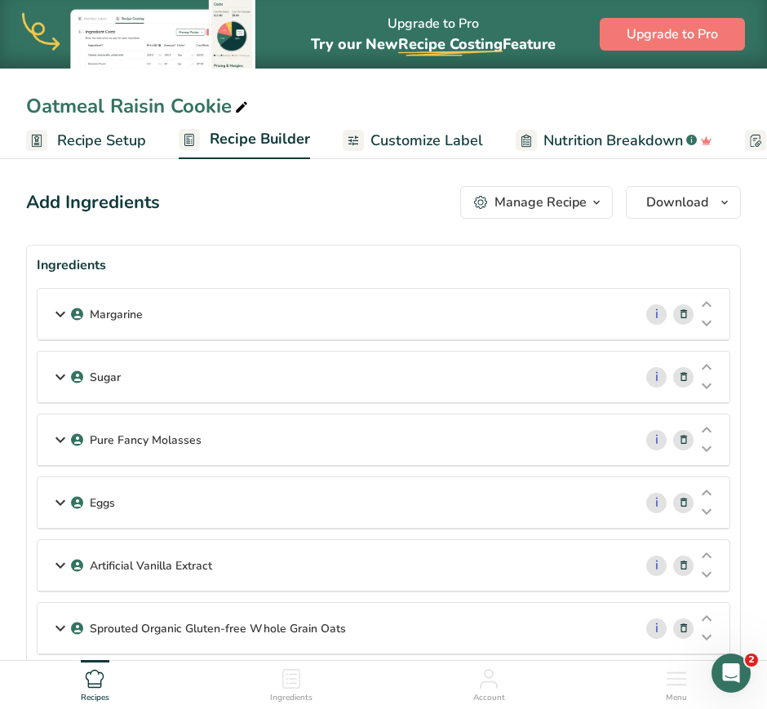
click at [121, 144] on span "Recipe Setup" at bounding box center [101, 141] width 89 height 22
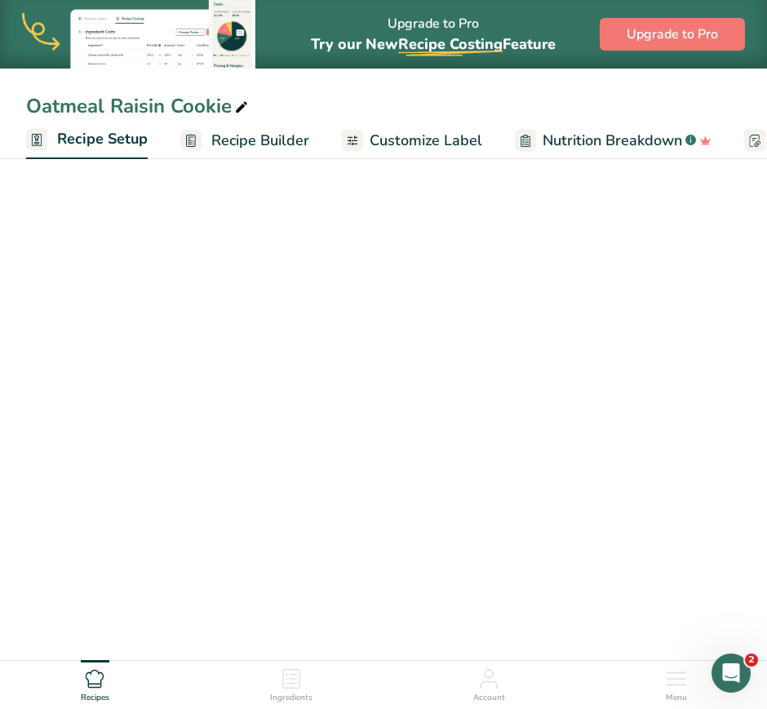
scroll to position [0, 6]
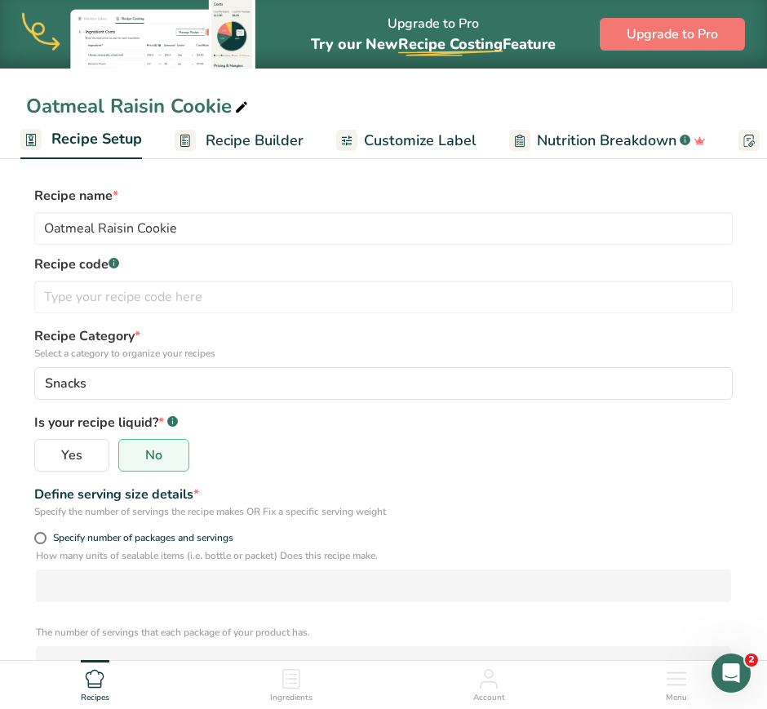
click at [228, 144] on span "Recipe Builder" at bounding box center [255, 141] width 98 height 22
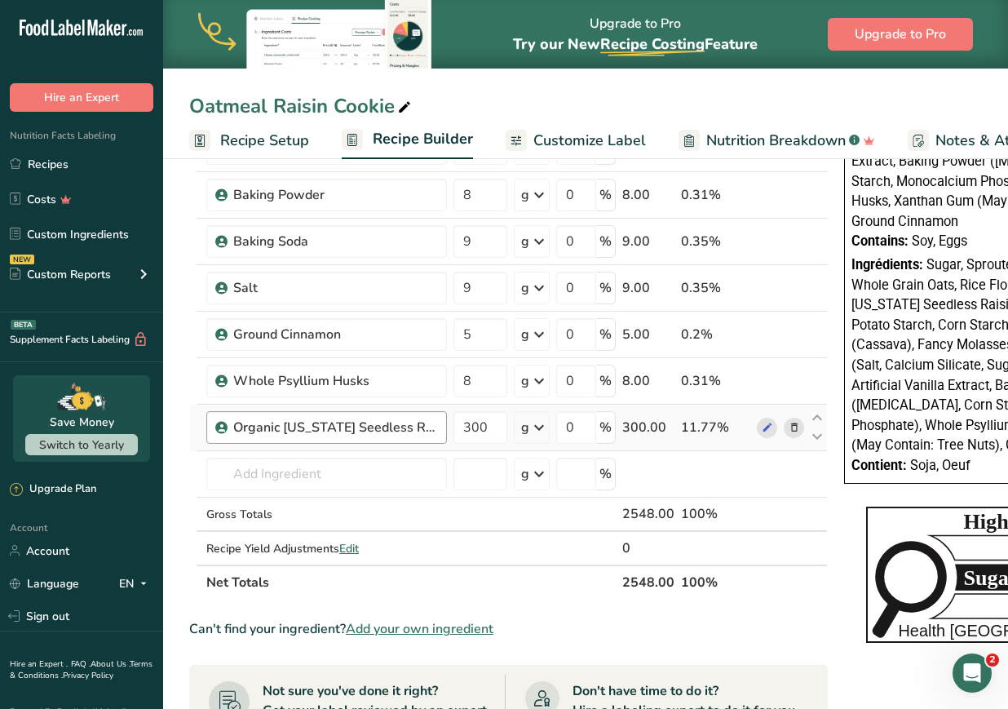
scroll to position [644, 0]
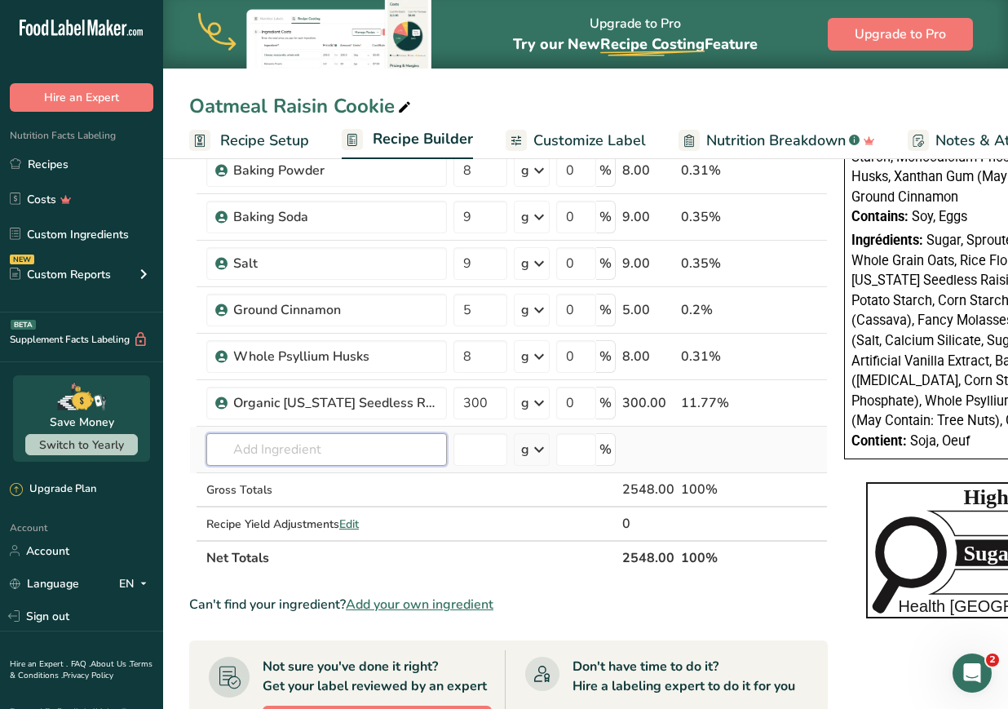
click at [326, 443] on input "text" at bounding box center [326, 449] width 241 height 33
type input "golden yellow"
click at [313, 486] on p "Golden Yellow Sugar" at bounding box center [280, 482] width 123 height 17
type input "Golden Yellow Sugar"
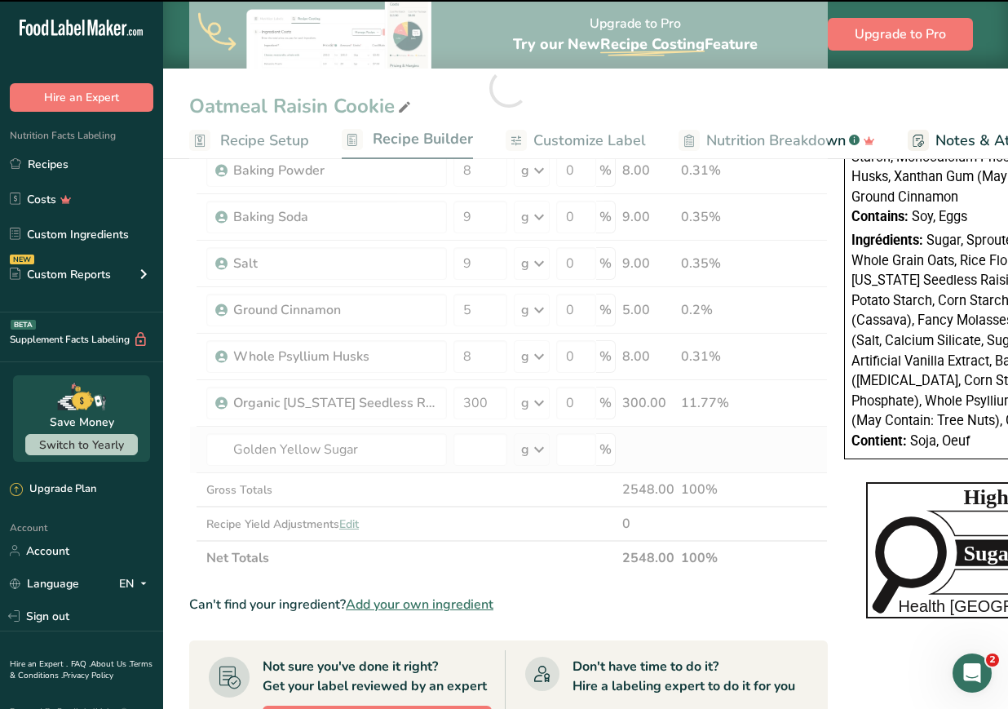
type input "0"
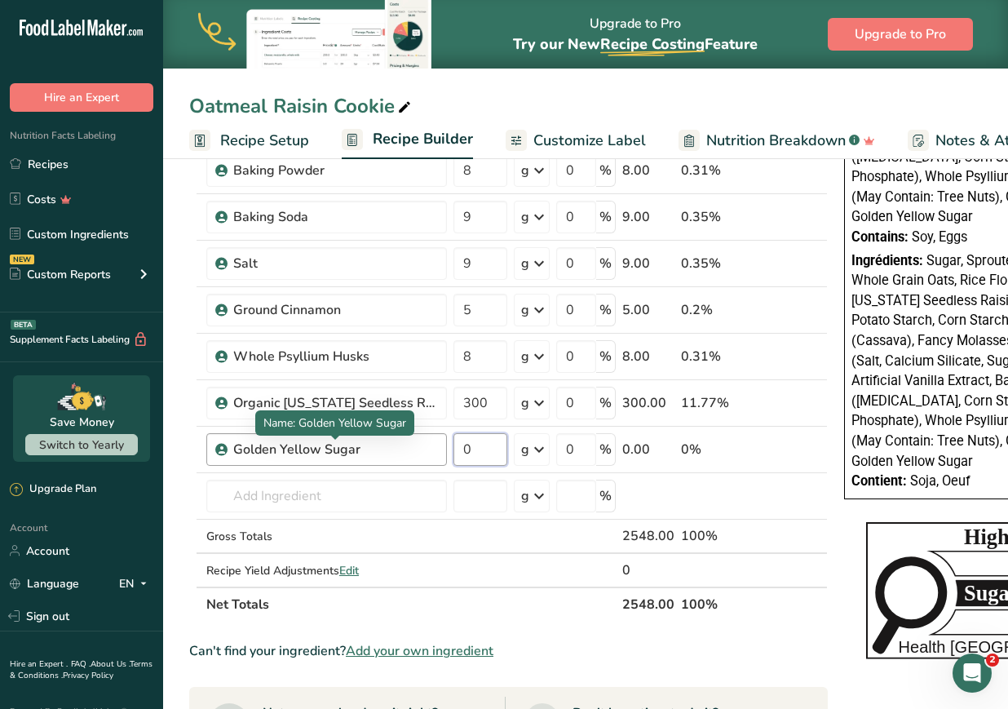
drag, startPoint x: 488, startPoint y: 453, endPoint x: 413, endPoint y: 450, distance: 75.1
click at [413, 450] on tr "Golden Yellow Sugar 0 g Weight Units g kg mg See more Volume Units l Volume uni…" at bounding box center [508, 450] width 637 height 47
type input "8"
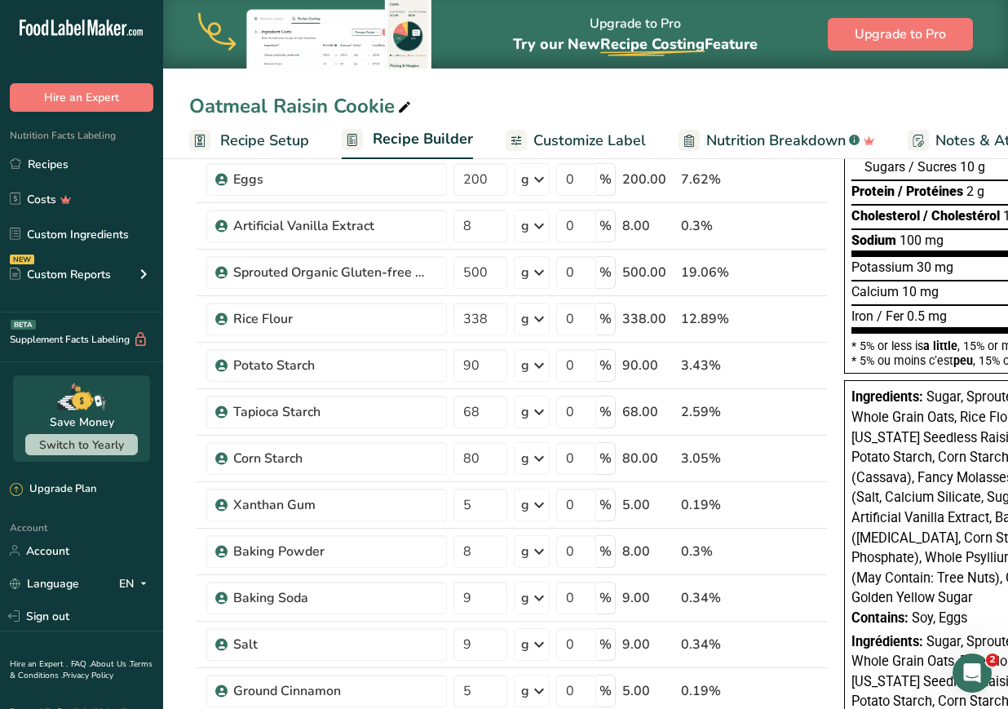
scroll to position [0, 0]
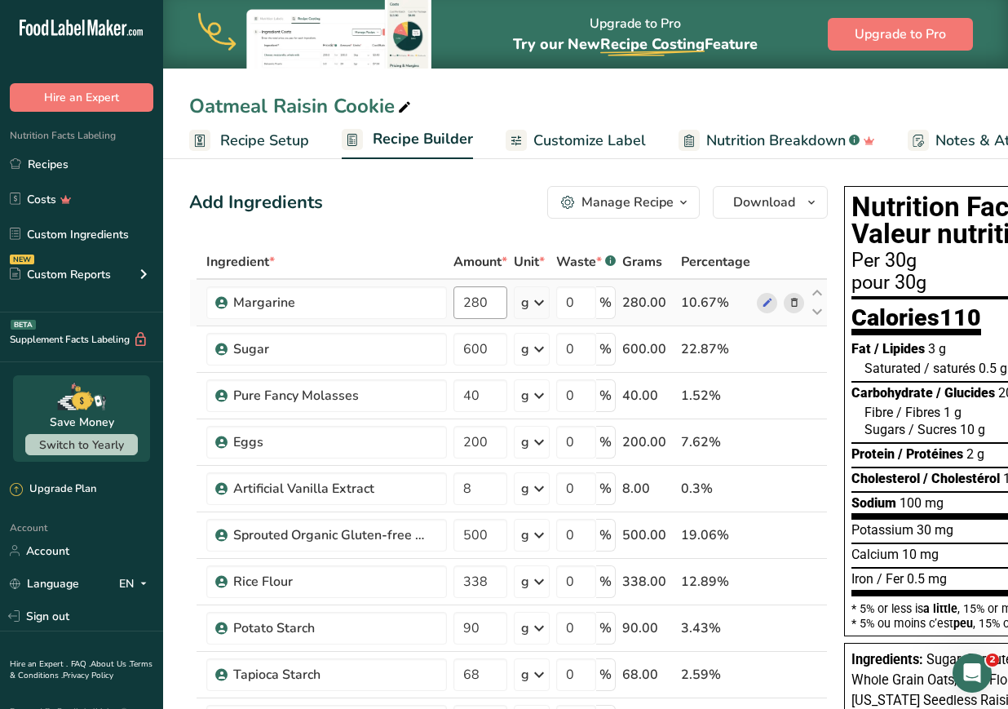
type input "75"
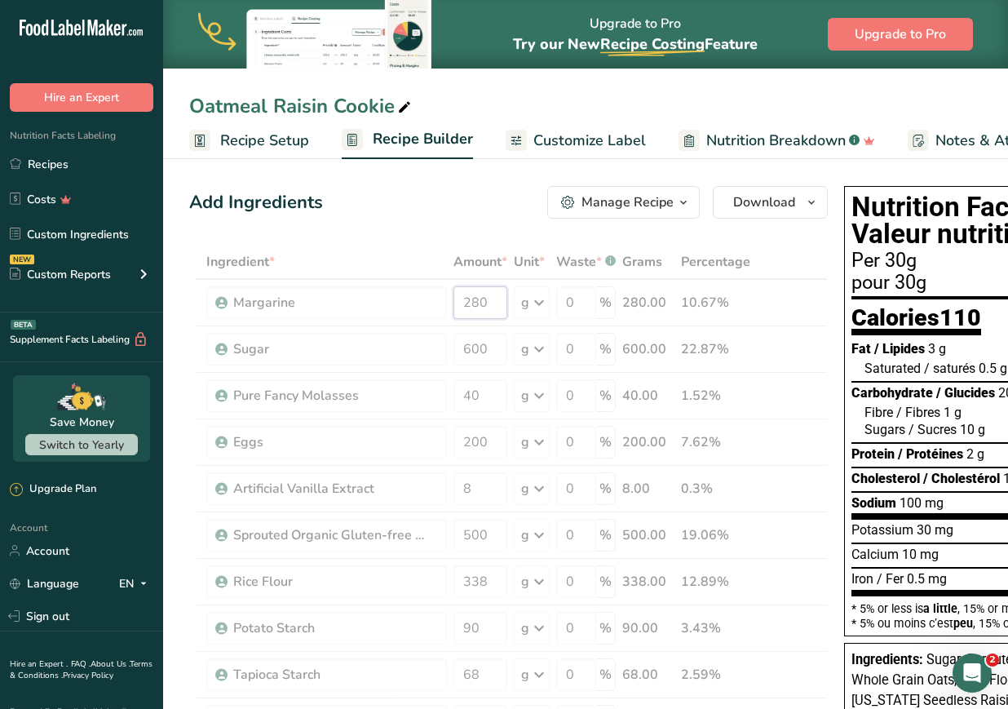
drag, startPoint x: 494, startPoint y: 309, endPoint x: 403, endPoint y: 302, distance: 90.9
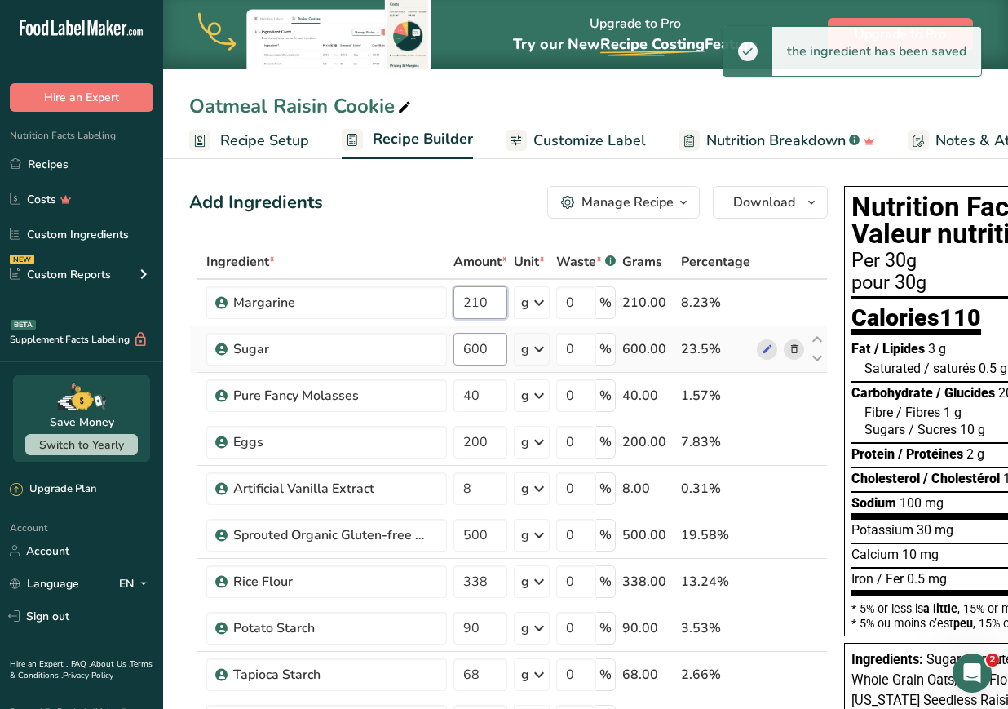
type input "210"
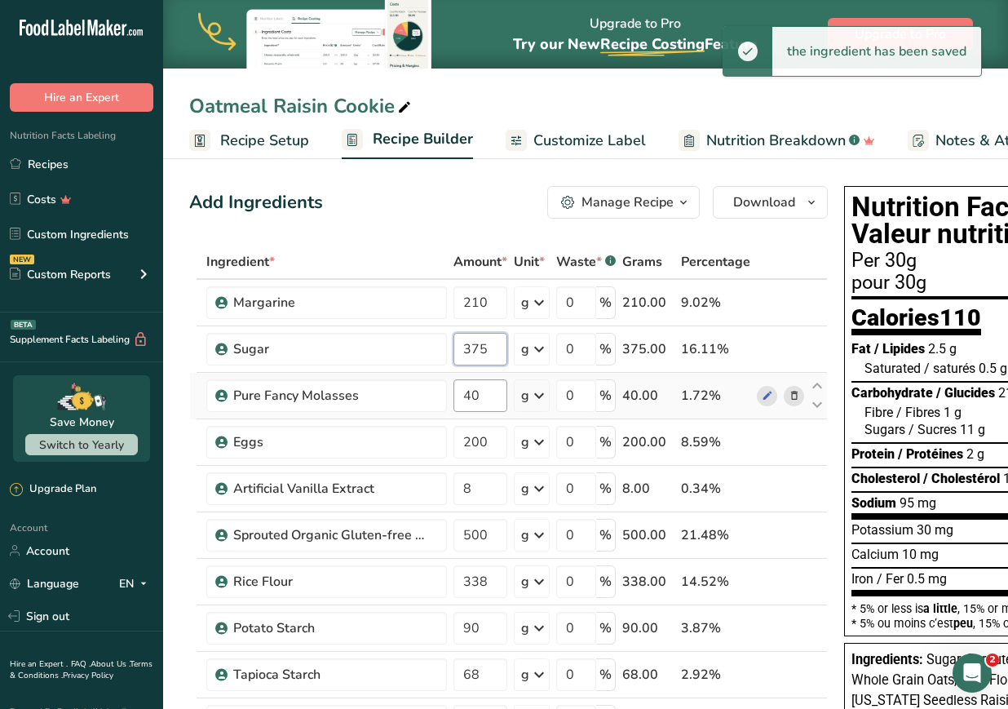
type input "375"
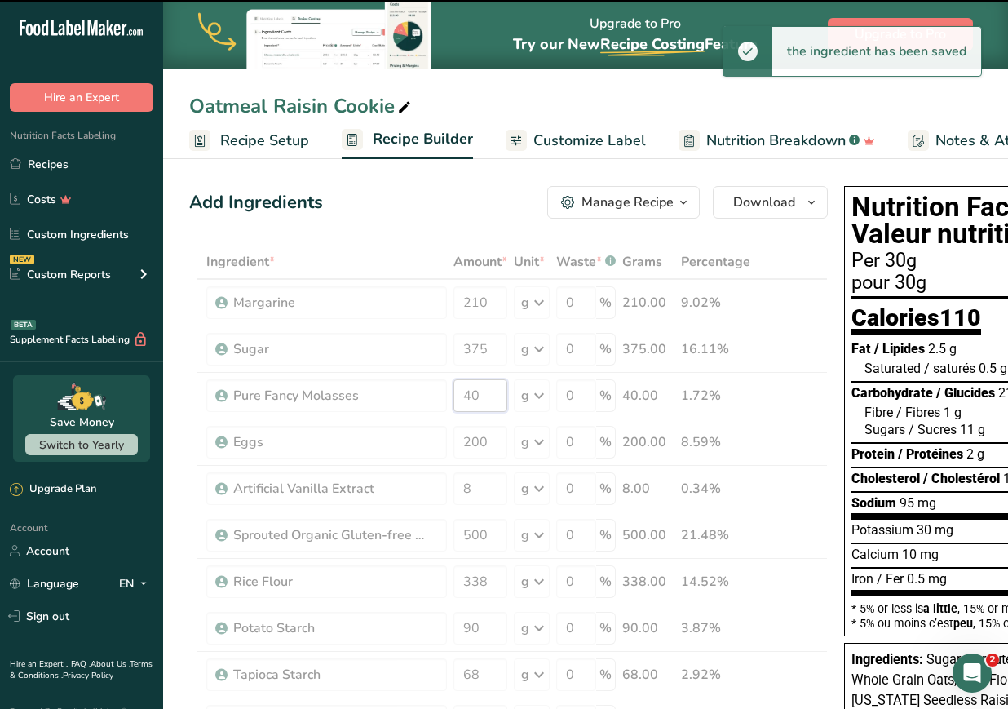
drag, startPoint x: 483, startPoint y: 395, endPoint x: 424, endPoint y: 400, distance: 59.0
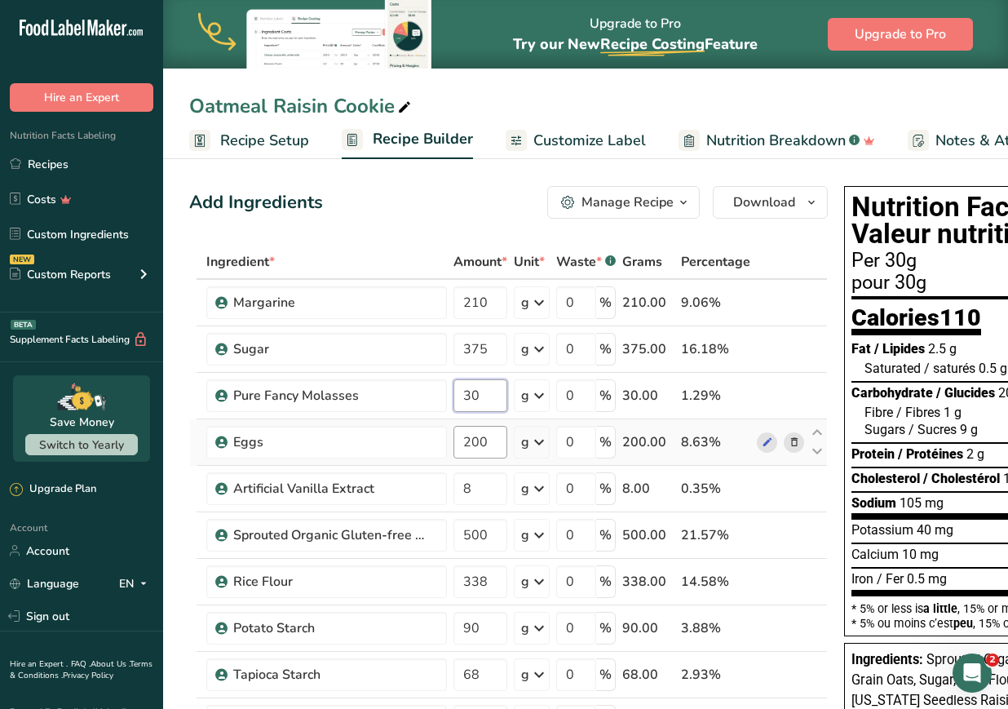
type input "30"
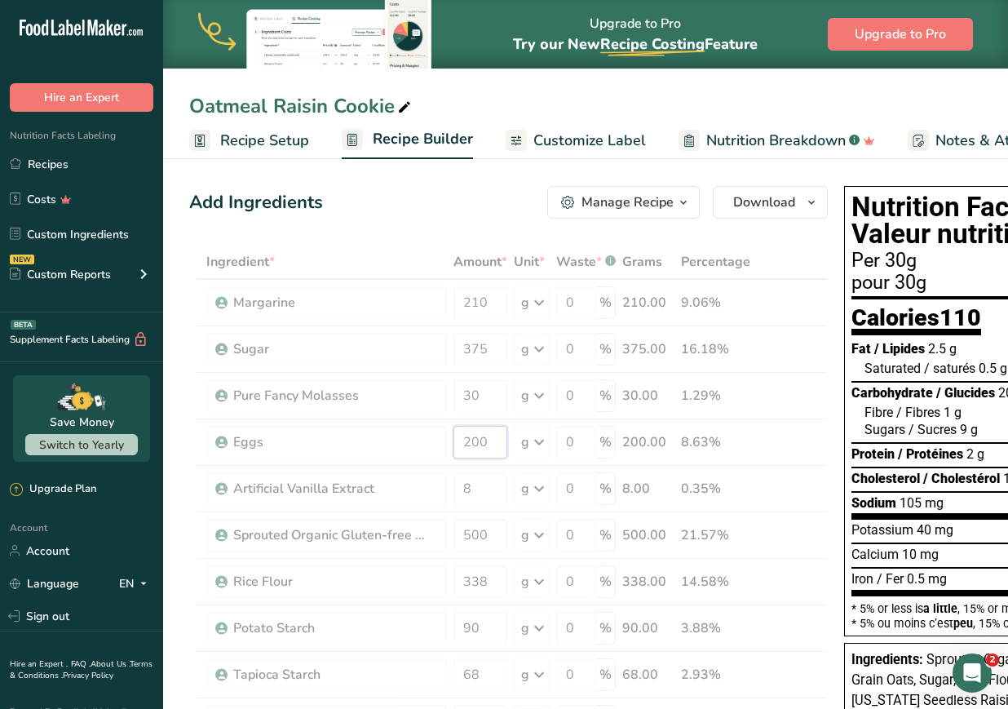
drag, startPoint x: 494, startPoint y: 436, endPoint x: 423, endPoint y: 437, distance: 71.0
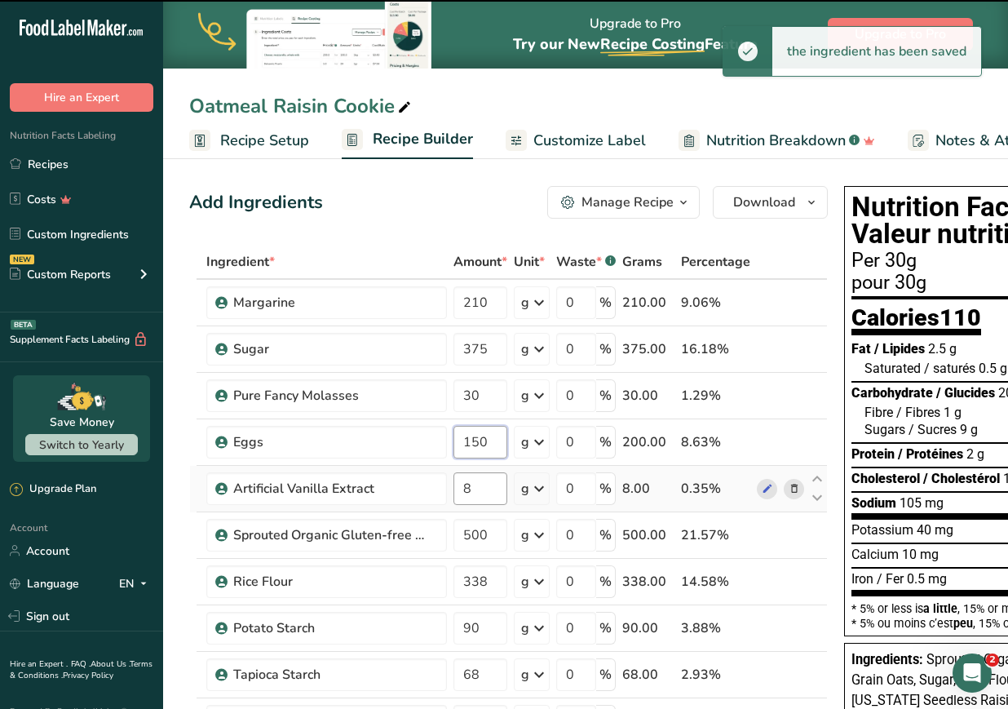
type input "200"
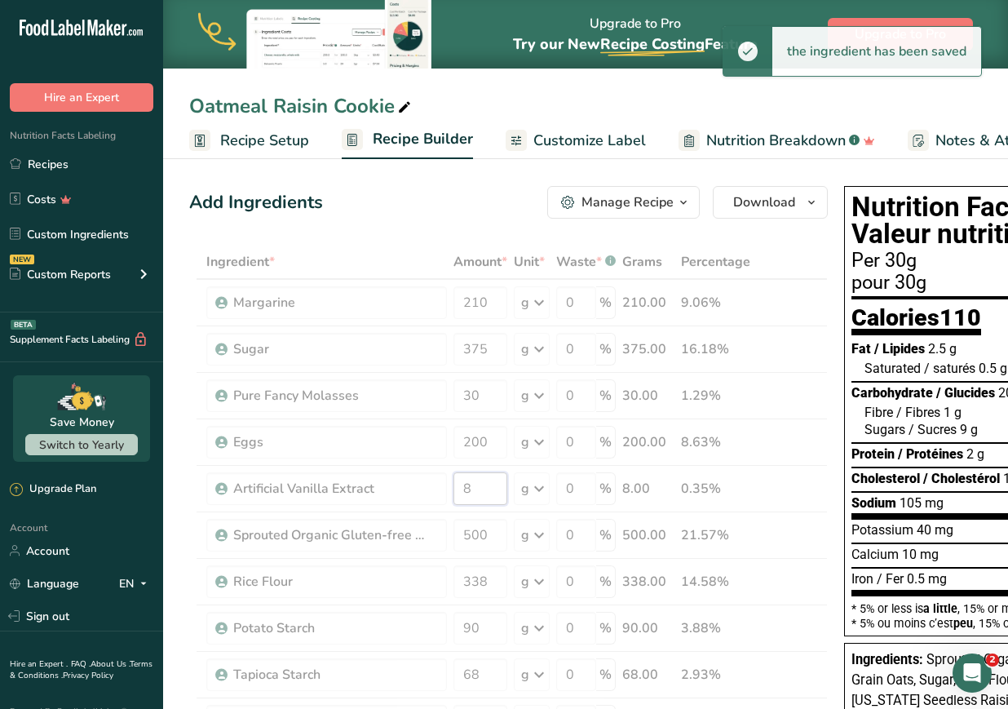
drag, startPoint x: 493, startPoint y: 493, endPoint x: 447, endPoint y: 487, distance: 46.0
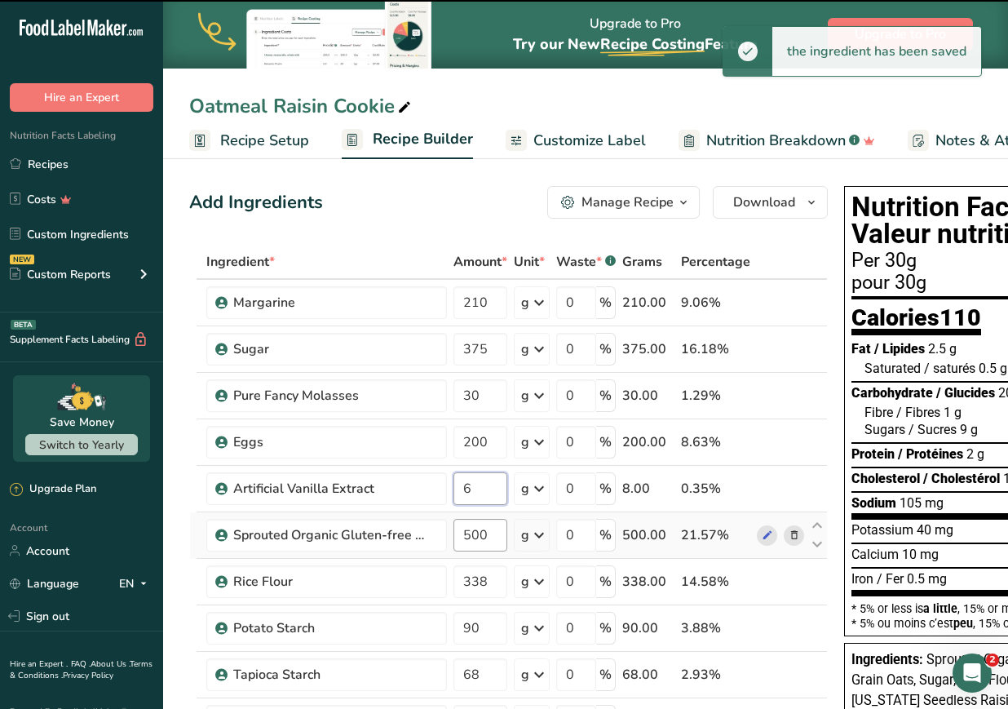
type input "8"
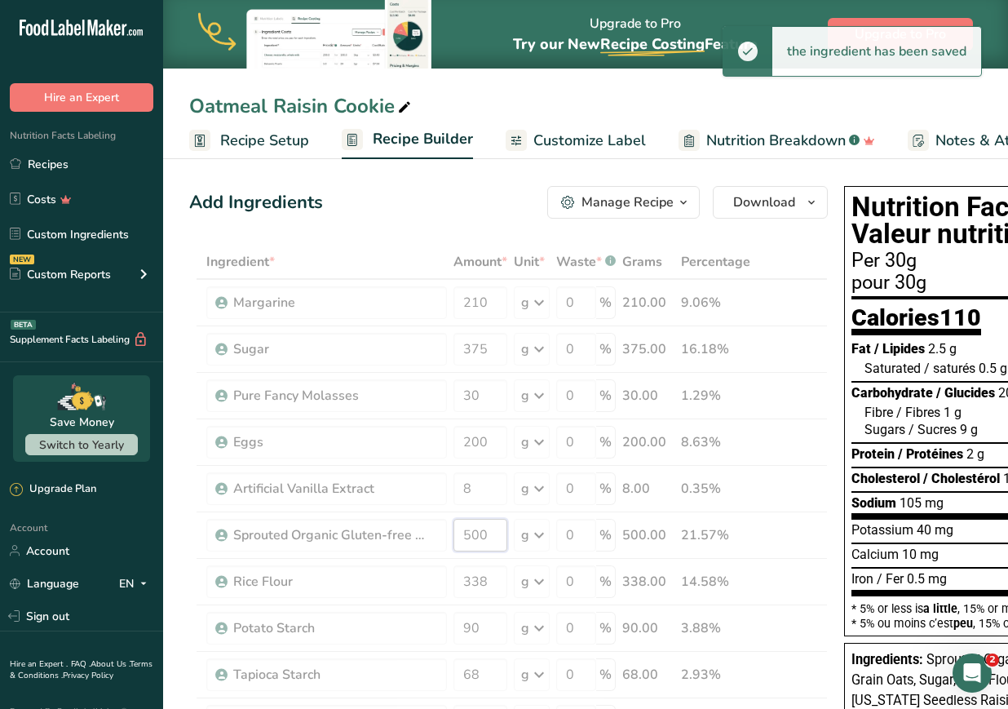
drag, startPoint x: 495, startPoint y: 536, endPoint x: 283, endPoint y: 538, distance: 212.2
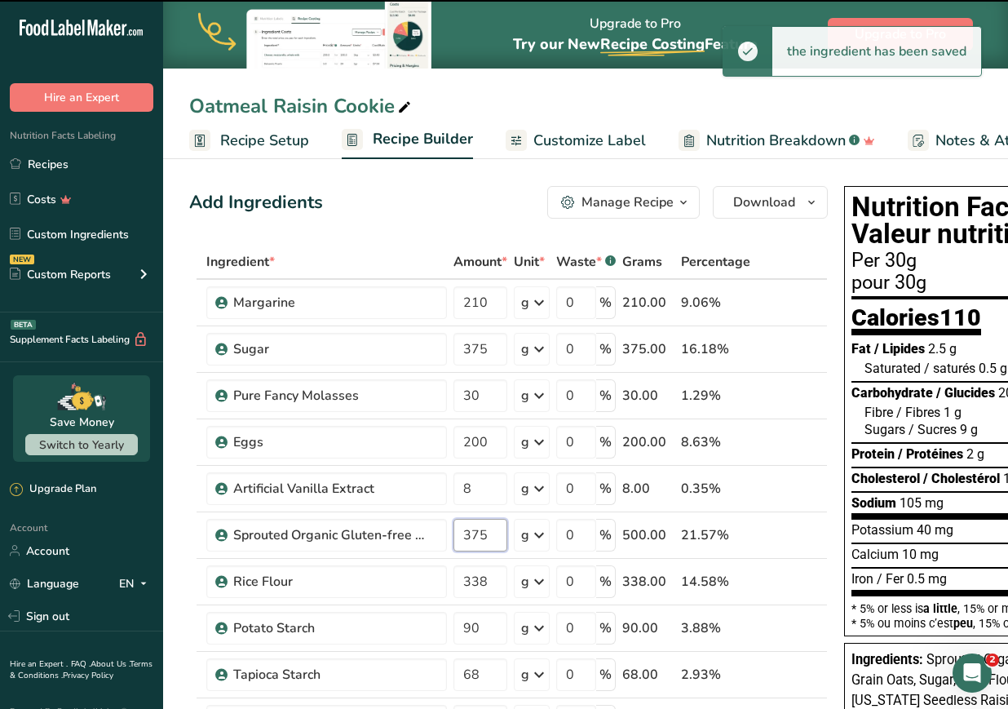
type input "500"
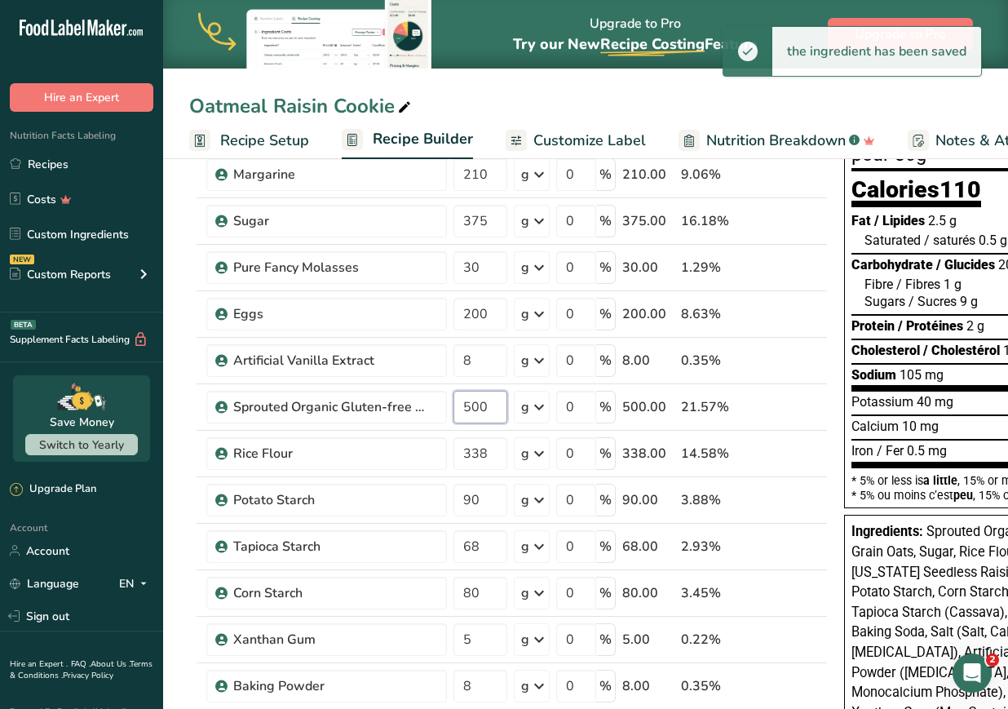
scroll to position [156, 0]
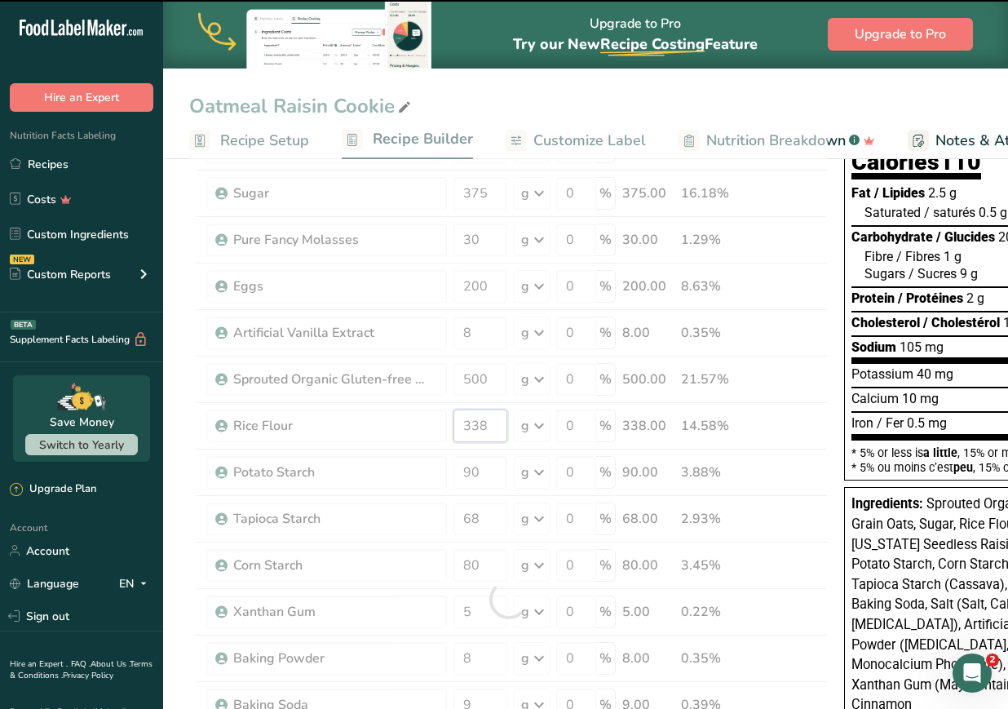
drag, startPoint x: 496, startPoint y: 429, endPoint x: 377, endPoint y: 418, distance: 119.7
click at [377, 418] on div "Ingredient * Amount * Unit * Waste * .a-a{fill:#347362;}.b-a{fill:#fff;} Grams …" at bounding box center [508, 599] width 639 height 1021
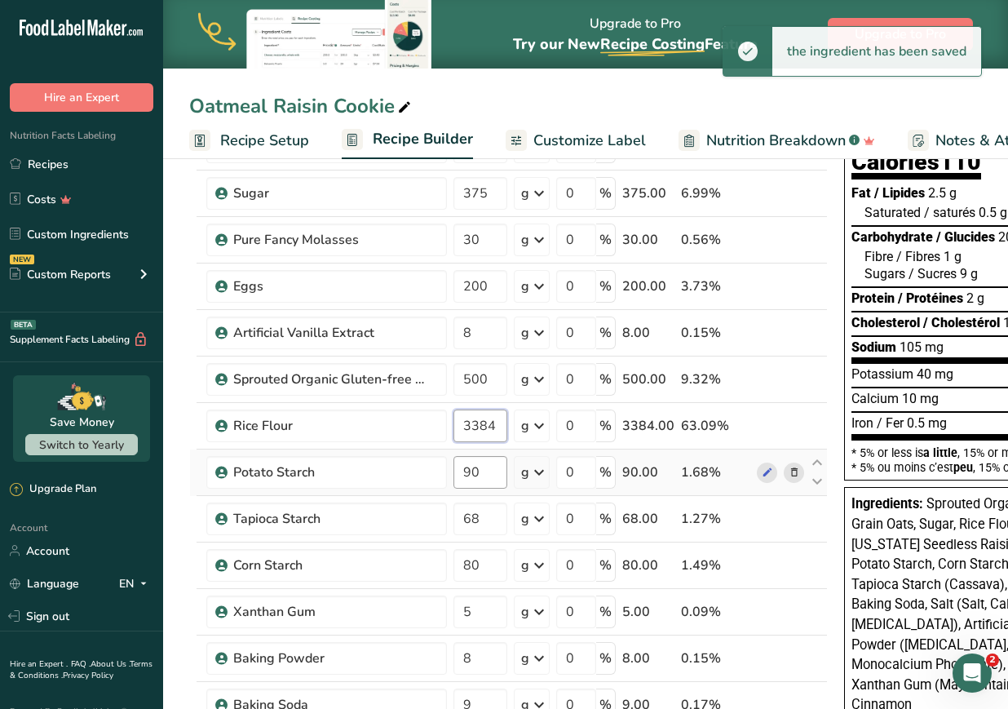
type input "3384"
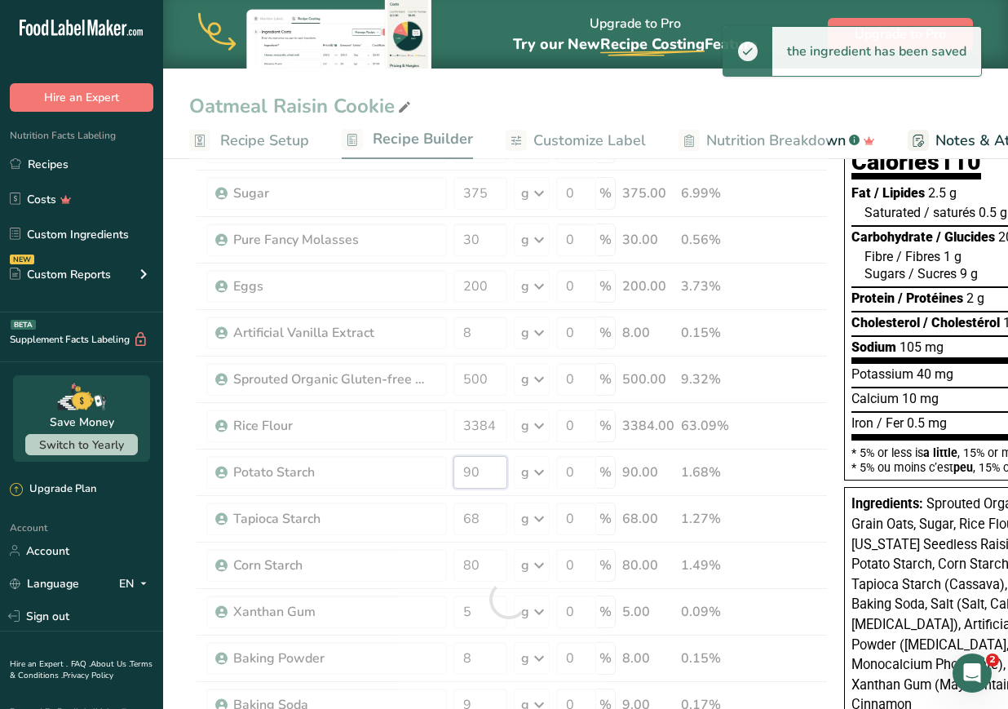
drag, startPoint x: 504, startPoint y: 477, endPoint x: 392, endPoint y: 454, distance: 115.1
click at [392, 454] on div "Ingredient * Amount * Unit * Waste * .a-a{fill:#347362;}.b-a{fill:#fff;} Grams …" at bounding box center [508, 599] width 639 height 1021
type input "90"
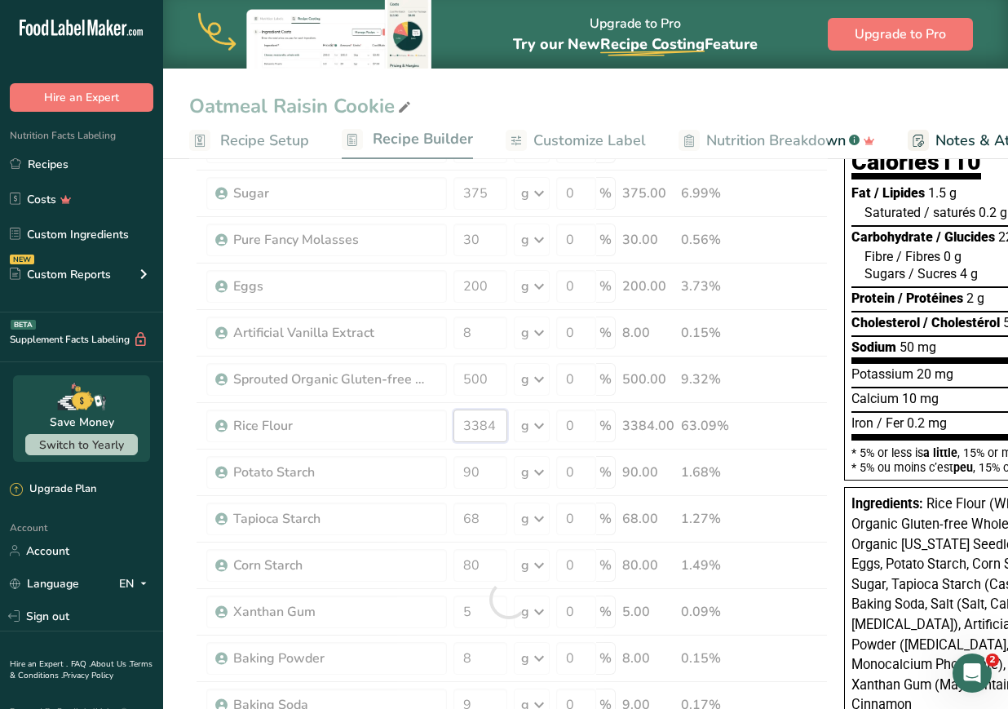
drag, startPoint x: 496, startPoint y: 423, endPoint x: 299, endPoint y: 401, distance: 198.7
click at [299, 401] on div "Ingredient * Amount * Unit * Waste * .a-a{fill:#347362;}.b-a{fill:#fff;} Grams …" at bounding box center [508, 599] width 639 height 1021
type input "3384"
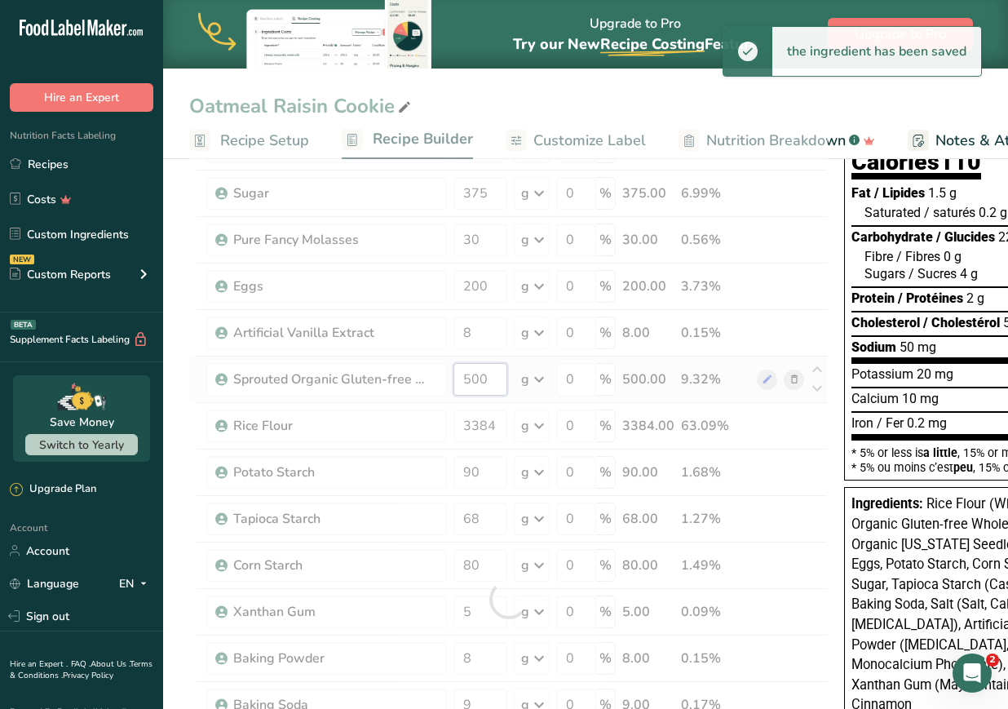
click at [475, 378] on div "Ingredient * Amount * Unit * Waste * .a-a{fill:#347362;}.b-a{fill:#fff;} Grams …" at bounding box center [508, 599] width 639 height 1021
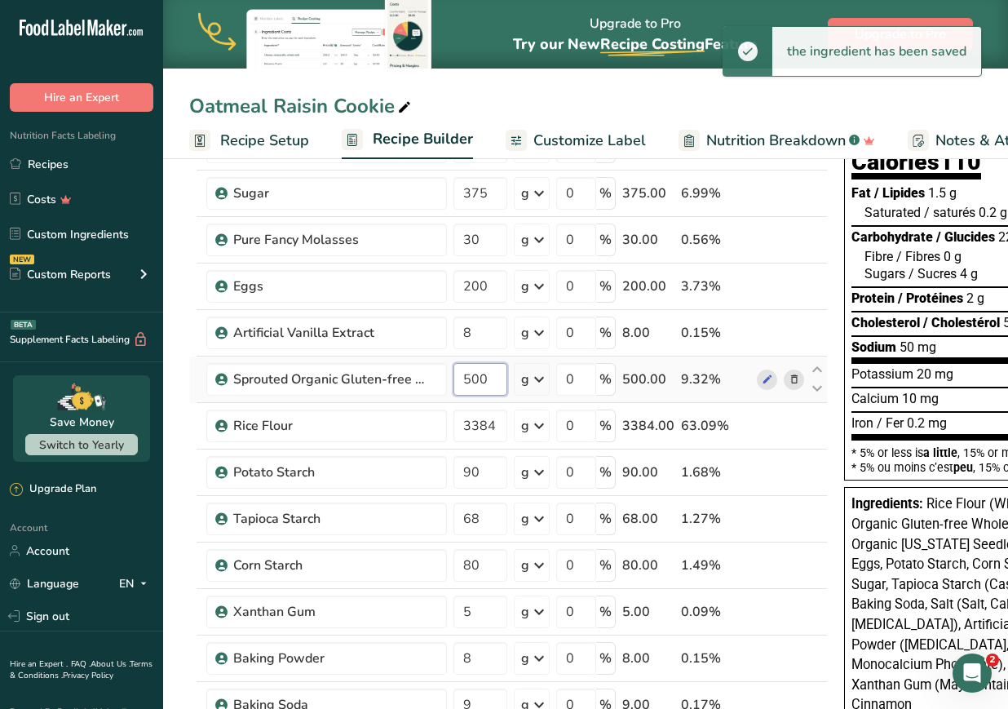
drag, startPoint x: 493, startPoint y: 380, endPoint x: 398, endPoint y: 360, distance: 96.8
click at [398, 360] on tr "Sprouted Organic Gluten-free Whole Grain Oats 500 g Weight Units g kg mg See mo…" at bounding box center [508, 380] width 637 height 47
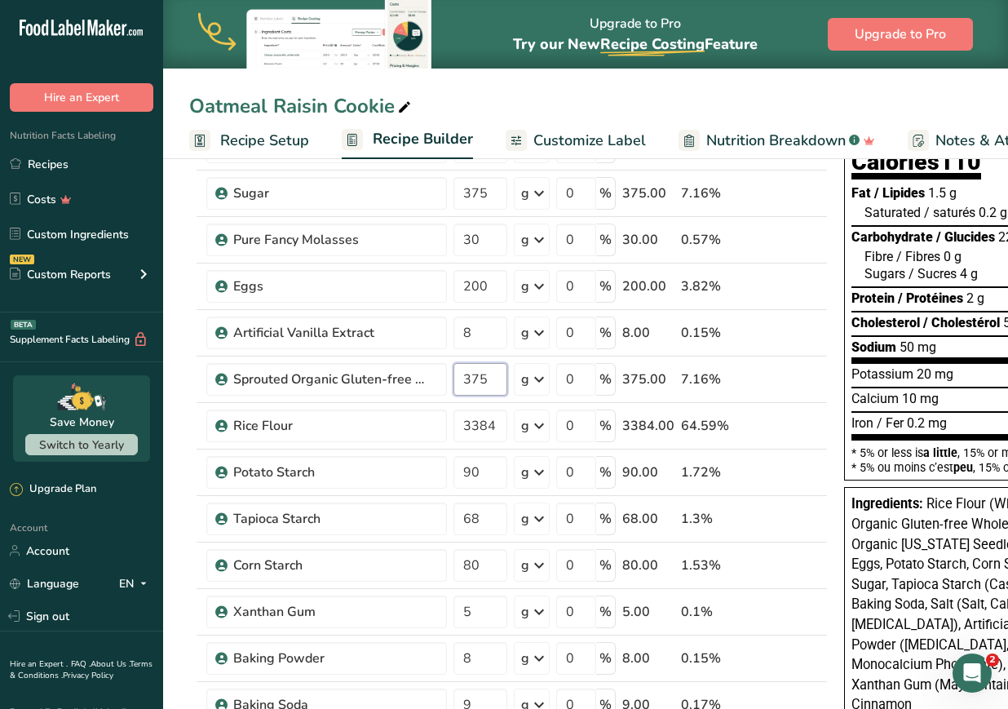
type input "375"
click at [189, 443] on div "Ingredient * Amount * Unit * Waste * .a-a{fill:#347362;}.b-a{fill:#fff;} Grams …" at bounding box center [508, 599] width 639 height 1021
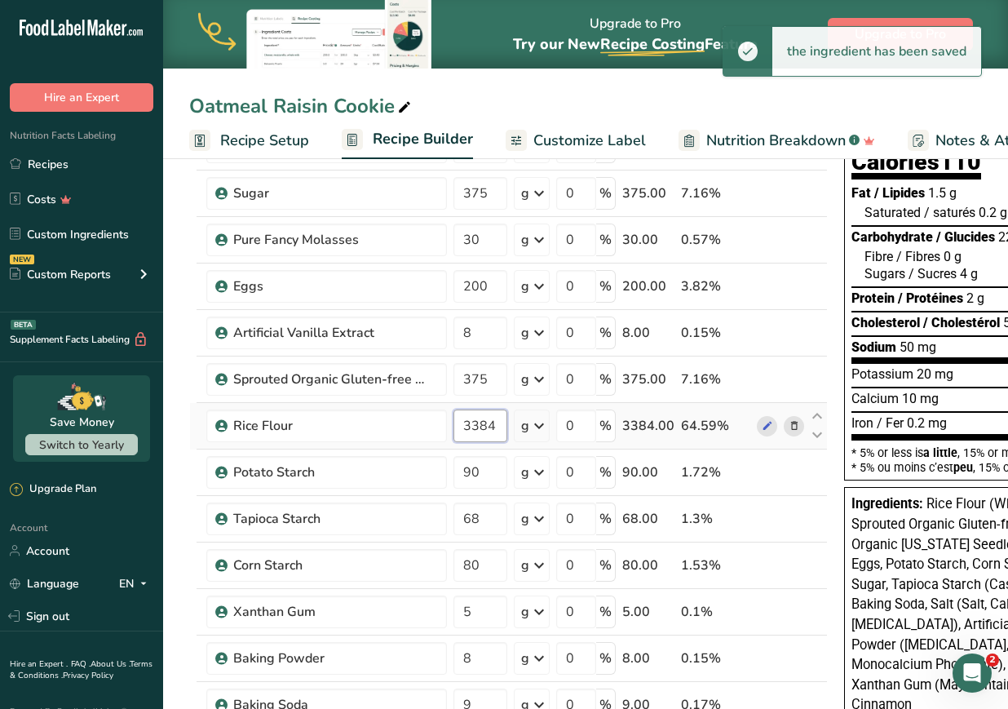
click at [485, 419] on input "3384" at bounding box center [481, 426] width 54 height 33
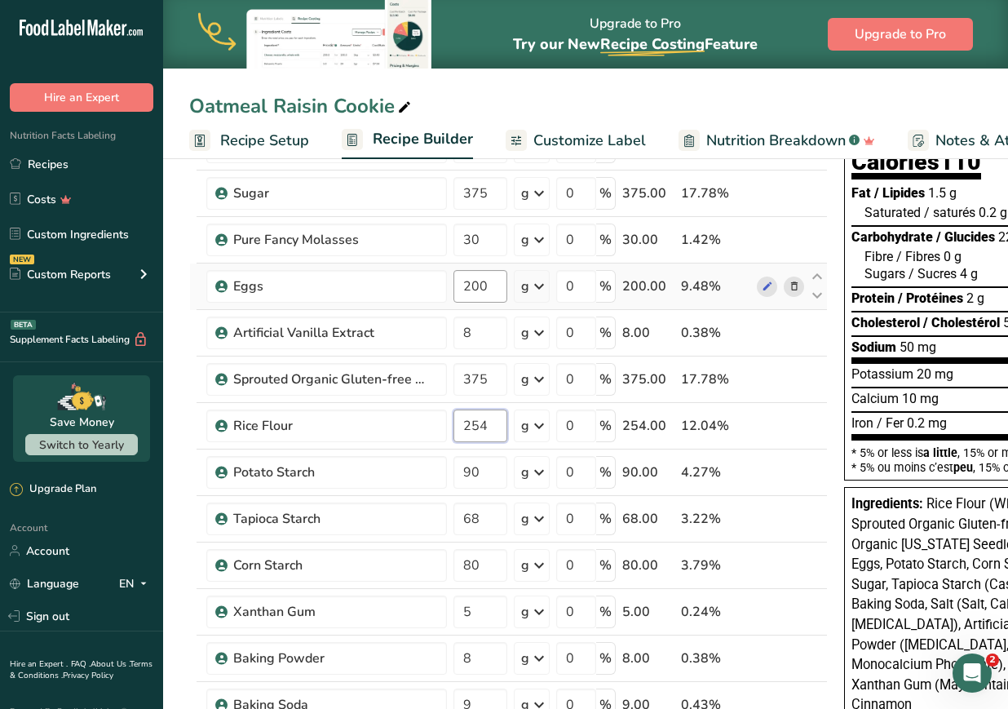
type input "254"
click at [476, 290] on div "Ingredient * Amount * Unit * Waste * .a-a{fill:#347362;}.b-a{fill:#fff;} Grams …" at bounding box center [508, 599] width 639 height 1021
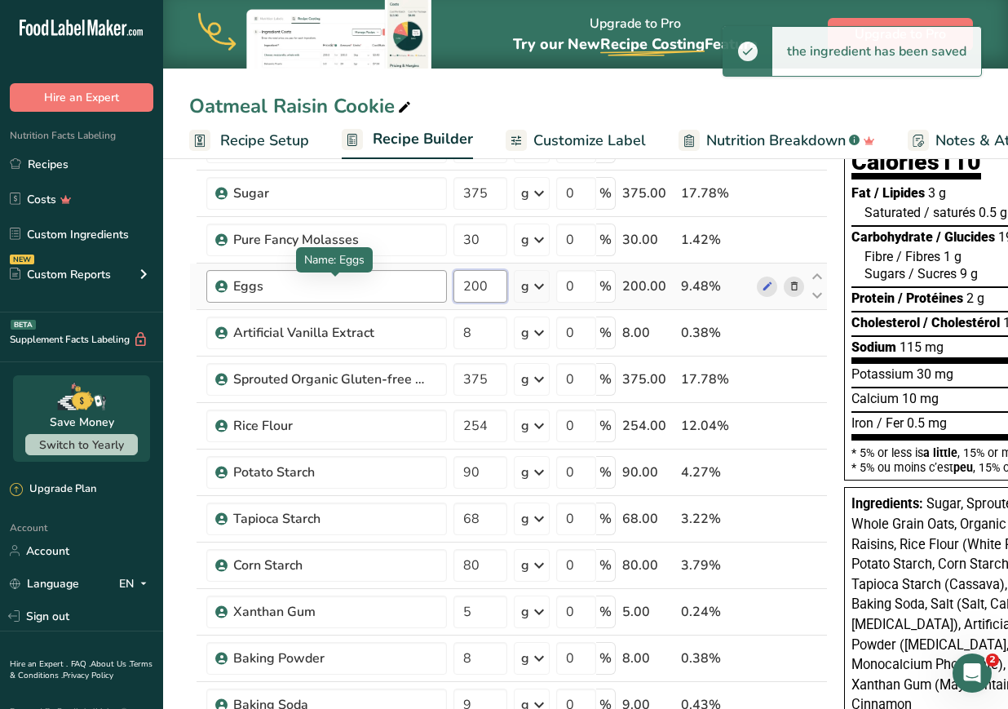
drag, startPoint x: 495, startPoint y: 288, endPoint x: 397, endPoint y: 273, distance: 99.8
click at [397, 273] on tr "Eggs 200 g Weight Units g kg mg See more Volume Units l Volume units require a …" at bounding box center [508, 287] width 637 height 47
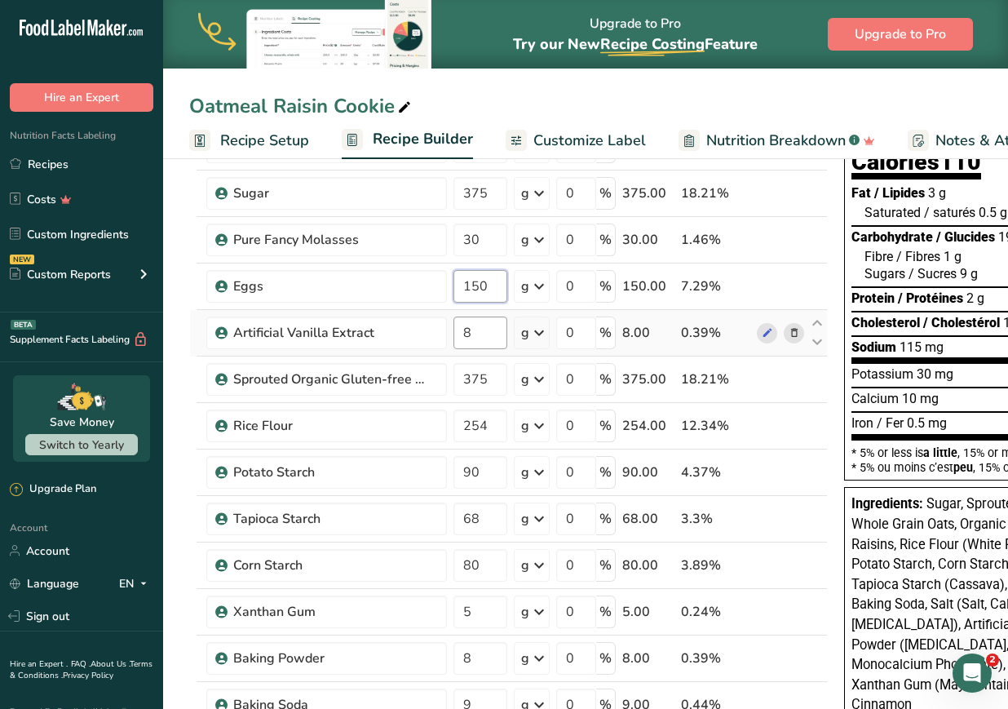
type input "150"
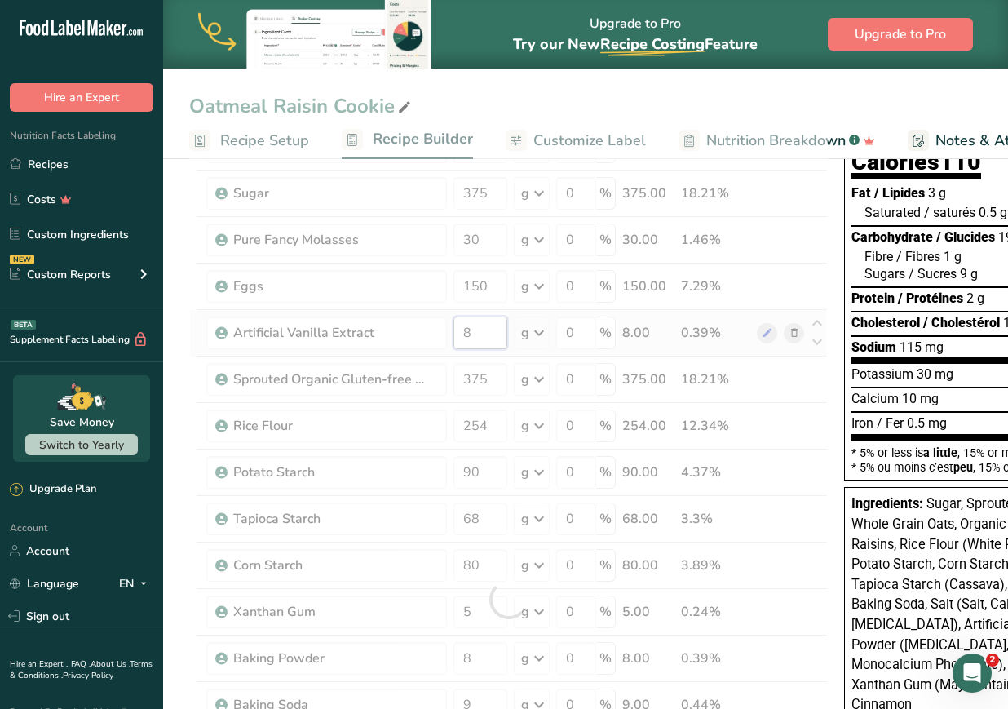
click at [477, 339] on div "Ingredient * Amount * Unit * Waste * .a-a{fill:#347362;}.b-a{fill:#fff;} Grams …" at bounding box center [508, 599] width 639 height 1021
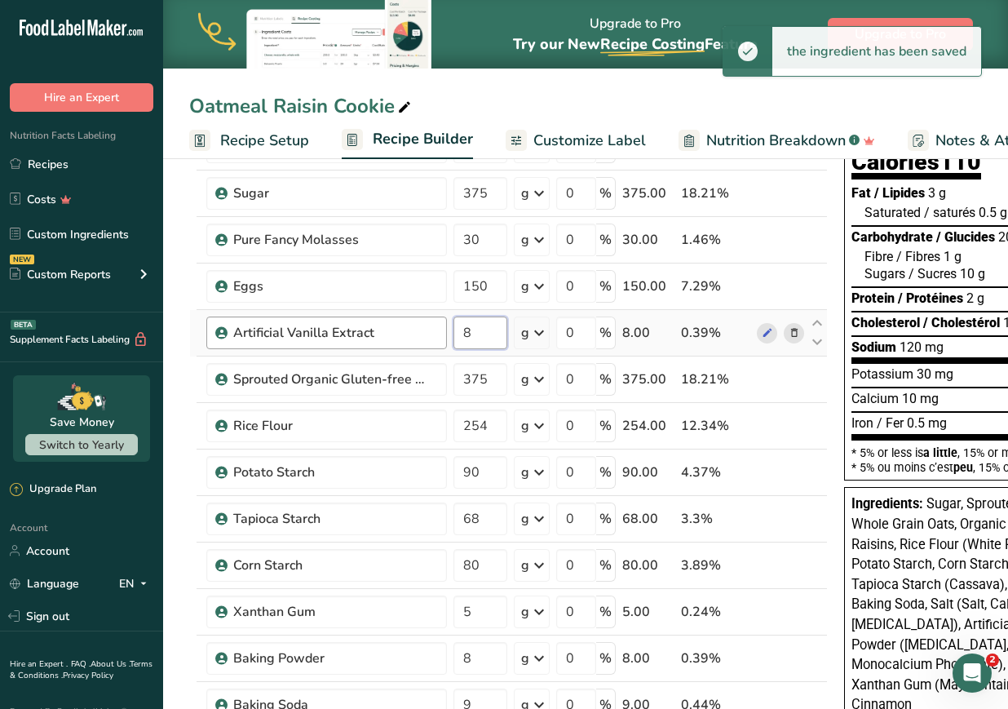
drag, startPoint x: 490, startPoint y: 335, endPoint x: 444, endPoint y: 338, distance: 45.8
click at [444, 338] on tr "Artificial Vanilla Extract 8 g Weight Units g kg mg See more Volume Units l Vol…" at bounding box center [508, 333] width 637 height 47
type input "6"
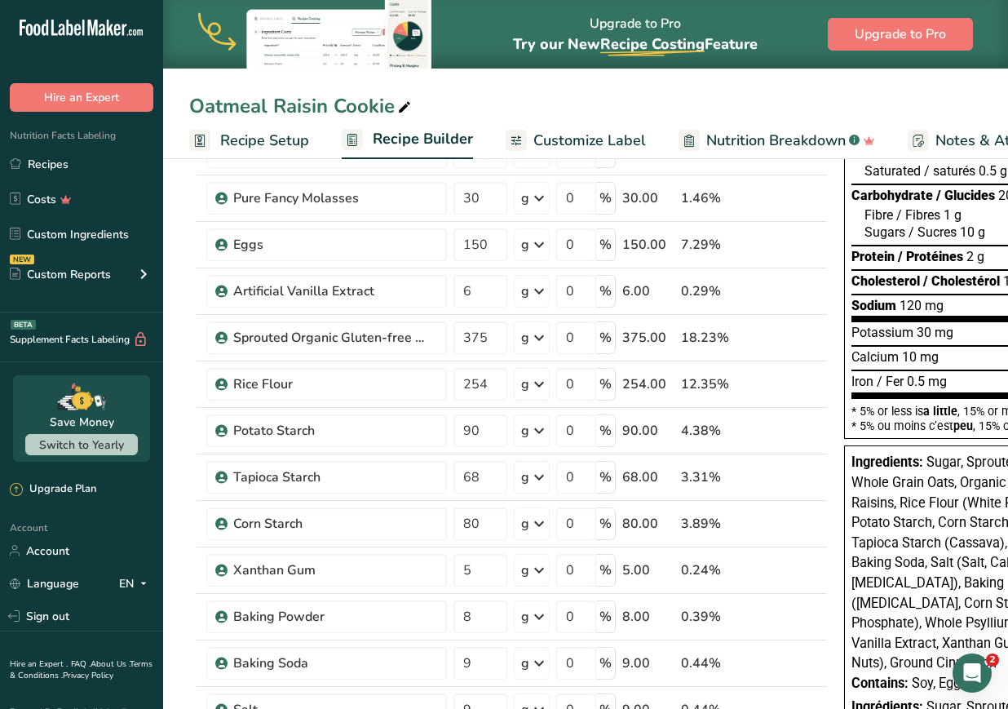
scroll to position [202, 0]
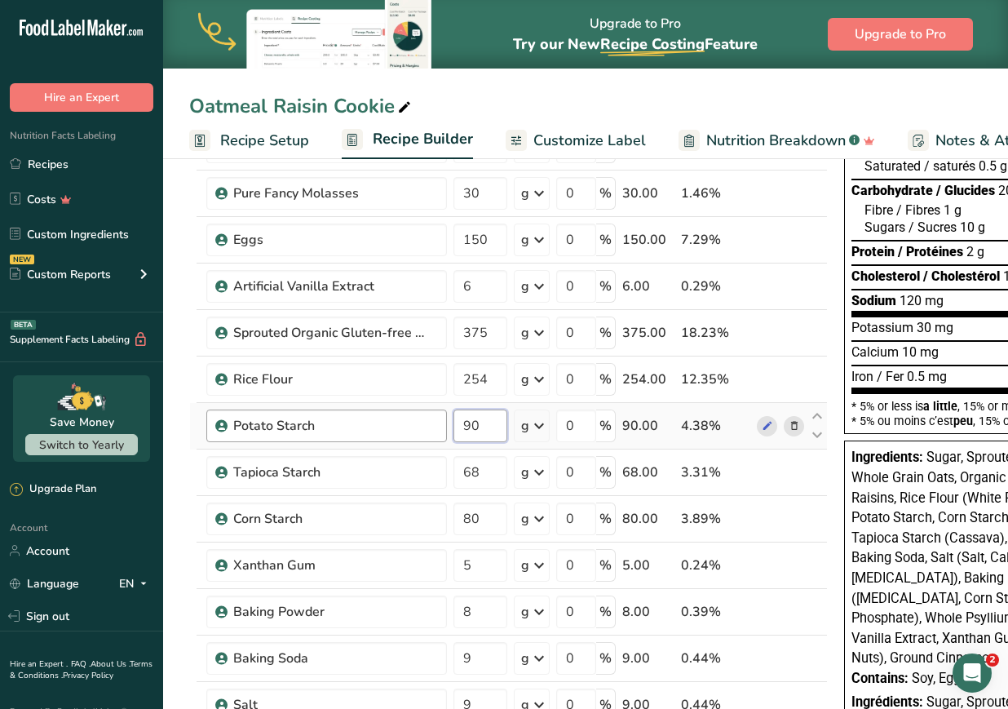
drag, startPoint x: 476, startPoint y: 430, endPoint x: 443, endPoint y: 431, distance: 32.6
click at [443, 431] on tr "Potato Starch 90 g Weight Units g kg mg See more Volume Units l Volume units re…" at bounding box center [508, 426] width 637 height 47
type input "68"
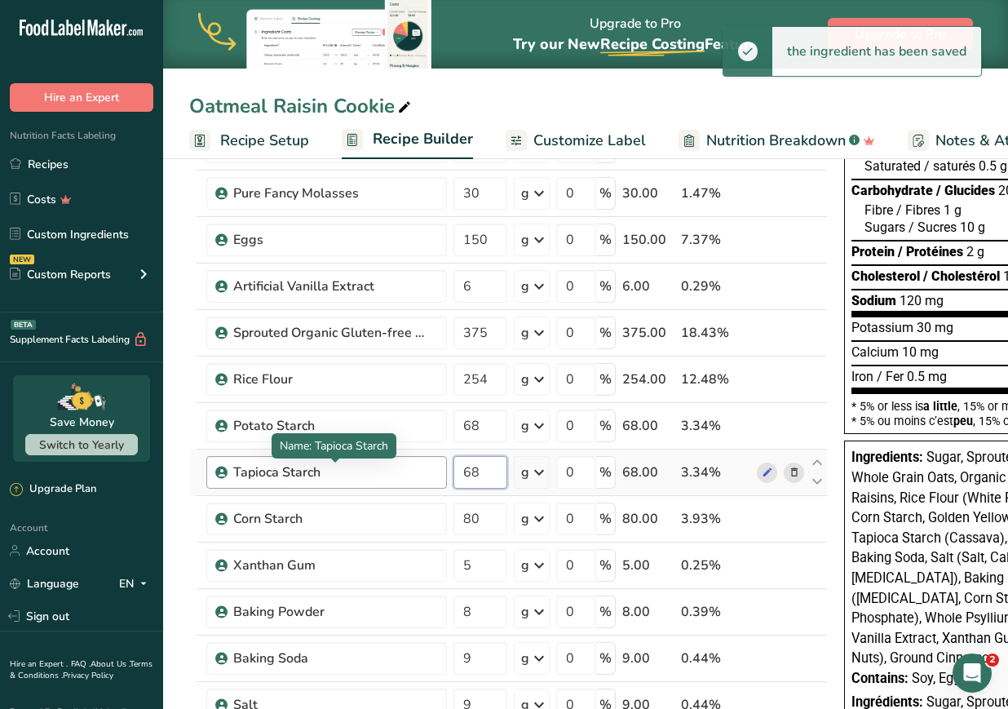
drag, startPoint x: 500, startPoint y: 474, endPoint x: 430, endPoint y: 470, distance: 70.3
click at [430, 470] on tr "Tapioca Starch 68 g Weight Units g kg mg See more Volume Units l Volume units r…" at bounding box center [508, 473] width 637 height 47
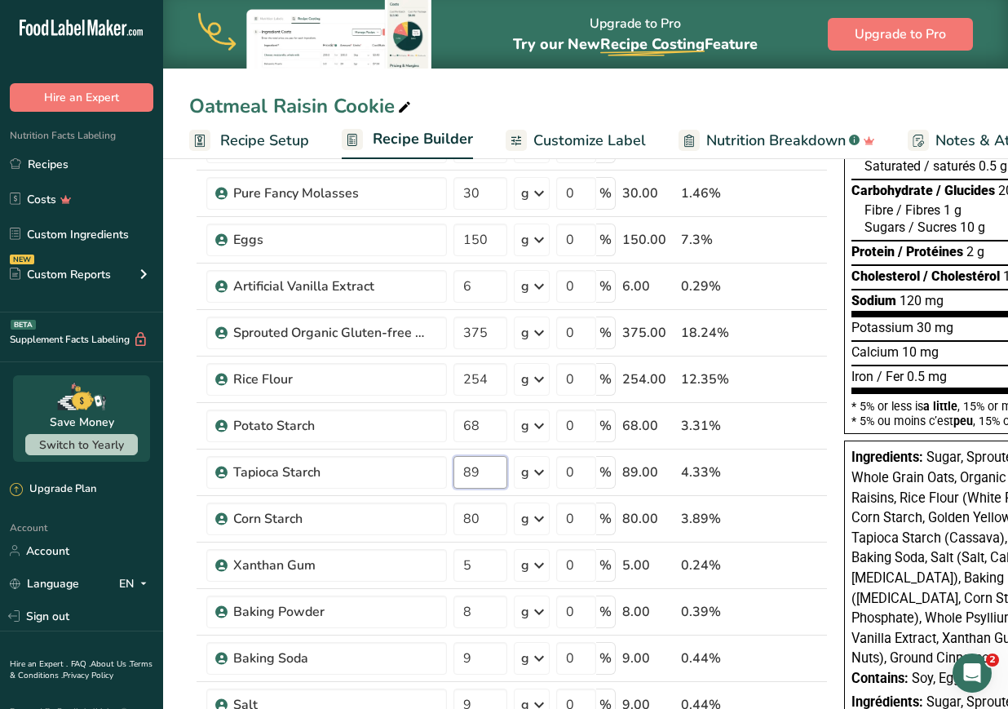
type input "89"
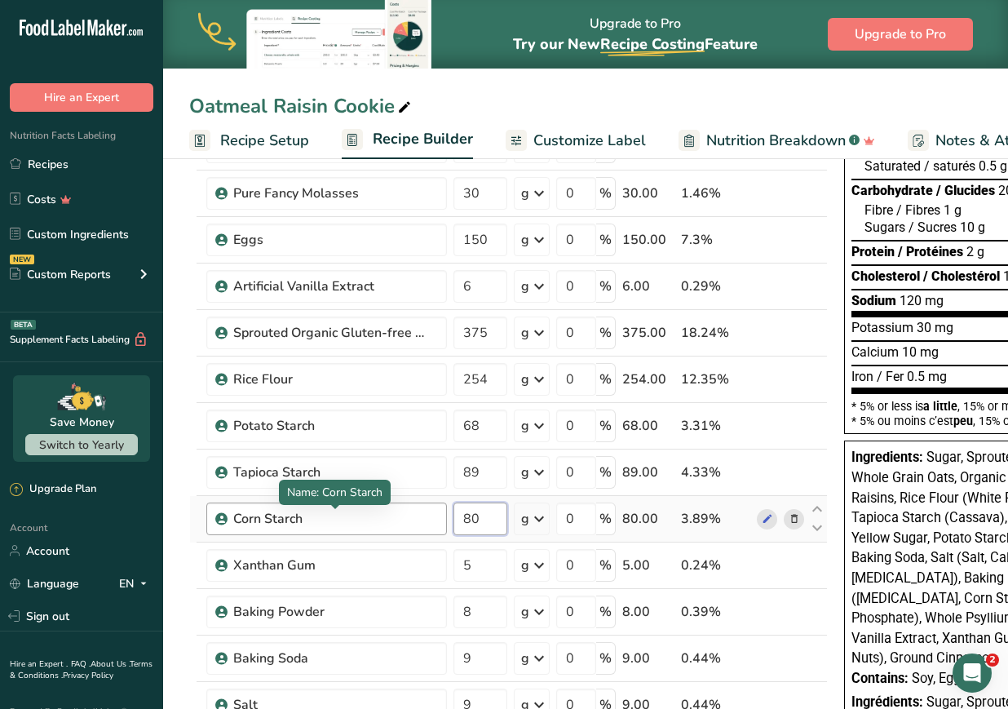
drag, startPoint x: 490, startPoint y: 520, endPoint x: 360, endPoint y: 510, distance: 130.9
click at [360, 510] on tr "Corn Starch 80 g Weight Units g kg mg See more Volume Units l Volume units requ…" at bounding box center [508, 519] width 637 height 47
type input "60"
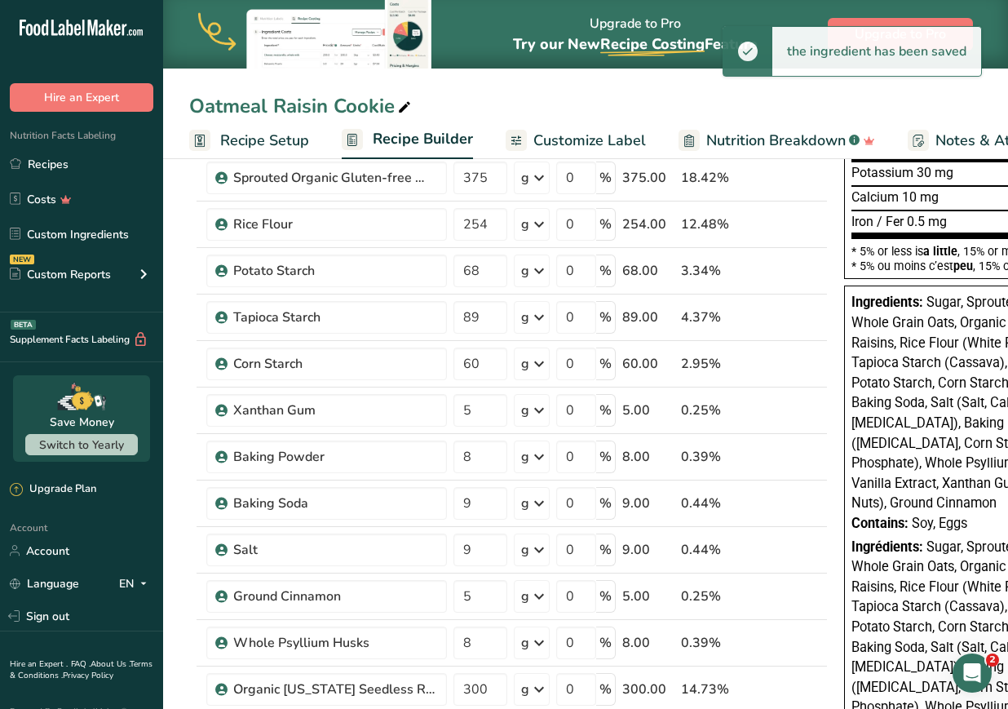
scroll to position [392, 0]
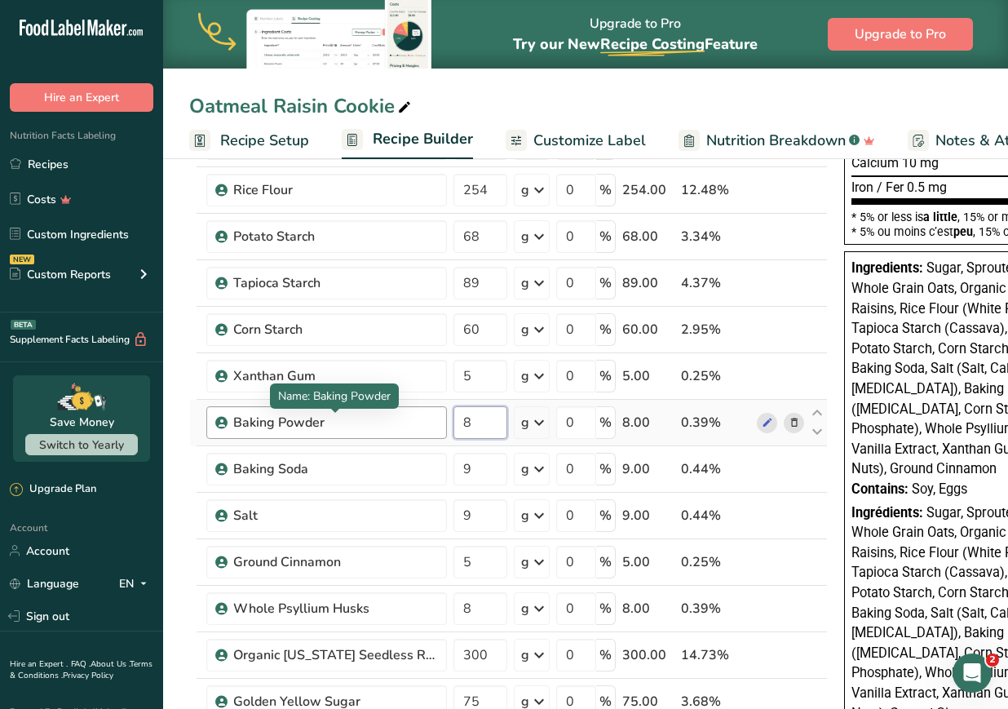
drag, startPoint x: 497, startPoint y: 426, endPoint x: 301, endPoint y: 412, distance: 196.3
click at [301, 412] on tr "Baking Powder 8 g Weight Units g kg mg See more Volume Units l Volume units req…" at bounding box center [508, 423] width 637 height 47
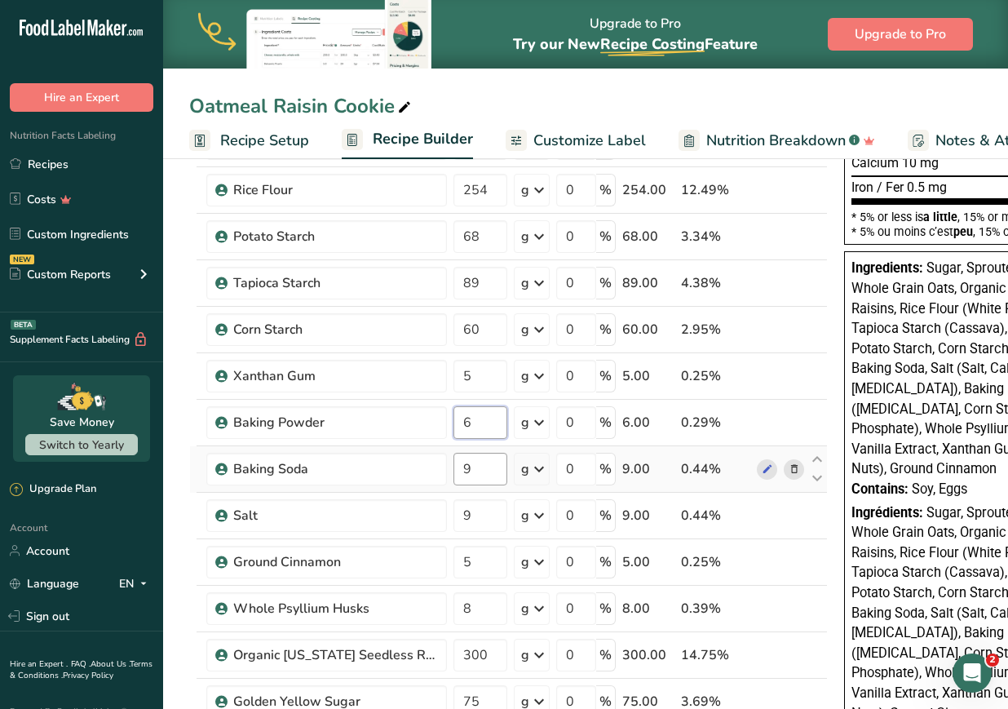
type input "6"
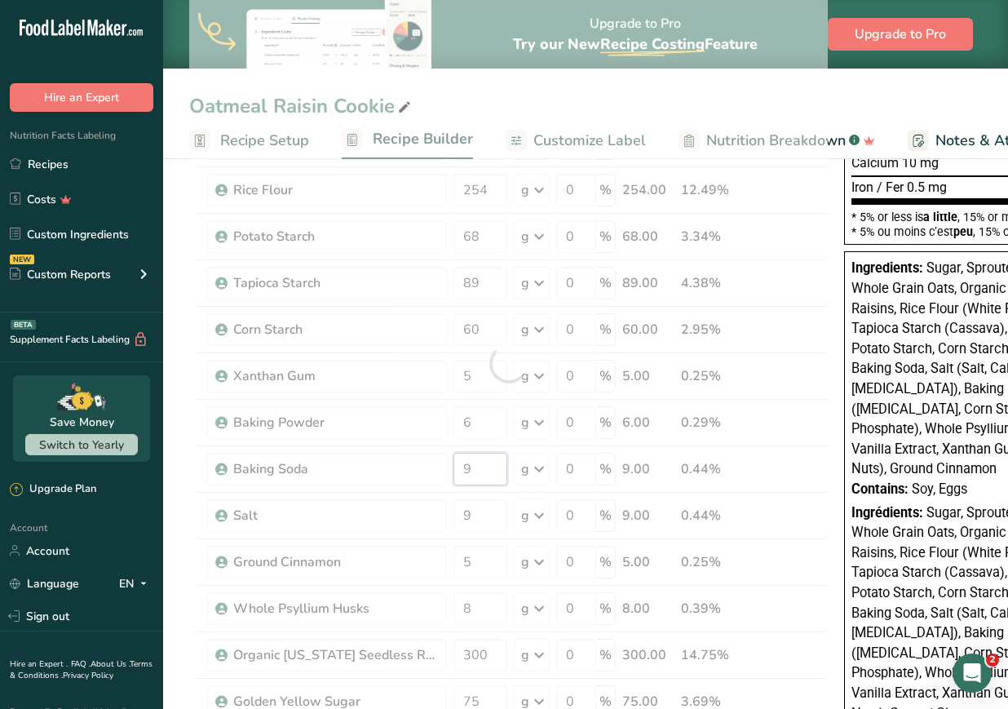
drag, startPoint x: 503, startPoint y: 472, endPoint x: 299, endPoint y: 426, distance: 210.0
click at [299, 426] on div "Ingredient * Amount * Unit * Waste * .a-a{fill:#347362;}.b-a{fill:#fff;} Grams …" at bounding box center [508, 363] width 639 height 1021
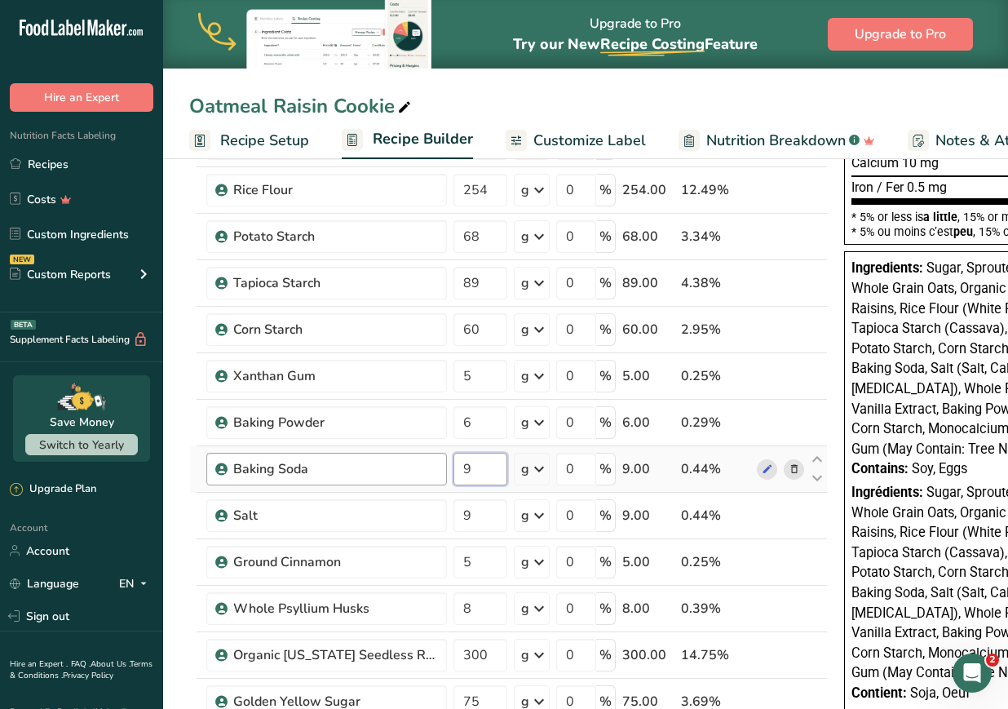
drag, startPoint x: 476, startPoint y: 473, endPoint x: 405, endPoint y: 452, distance: 74.1
click at [405, 452] on tr "Baking Soda 9 g Weight Units g kg mg See more Volume Units l Volume units requi…" at bounding box center [508, 469] width 637 height 47
type input "7"
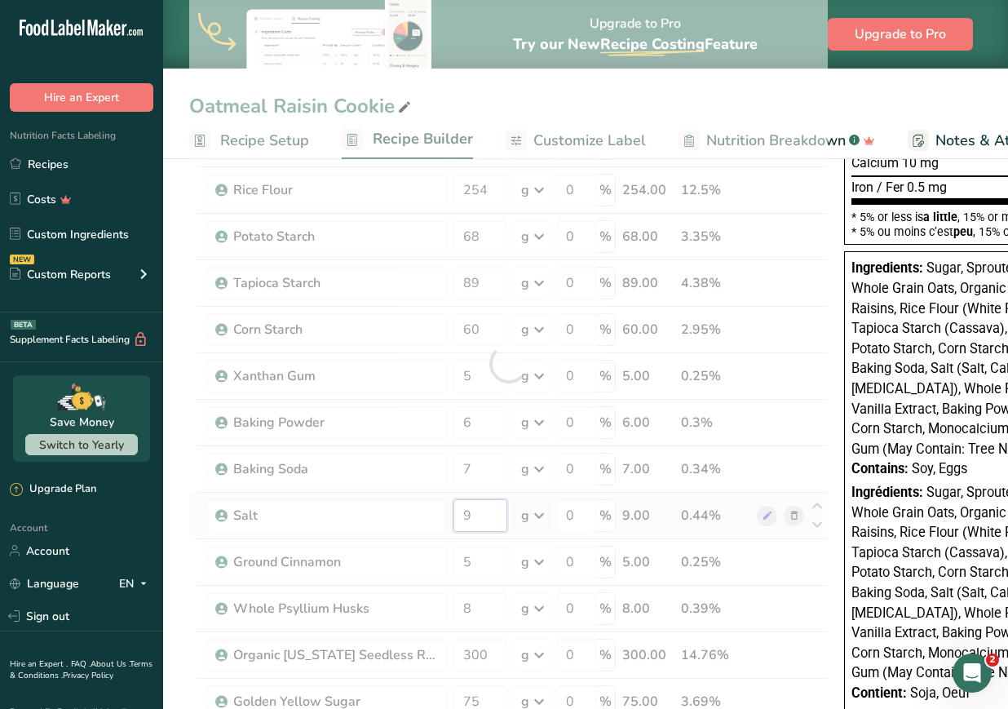
click at [340, 489] on div "Ingredient * Amount * Unit * Waste * .a-a{fill:#347362;}.b-a{fill:#fff;} Grams …" at bounding box center [508, 363] width 639 height 1021
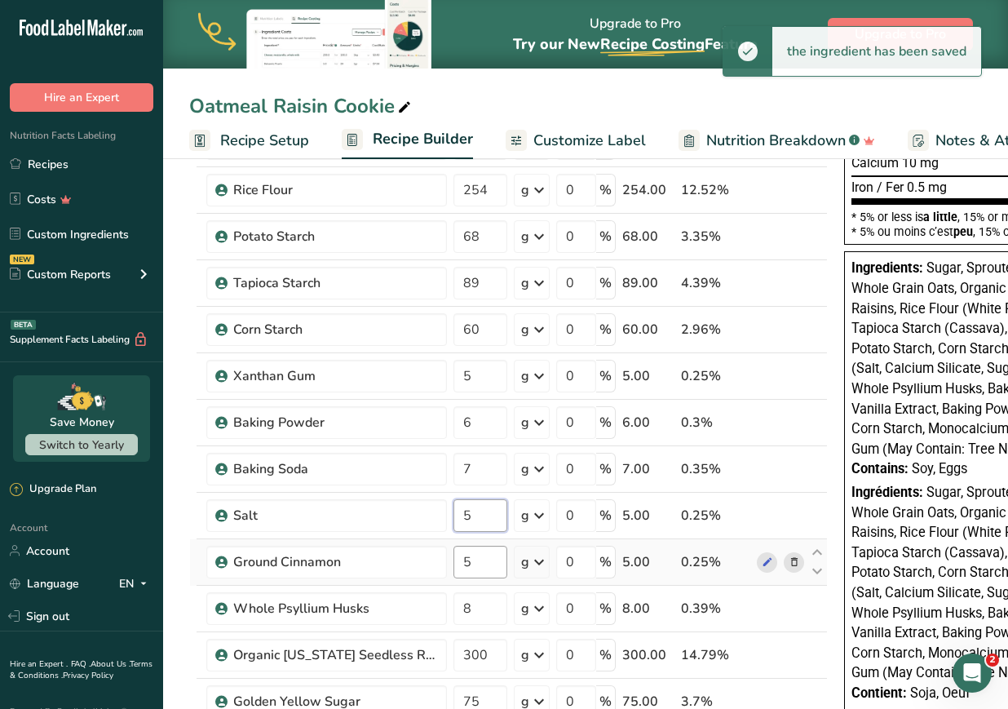
type input "5"
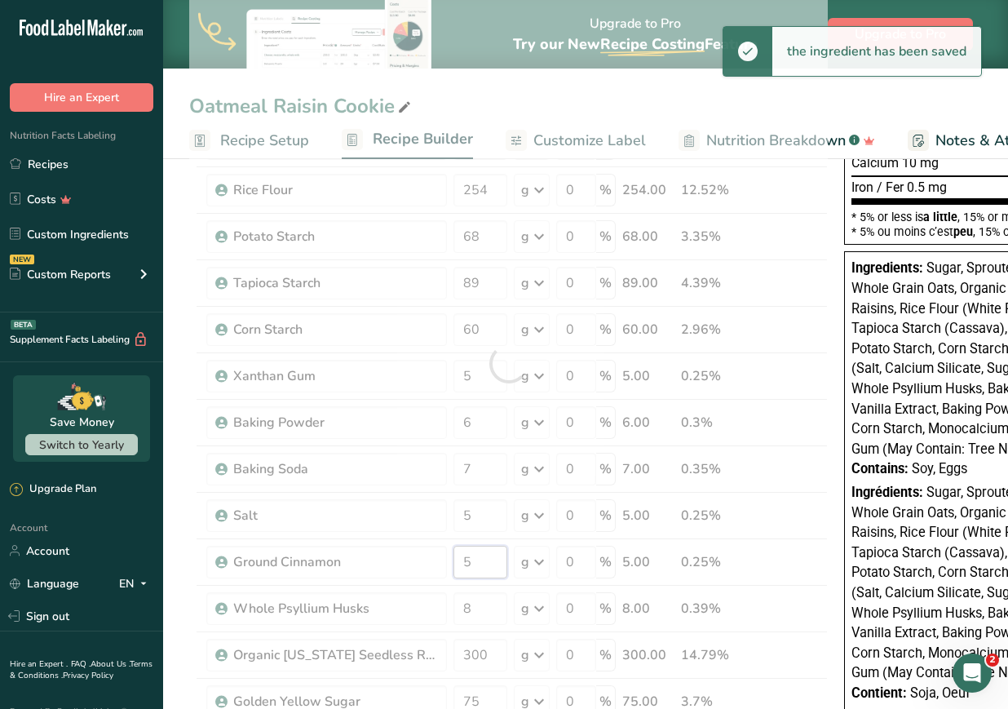
drag, startPoint x: 477, startPoint y: 553, endPoint x: 435, endPoint y: 563, distance: 42.7
click at [435, 563] on div "Ingredient * Amount * Unit * Waste * .a-a{fill:#347362;}.b-a{fill:#fff;} Grams …" at bounding box center [508, 363] width 639 height 1021
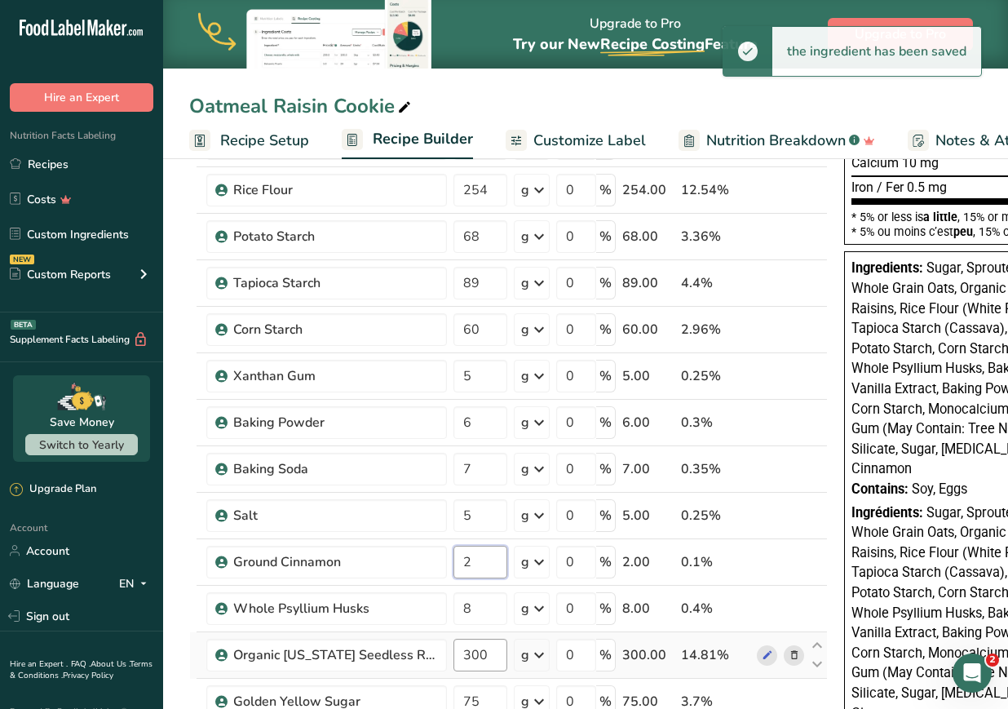
type input "2"
click at [491, 654] on div "Ingredient * Amount * Unit * Waste * .a-a{fill:#347362;}.b-a{fill:#fff;} Grams …" at bounding box center [508, 363] width 639 height 1021
drag, startPoint x: 493, startPoint y: 659, endPoint x: 401, endPoint y: 634, distance: 94.8
click at [401, 634] on tr "Organic [US_STATE] Seedless Raisins 300 g Weight Units g kg mg See more Volume …" at bounding box center [508, 655] width 637 height 47
type input "120"
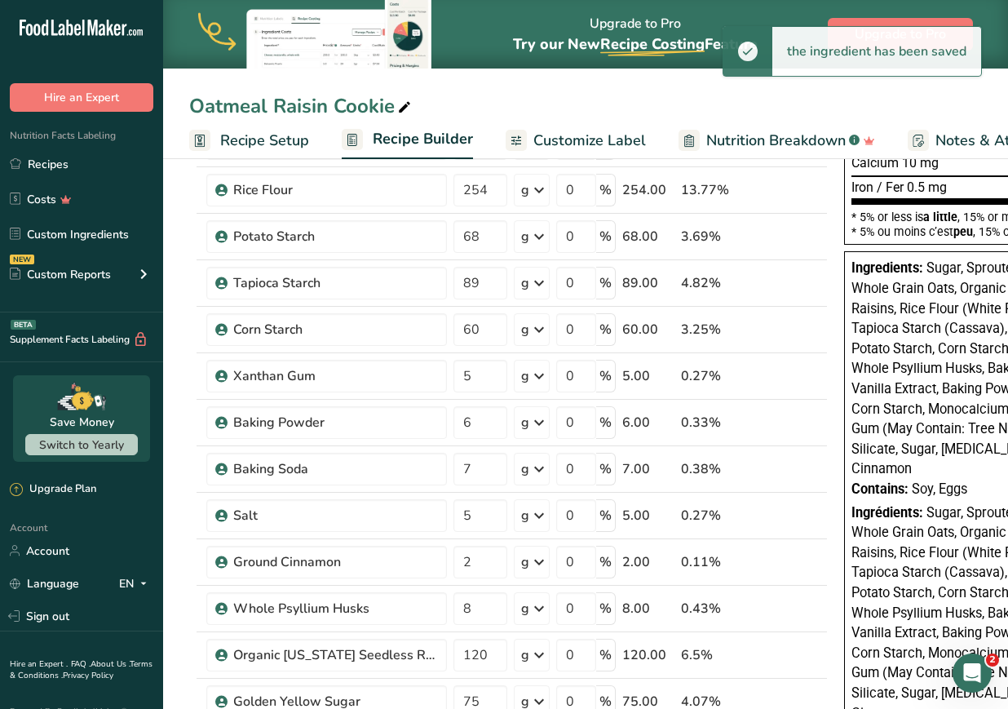
click at [170, 585] on section "Add Ingredients Manage Recipe Delete Recipe Duplicate Recipe Scale Recipe Save …" at bounding box center [585, 616] width 845 height 1709
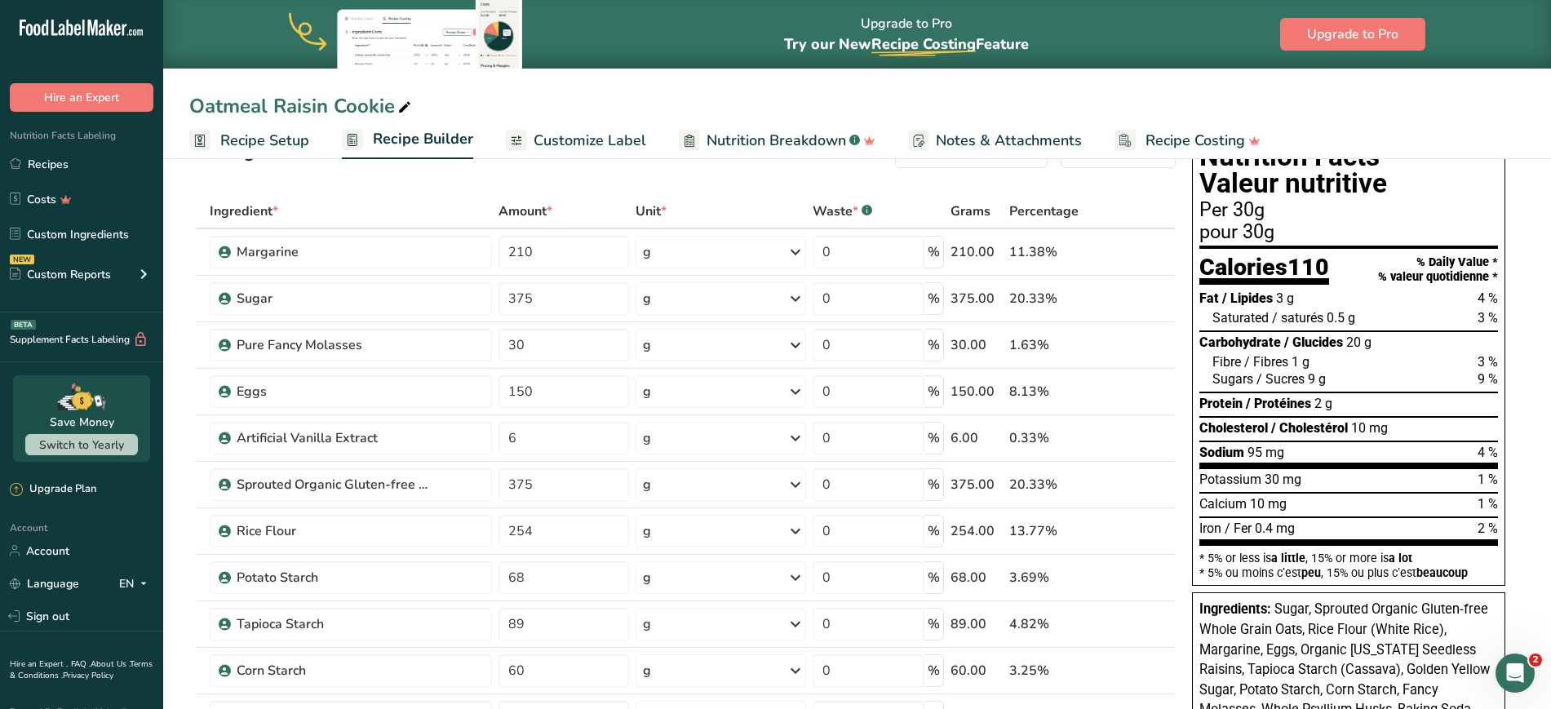
scroll to position [0, 0]
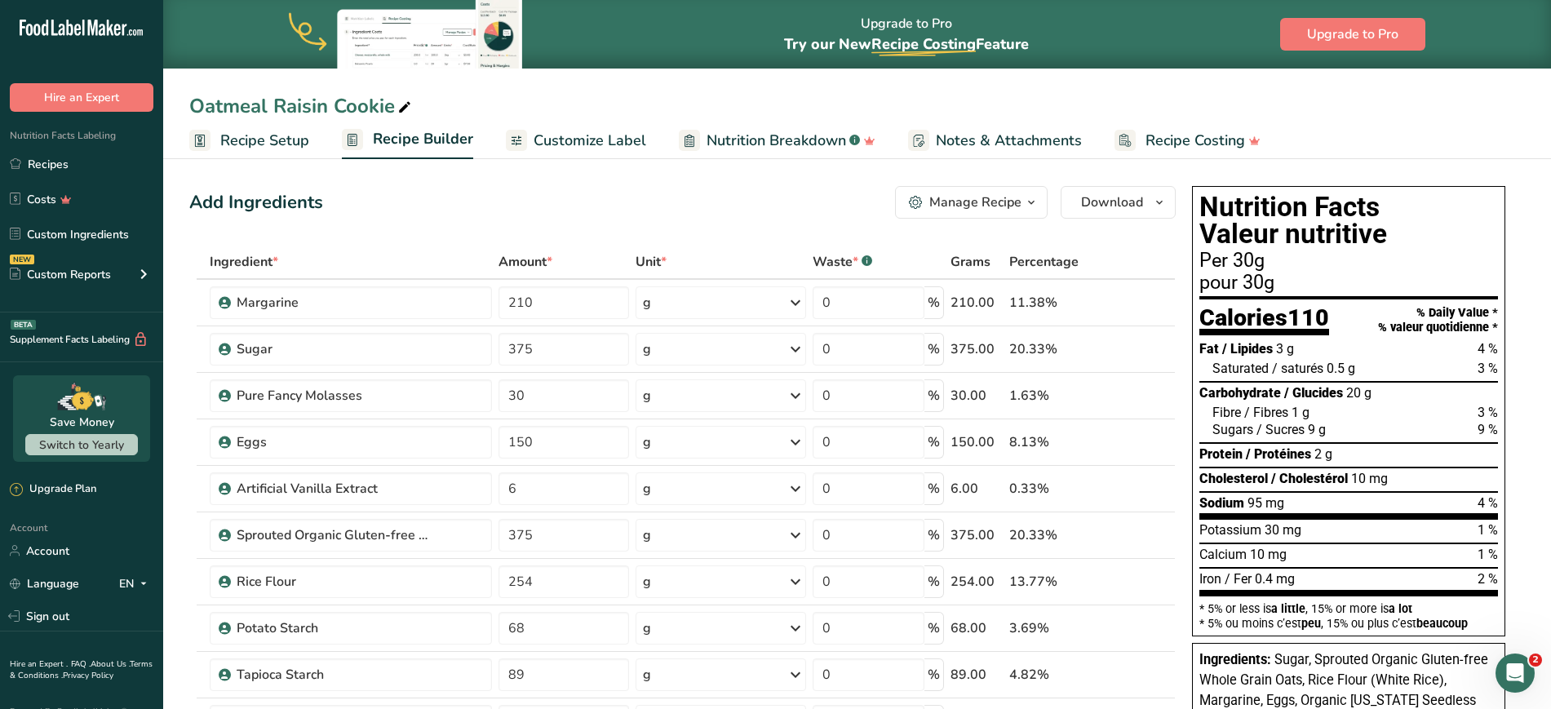
click at [625, 140] on span "Customize Label" at bounding box center [590, 141] width 113 height 22
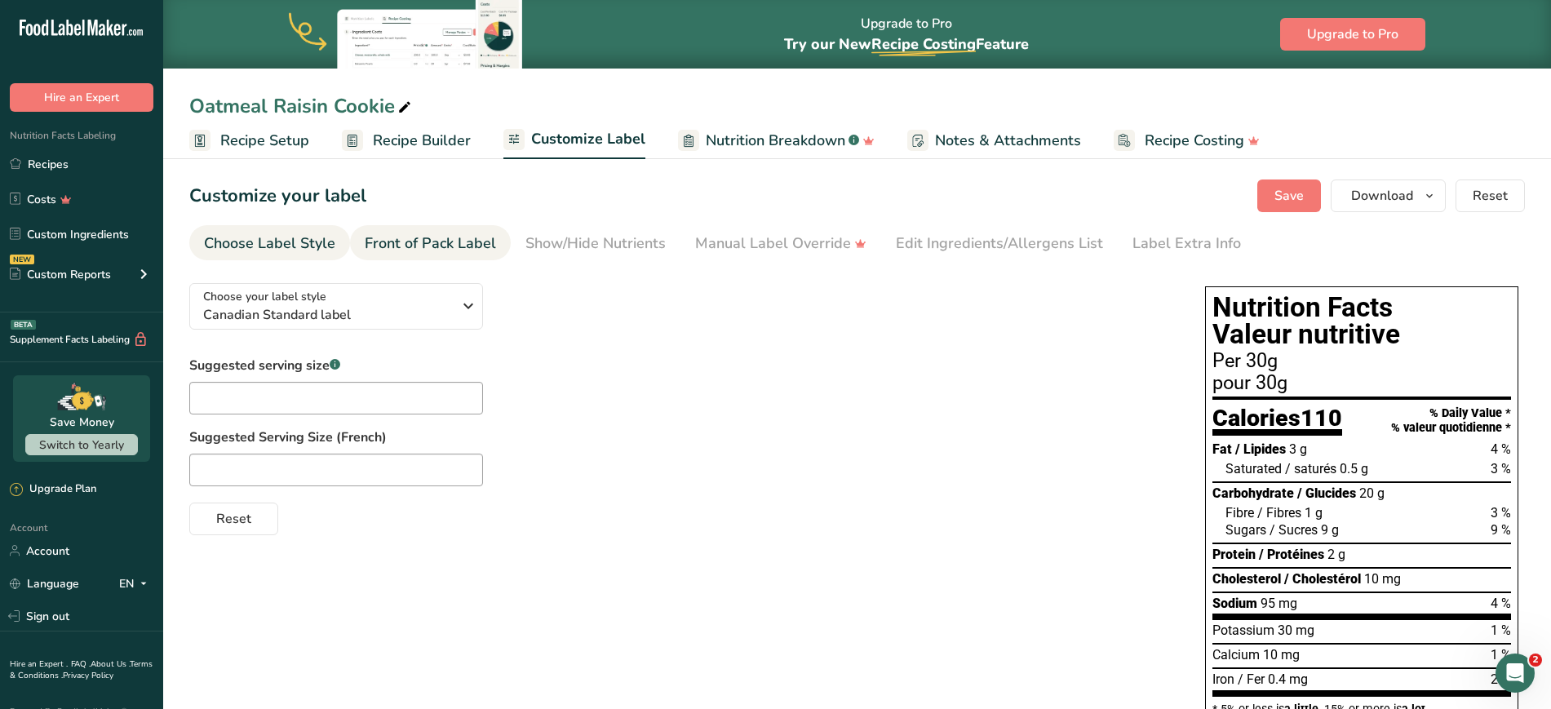
click at [439, 234] on div "Front of Pack Label" at bounding box center [430, 244] width 131 height 22
